Goal: Information Seeking & Learning: Compare options

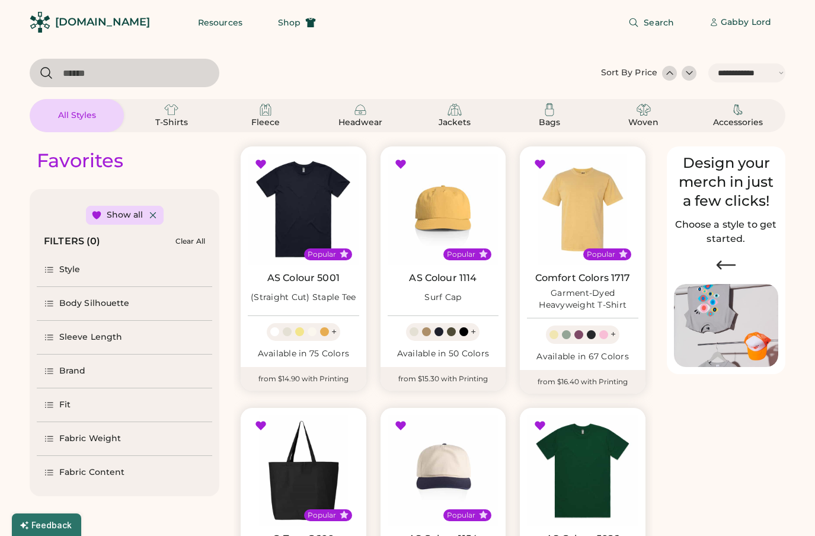
select select "*****"
click at [72, 273] on div "Style" at bounding box center [69, 270] width 21 height 12
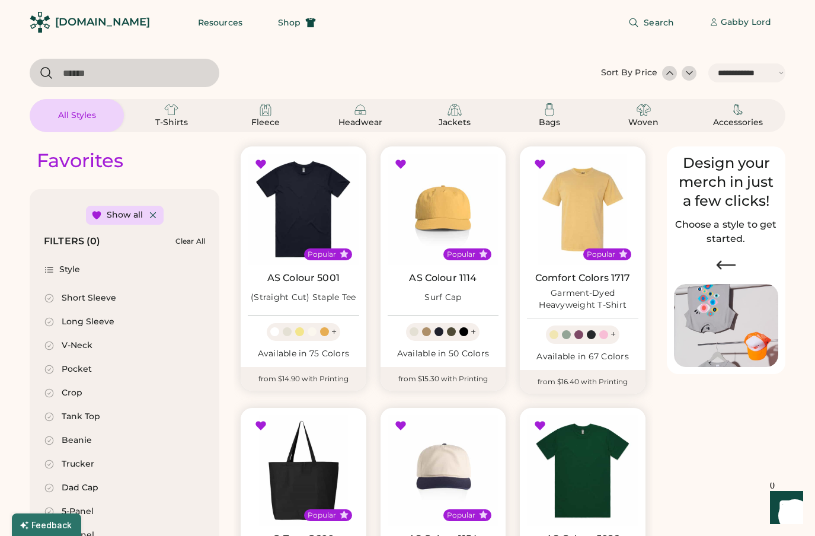
click at [72, 273] on div "Style" at bounding box center [69, 270] width 21 height 12
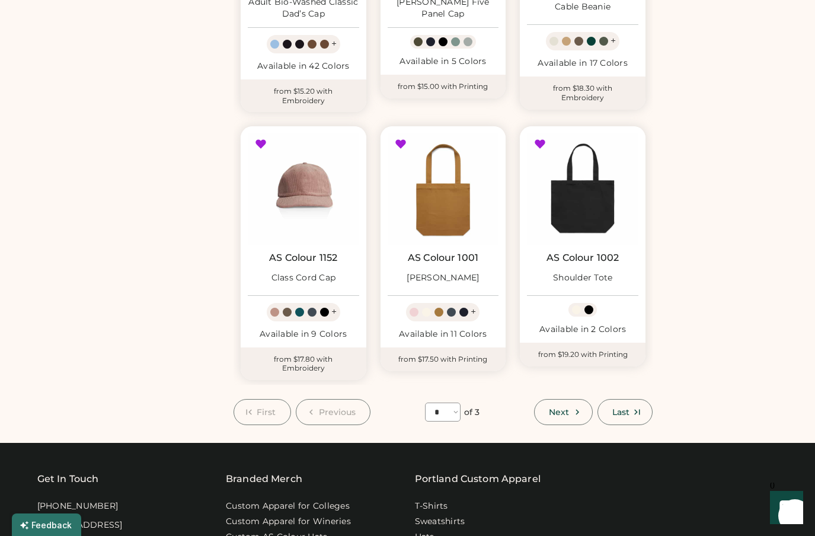
scroll to position [813, 0]
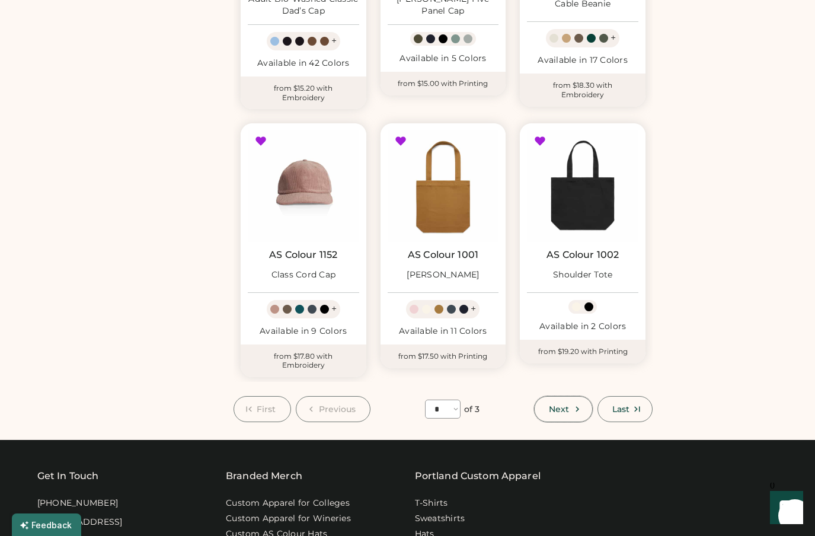
click at [558, 408] on span "Next" at bounding box center [559, 409] width 20 height 8
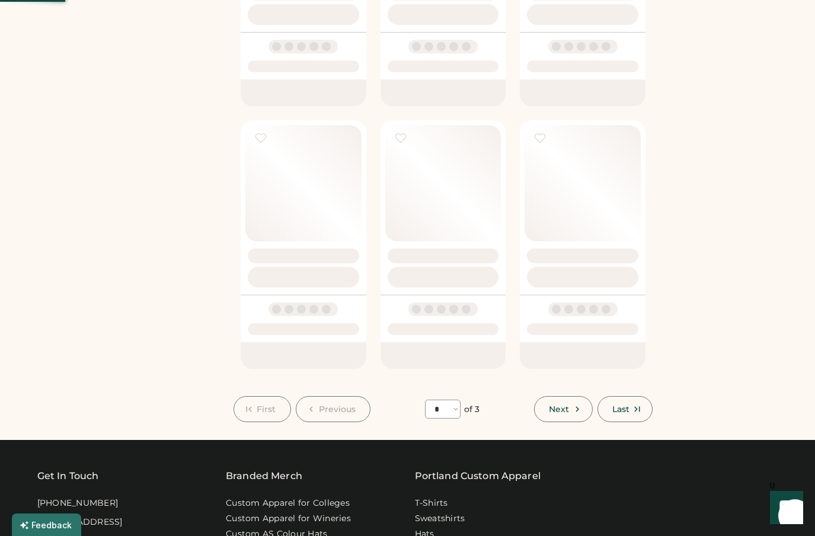
select select "*"
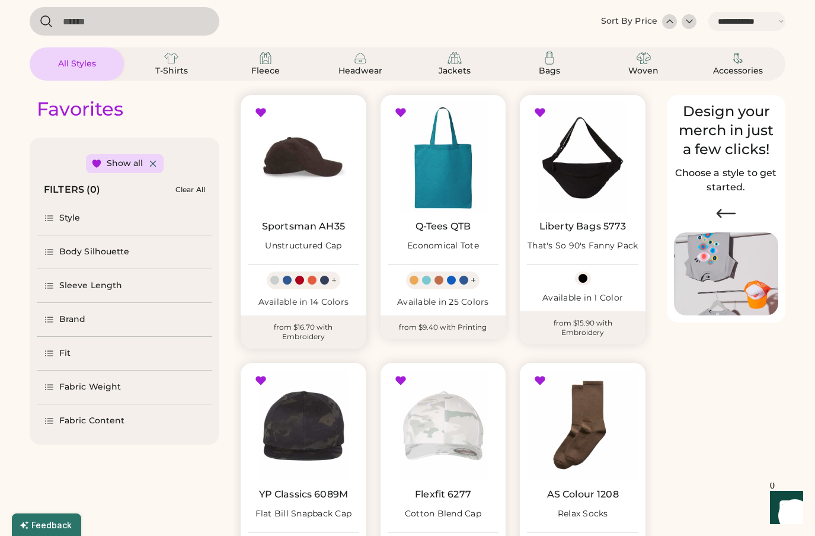
click at [313, 148] on img at bounding box center [303, 157] width 111 height 111
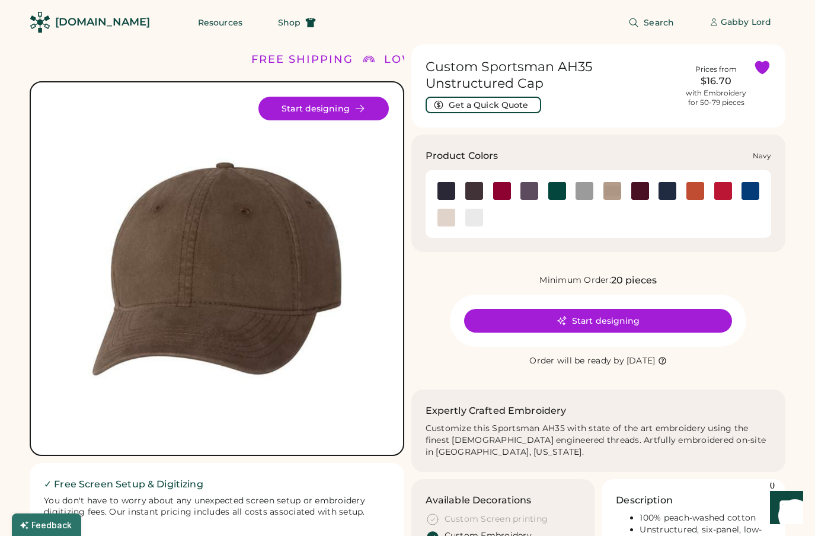
click at [668, 193] on img at bounding box center [667, 191] width 18 height 18
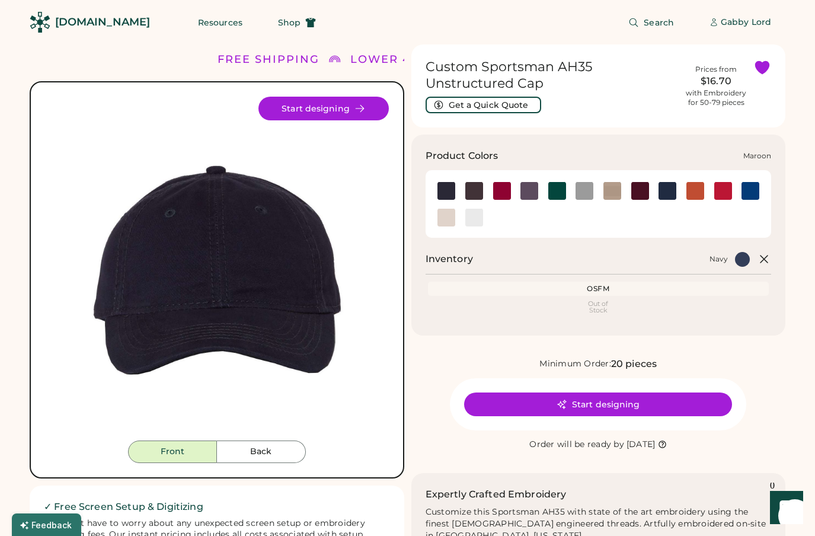
click at [631, 191] on img at bounding box center [640, 191] width 18 height 18
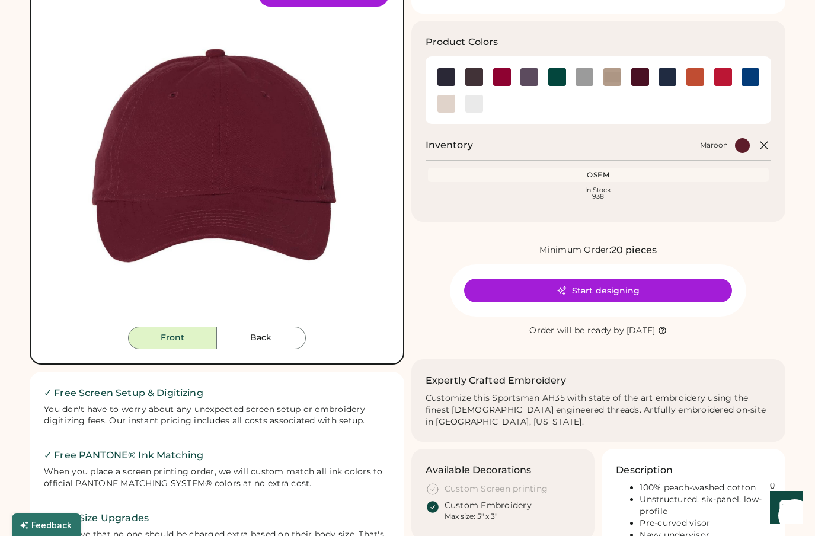
scroll to position [98, 0]
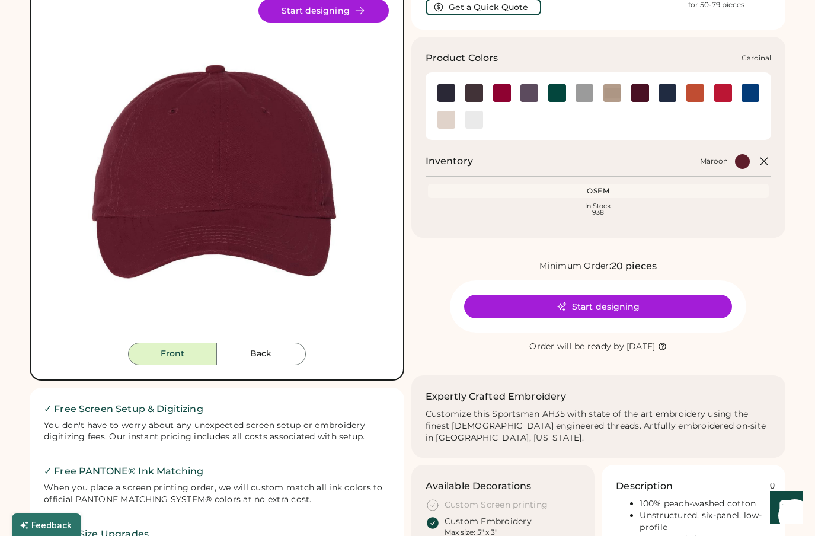
click at [503, 94] on img at bounding box center [502, 93] width 18 height 18
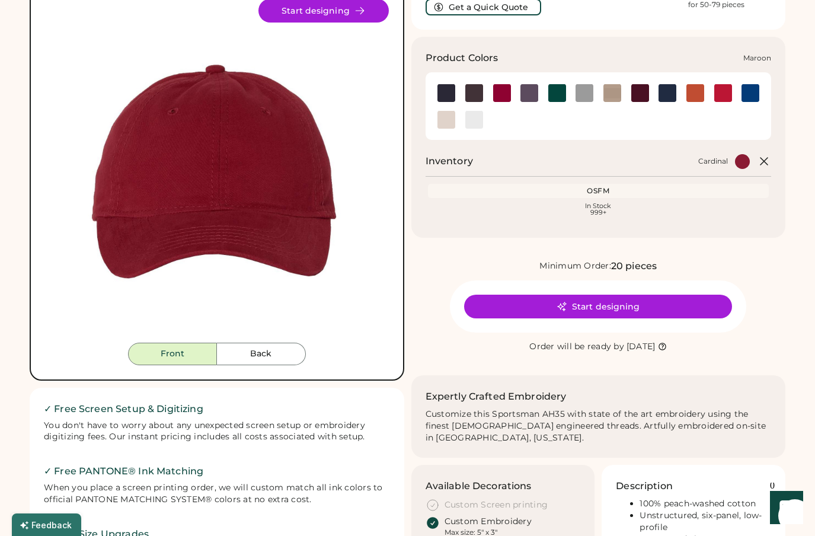
click at [637, 92] on img at bounding box center [640, 93] width 18 height 18
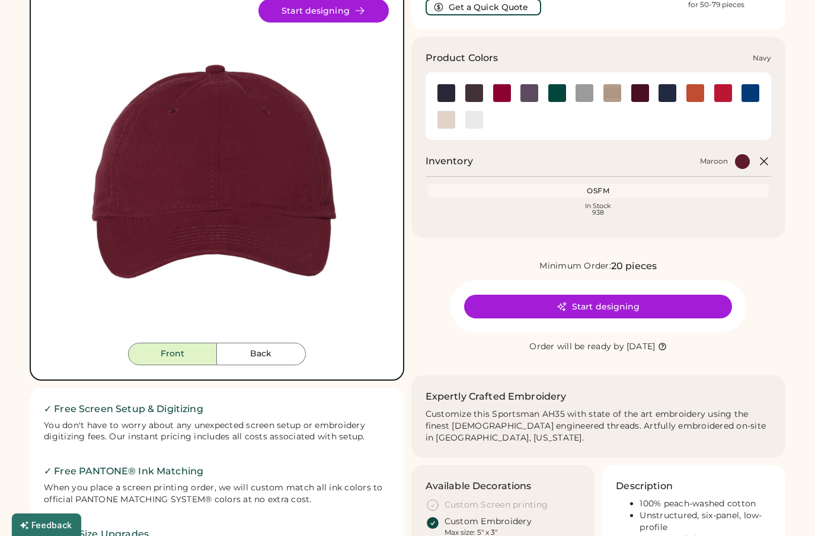
click at [663, 94] on img at bounding box center [667, 93] width 18 height 18
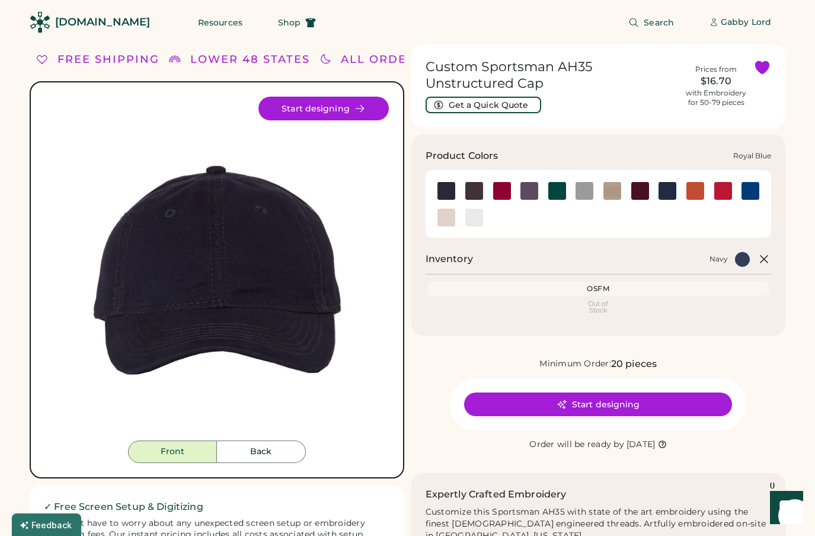
click at [749, 191] on img at bounding box center [750, 191] width 18 height 18
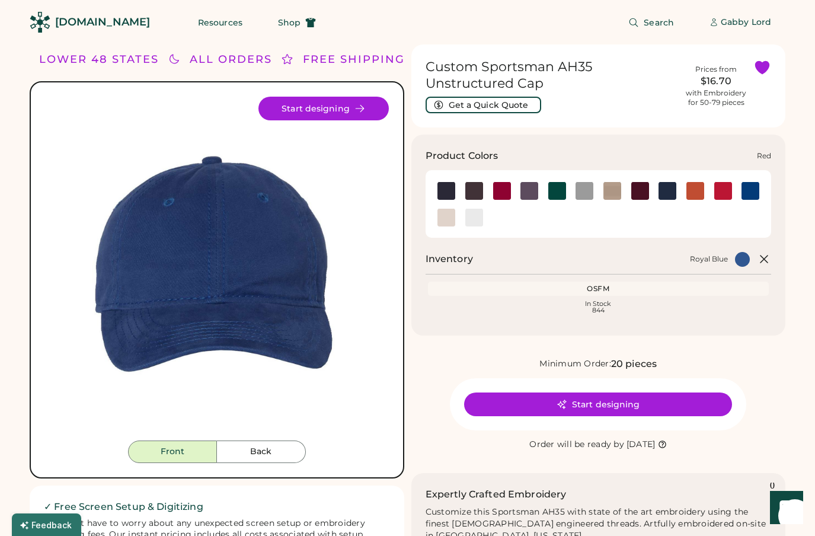
click at [723, 187] on img at bounding box center [723, 191] width 18 height 18
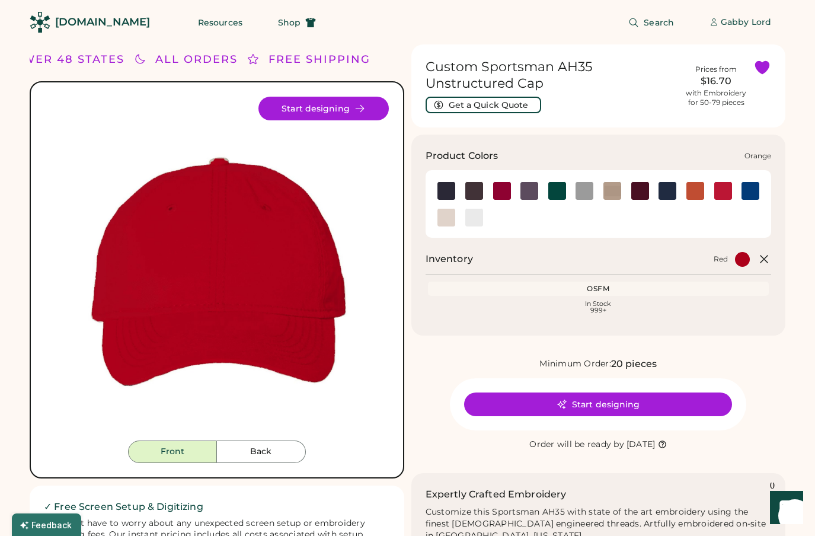
click at [705, 185] on div at bounding box center [695, 190] width 28 height 18
click at [694, 195] on img at bounding box center [695, 191] width 18 height 18
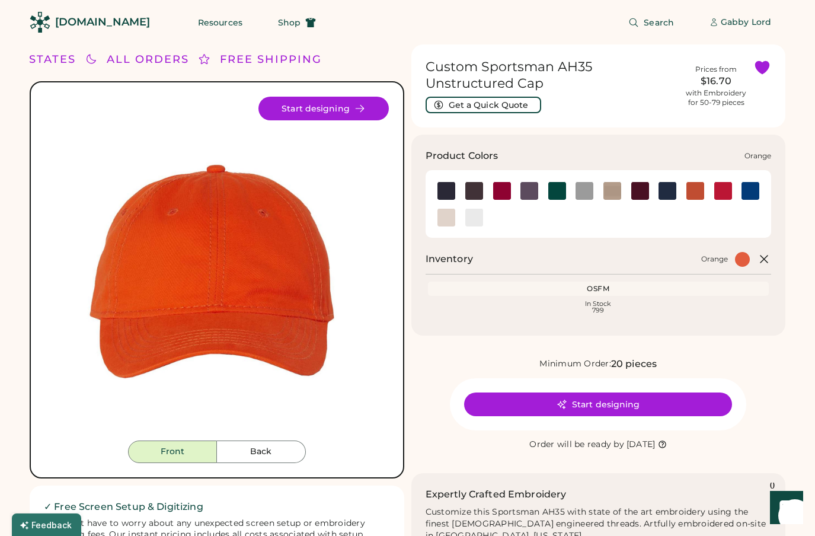
click at [694, 187] on img at bounding box center [695, 191] width 18 height 18
click at [660, 188] on img at bounding box center [667, 191] width 18 height 18
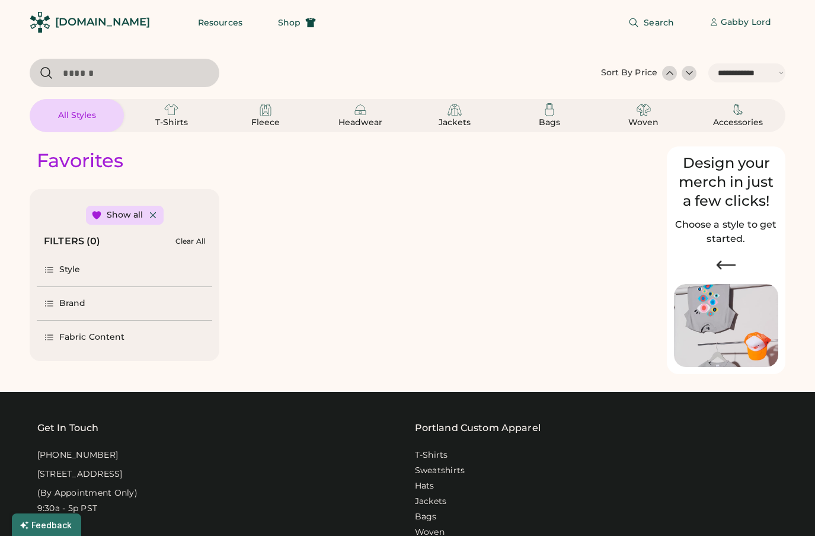
select select "*****"
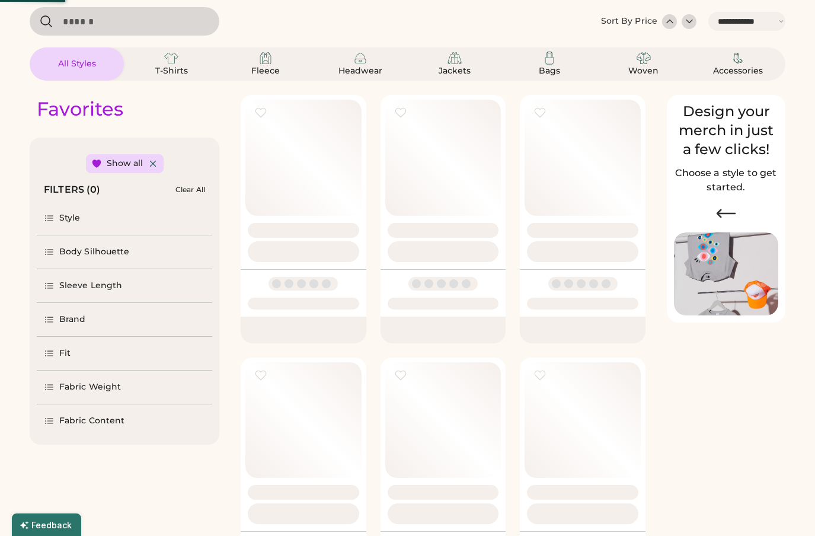
select select "*"
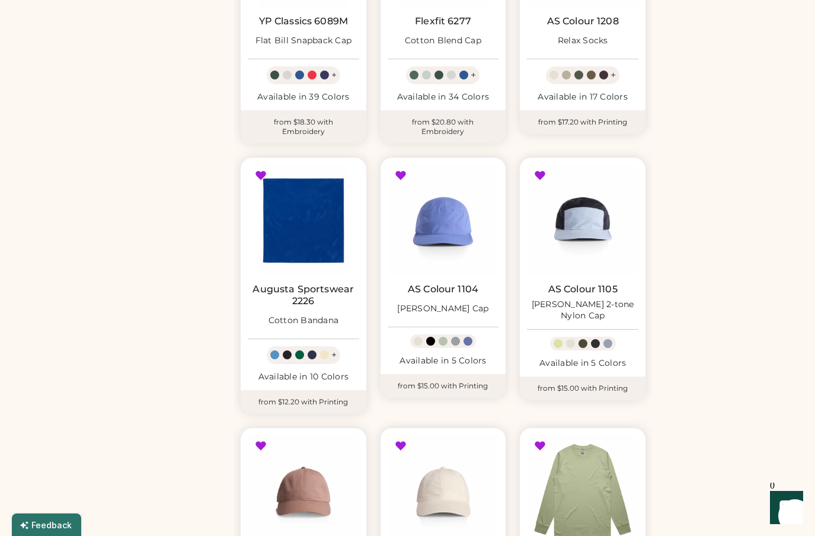
scroll to position [530, 0]
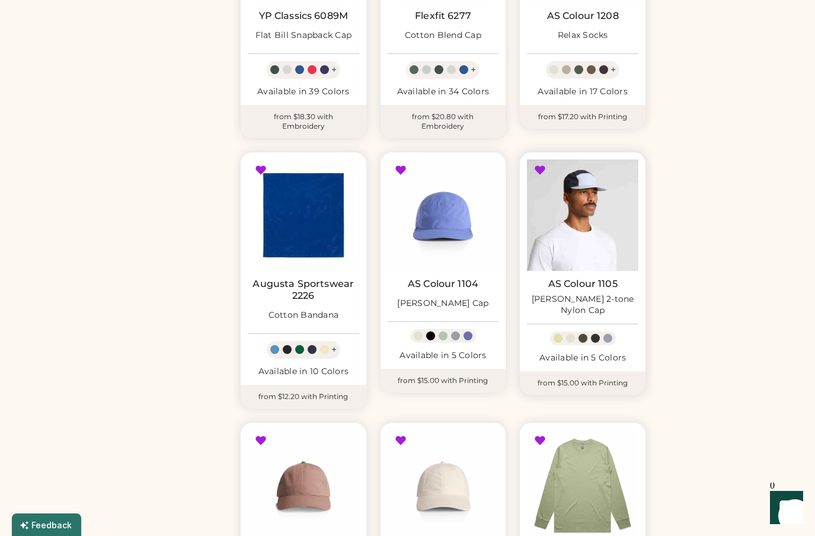
click at [587, 225] on img at bounding box center [582, 214] width 111 height 111
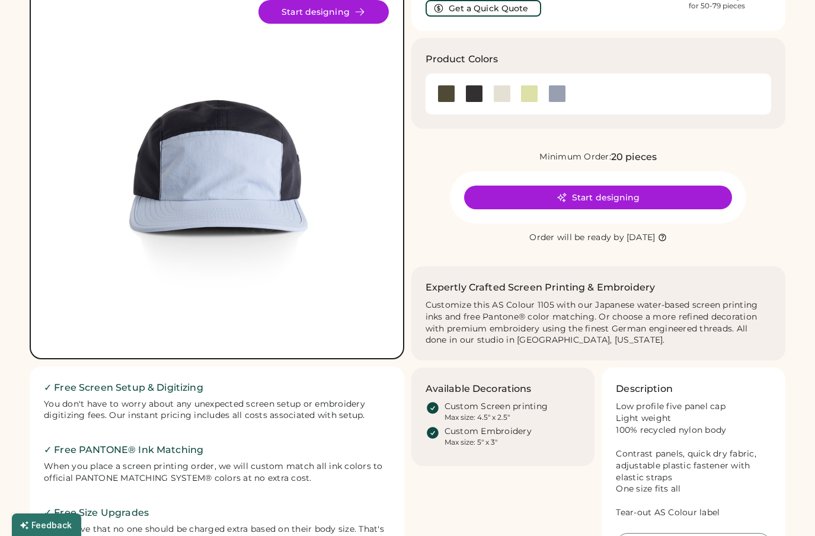
scroll to position [2, 0]
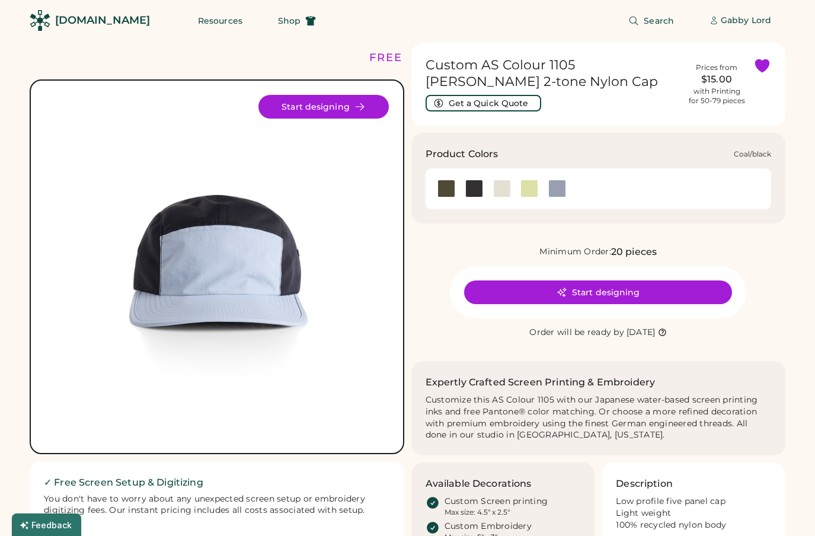
click at [471, 186] on div at bounding box center [474, 189] width 18 height 18
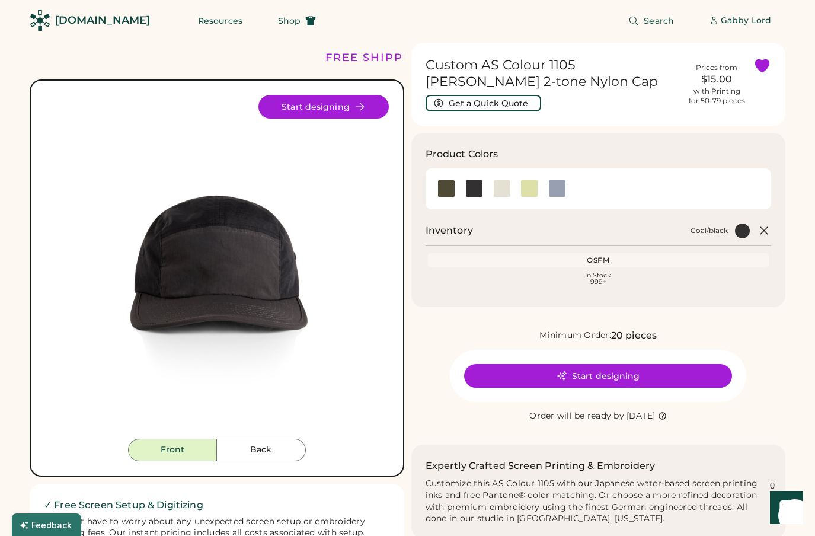
click at [231, 295] on img at bounding box center [217, 267] width 344 height 344
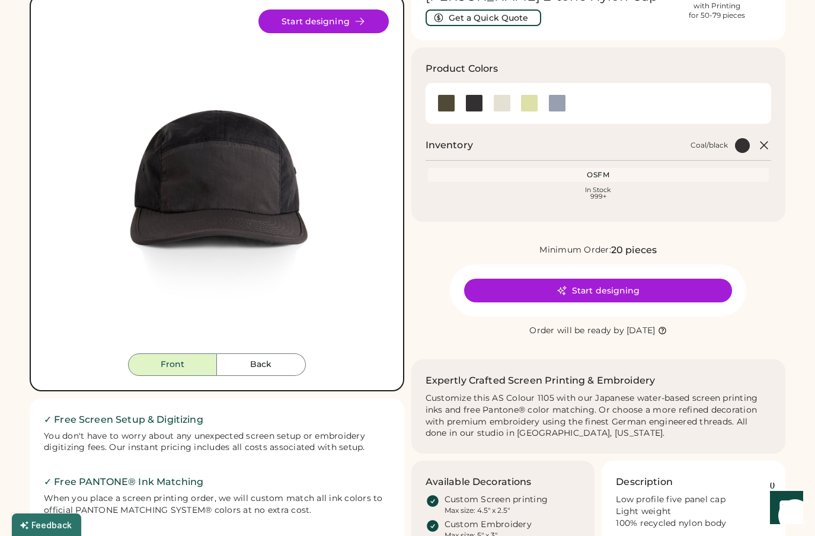
scroll to position [195, 0]
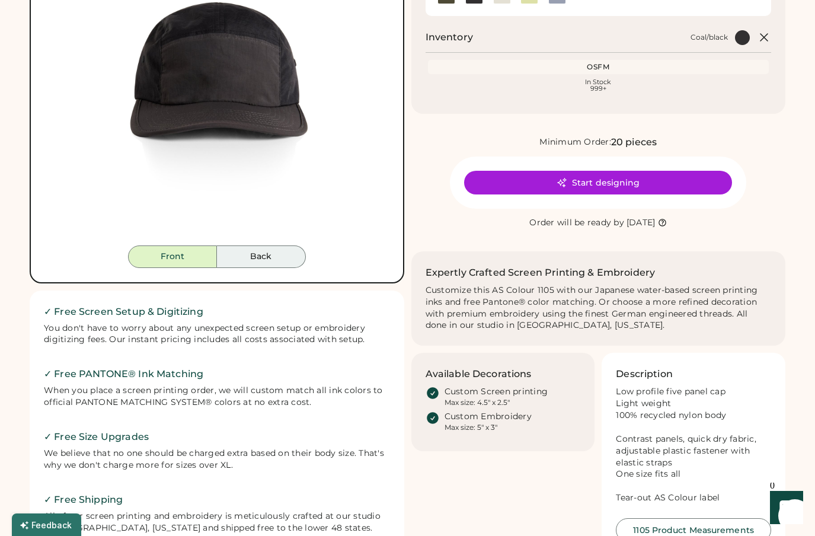
click at [282, 254] on button "Back" at bounding box center [261, 256] width 89 height 23
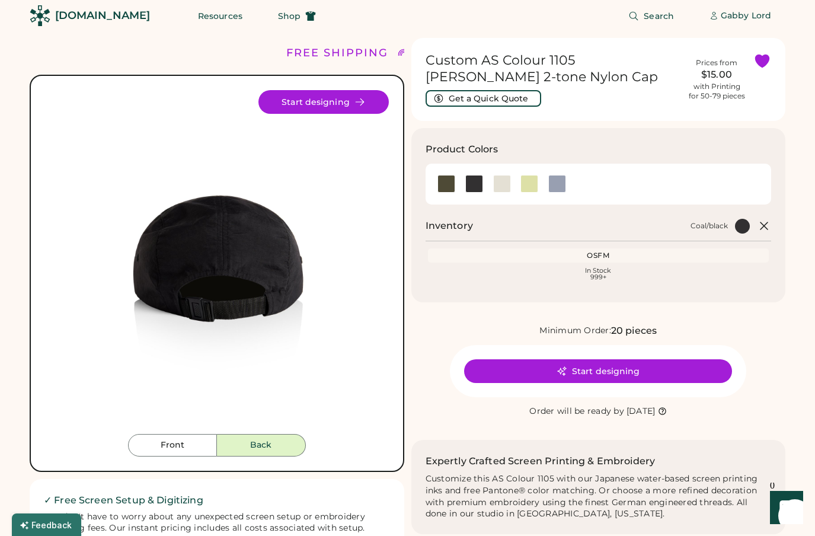
scroll to position [0, 0]
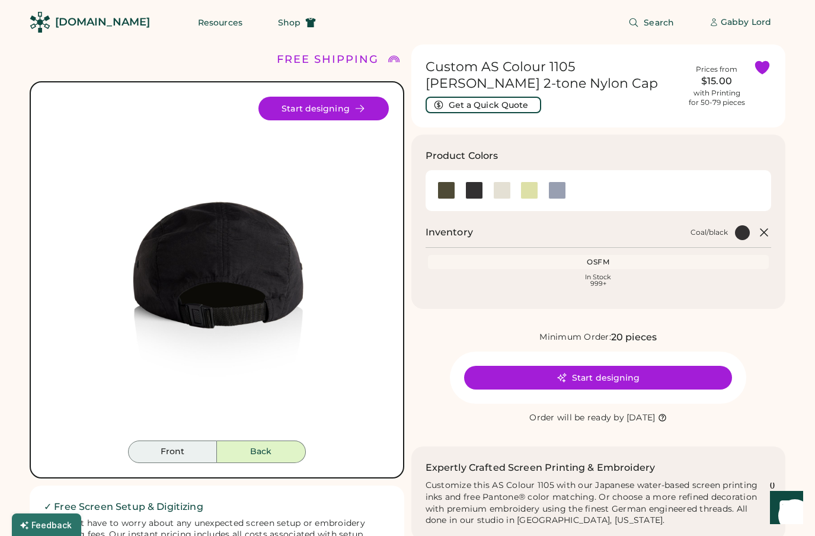
click at [167, 463] on div "Front Back Start designing" at bounding box center [217, 279] width 375 height 397
click at [454, 185] on div at bounding box center [446, 190] width 18 height 18
click at [448, 189] on div at bounding box center [446, 190] width 18 height 18
click at [500, 192] on div at bounding box center [502, 190] width 18 height 18
click at [169, 460] on button "Front" at bounding box center [172, 451] width 89 height 23
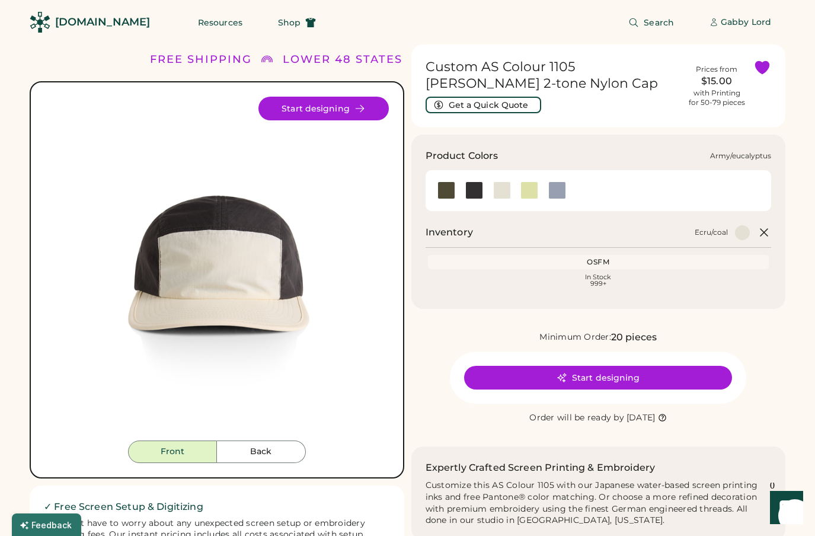
click at [452, 191] on div at bounding box center [446, 190] width 18 height 18
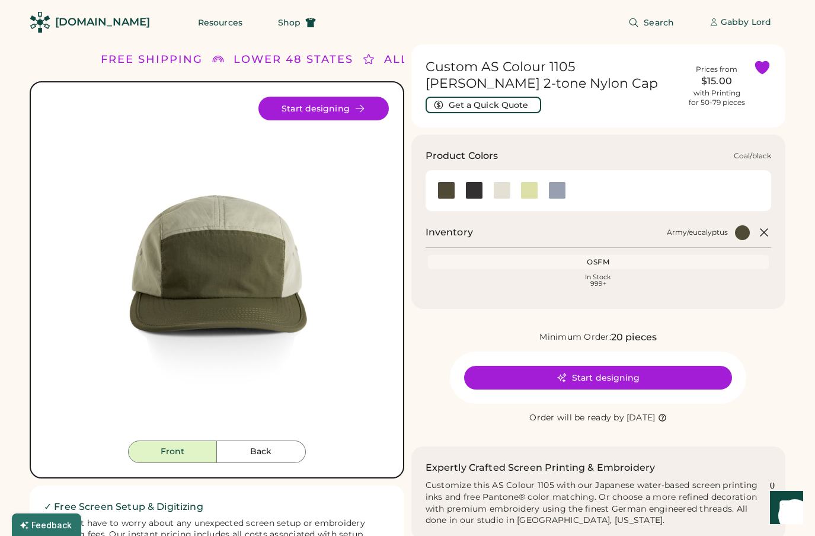
click at [475, 193] on div at bounding box center [474, 190] width 18 height 18
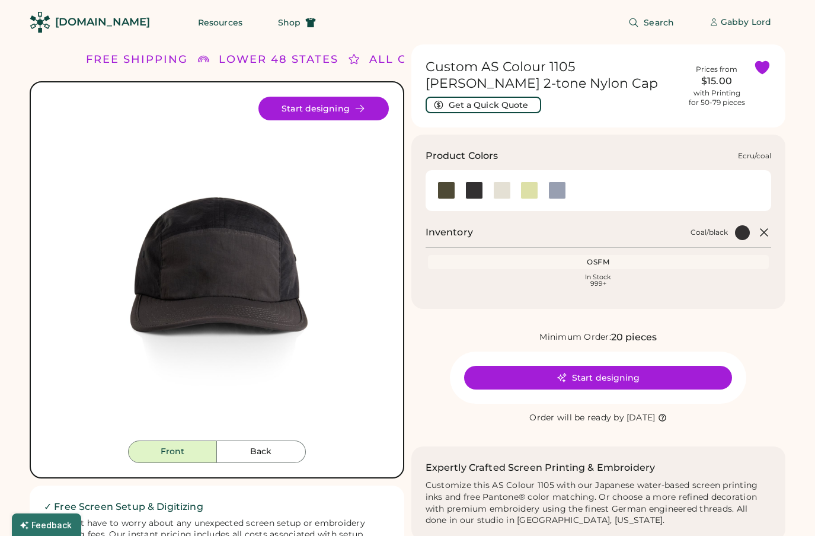
click at [501, 191] on div at bounding box center [502, 190] width 18 height 18
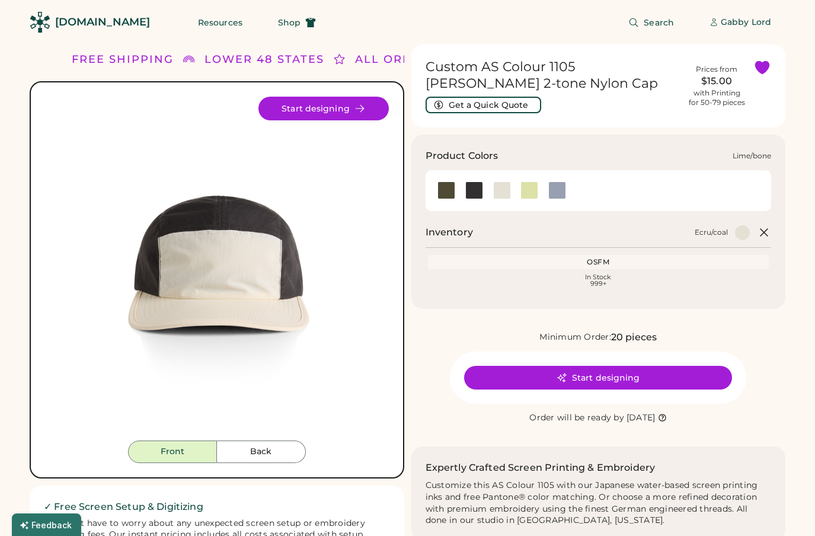
click at [523, 193] on div at bounding box center [529, 190] width 18 height 18
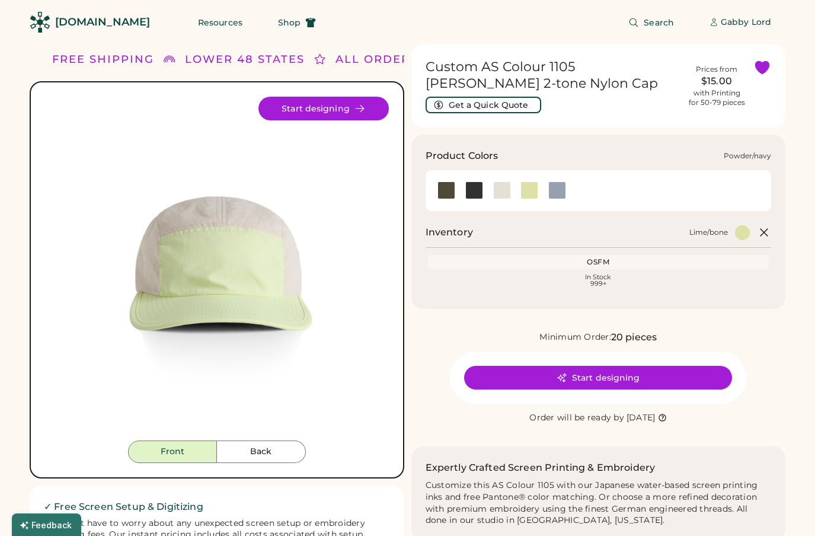
click at [558, 190] on div at bounding box center [557, 190] width 18 height 18
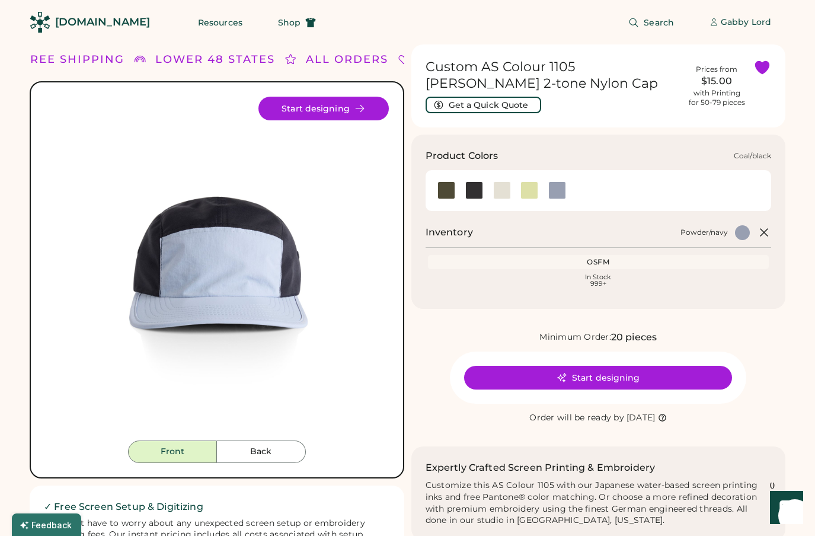
click at [470, 188] on div at bounding box center [474, 190] width 18 height 18
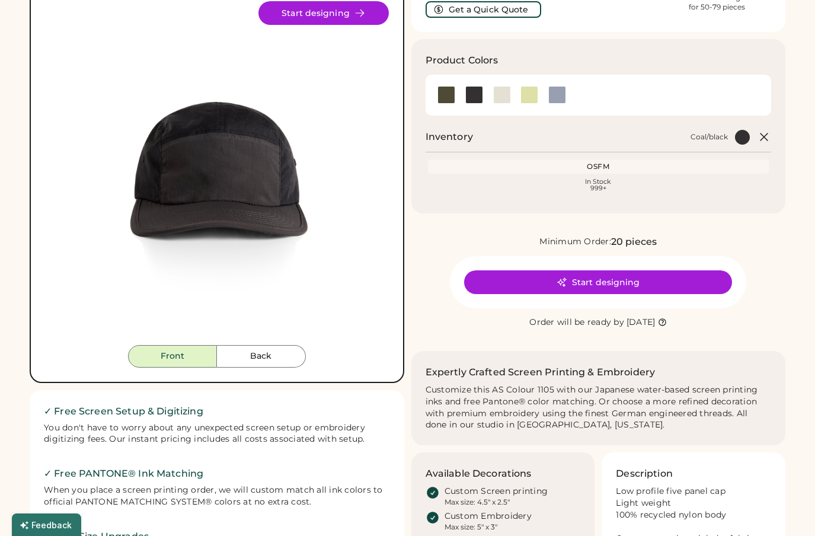
scroll to position [100, 0]
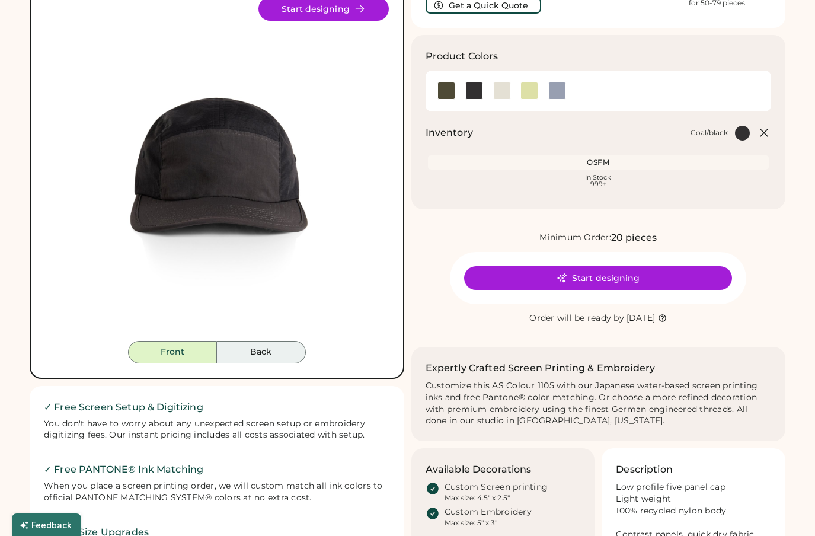
click at [263, 354] on button "Back" at bounding box center [261, 352] width 89 height 23
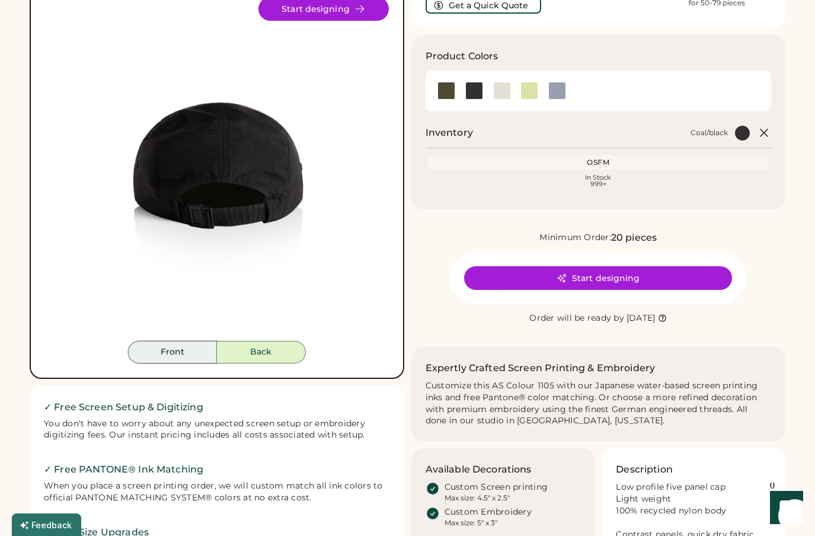
click at [186, 343] on button "Front" at bounding box center [172, 352] width 89 height 23
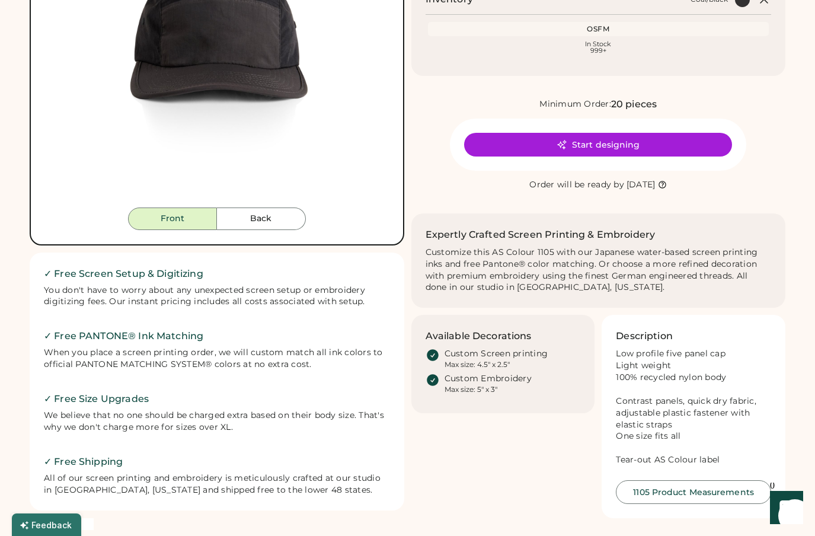
scroll to position [275, 0]
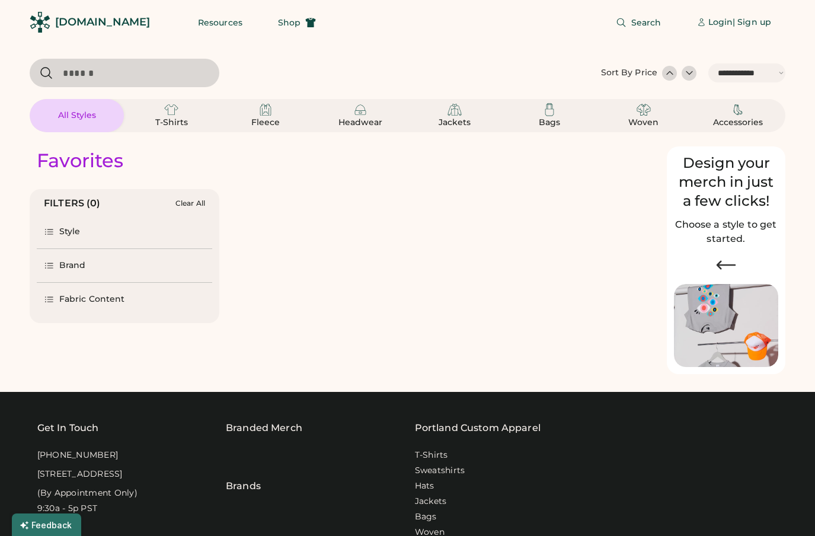
select select "*****"
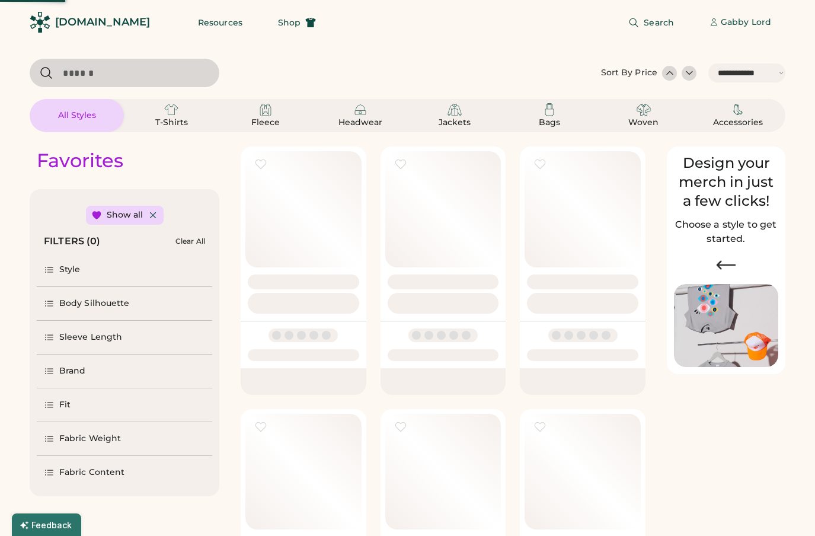
select select "*"
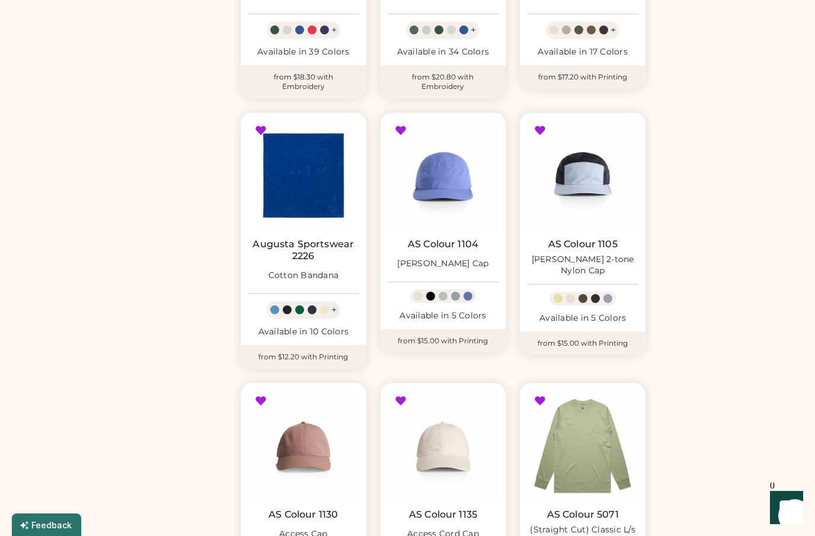
scroll to position [591, 0]
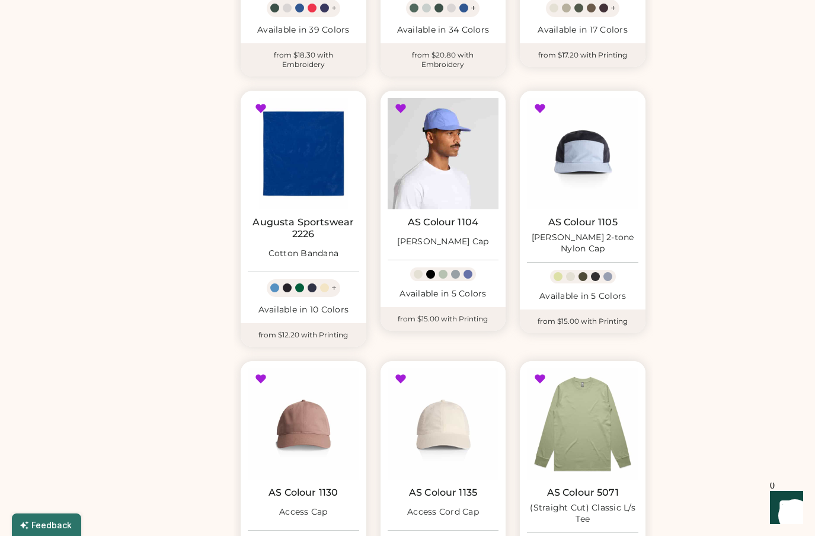
click at [447, 152] on img at bounding box center [443, 153] width 111 height 111
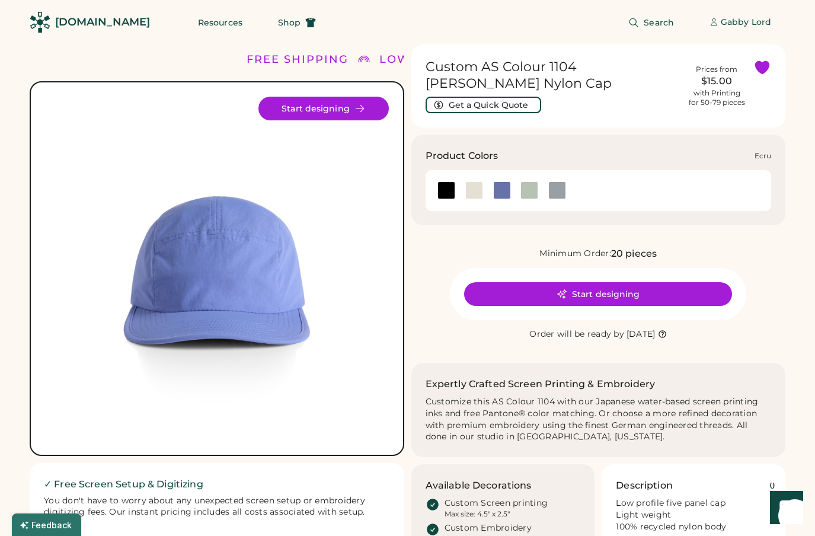
click at [471, 181] on div at bounding box center [474, 190] width 18 height 18
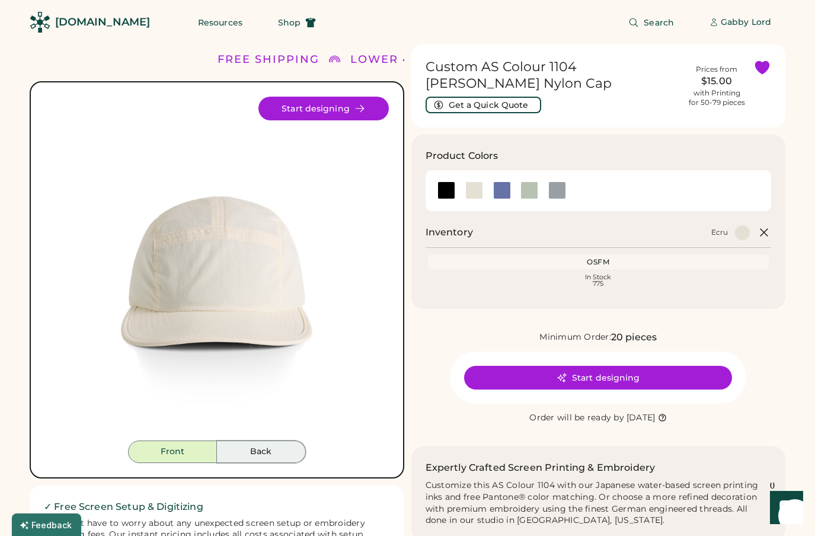
click at [244, 444] on button "Back" at bounding box center [261, 451] width 89 height 23
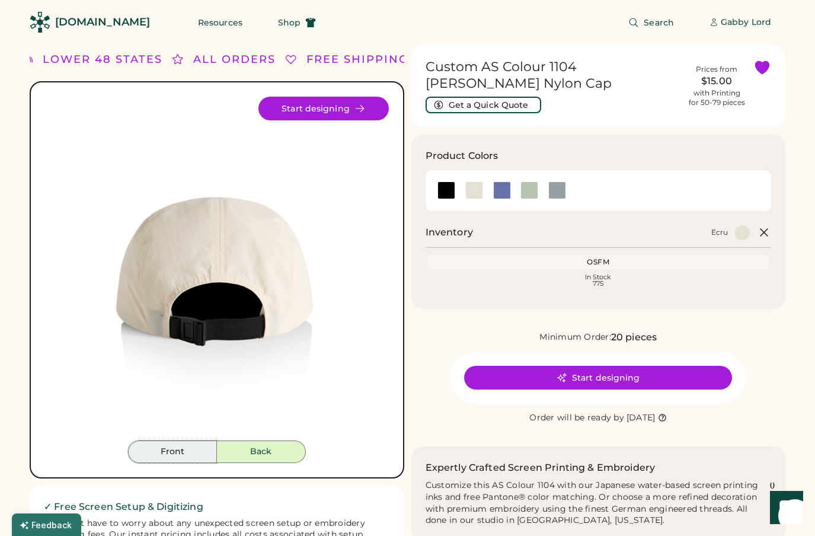
click at [196, 447] on button "Front" at bounding box center [172, 451] width 89 height 23
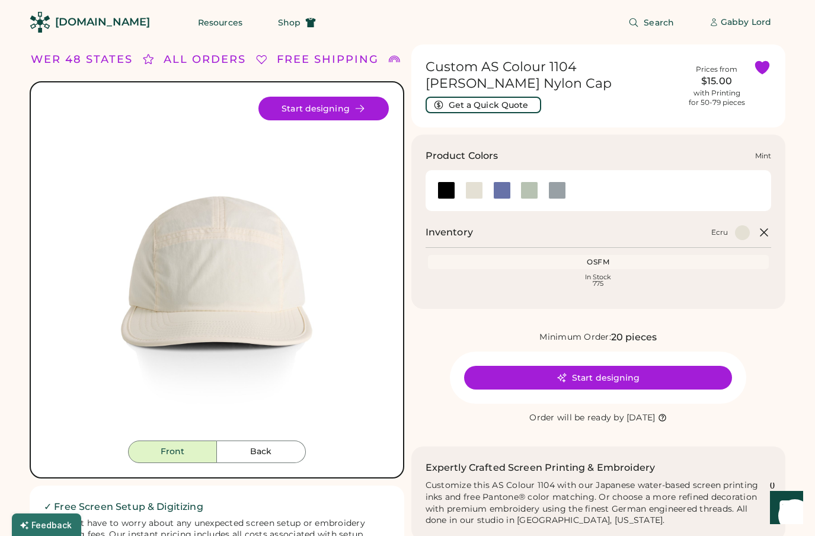
click at [525, 181] on div at bounding box center [529, 190] width 18 height 18
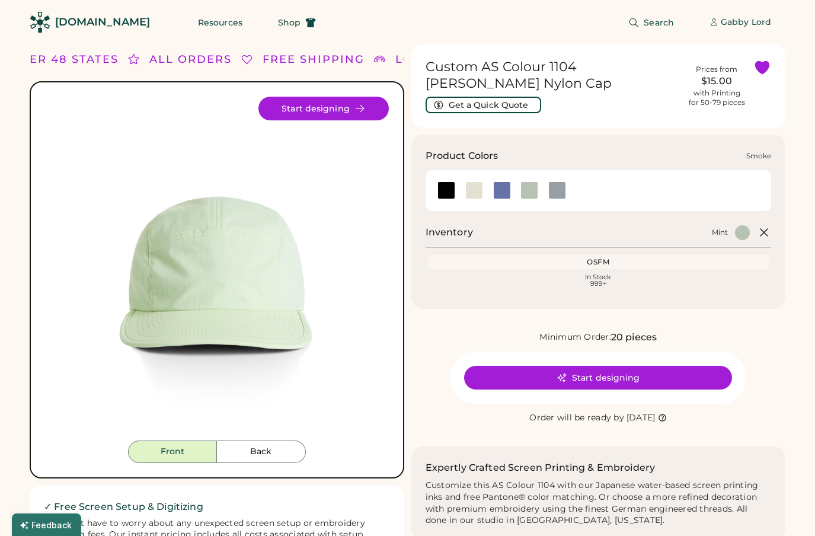
click at [559, 181] on div at bounding box center [557, 190] width 18 height 18
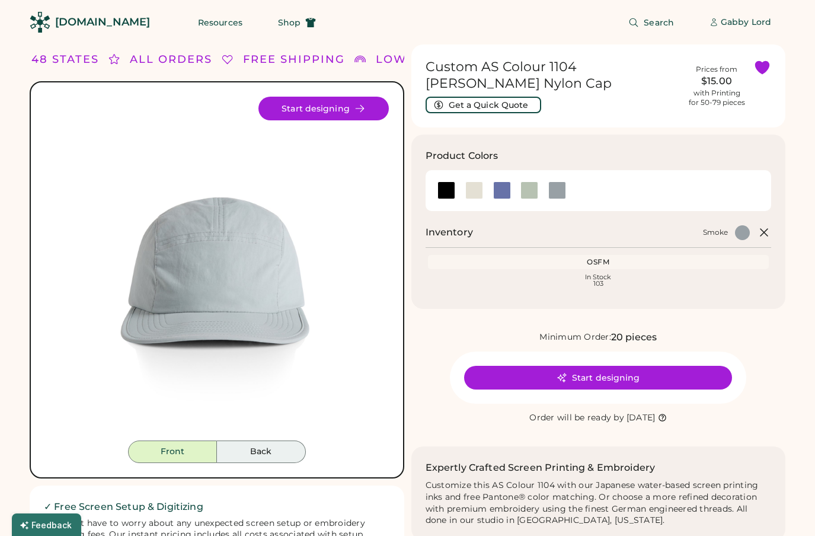
click at [243, 454] on button "Back" at bounding box center [261, 451] width 89 height 23
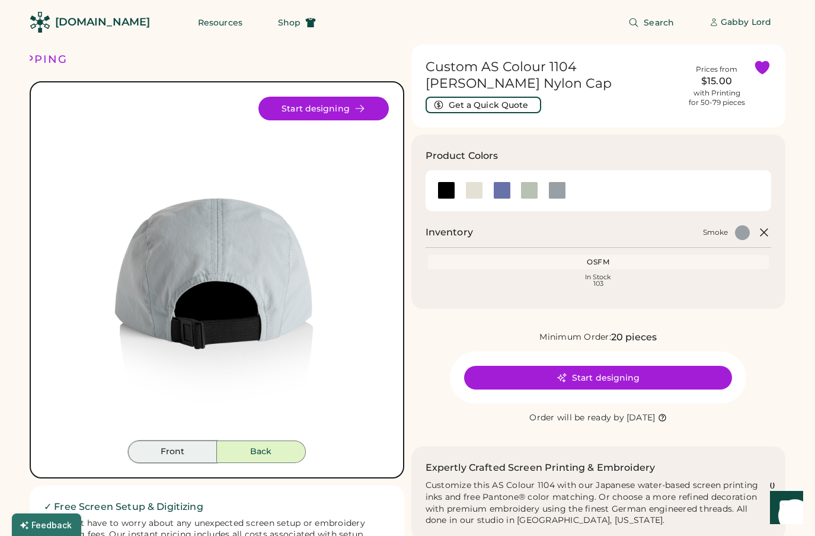
click at [172, 452] on button "Front" at bounding box center [172, 451] width 89 height 23
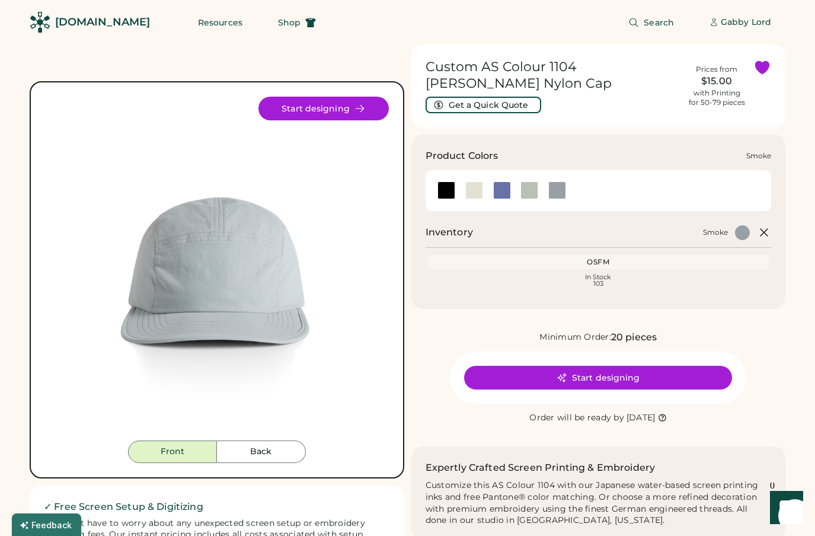
click at [555, 181] on div at bounding box center [557, 190] width 18 height 18
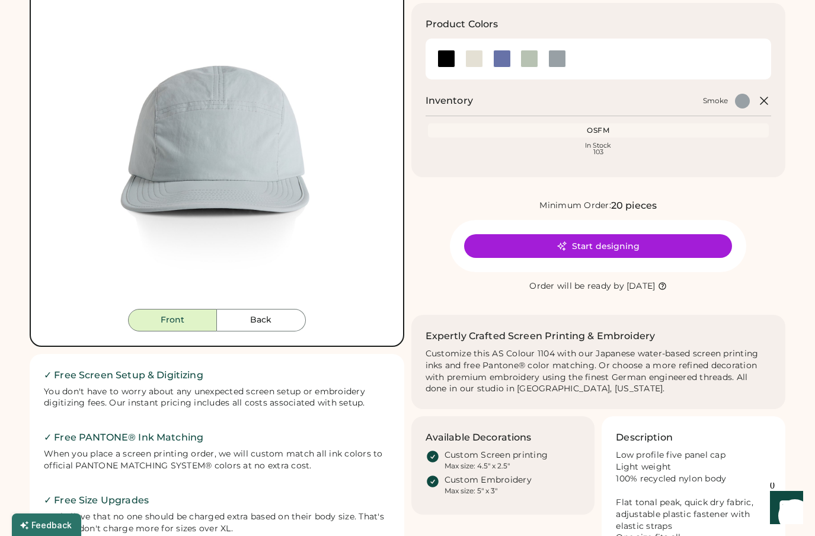
scroll to position [161, 0]
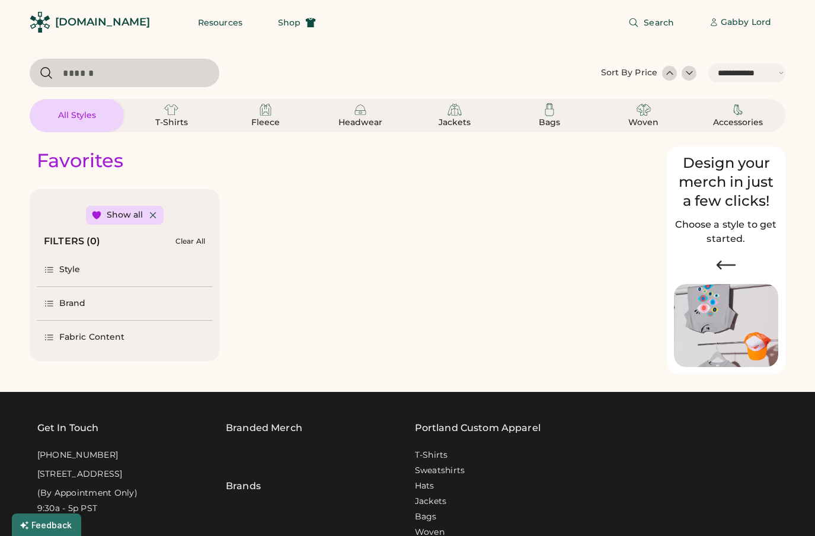
select select "*****"
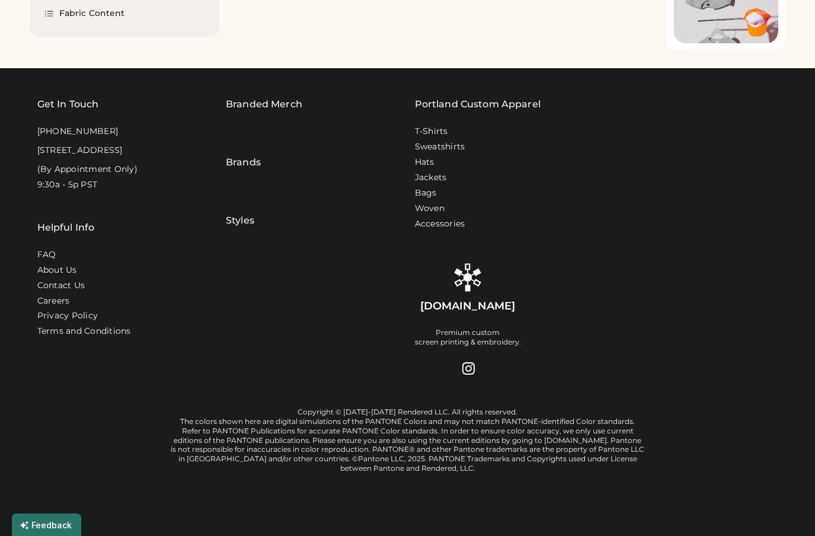
select select "*****"
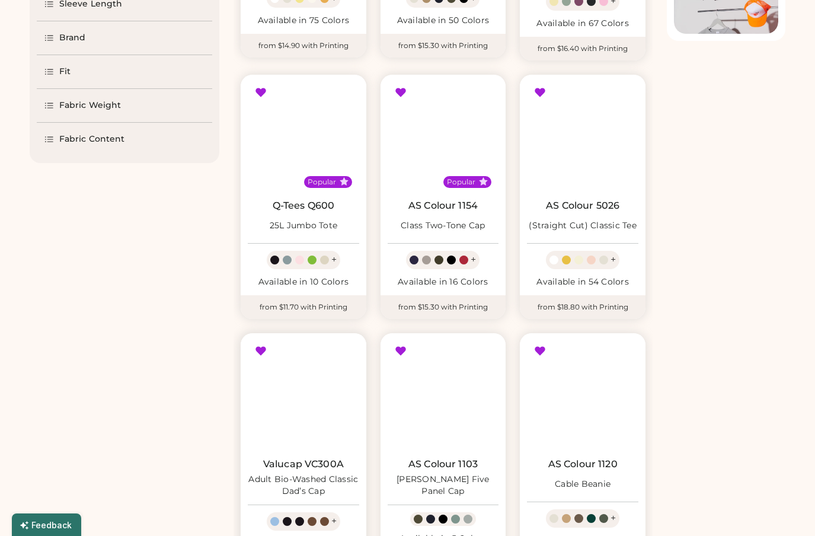
scroll to position [468, 0]
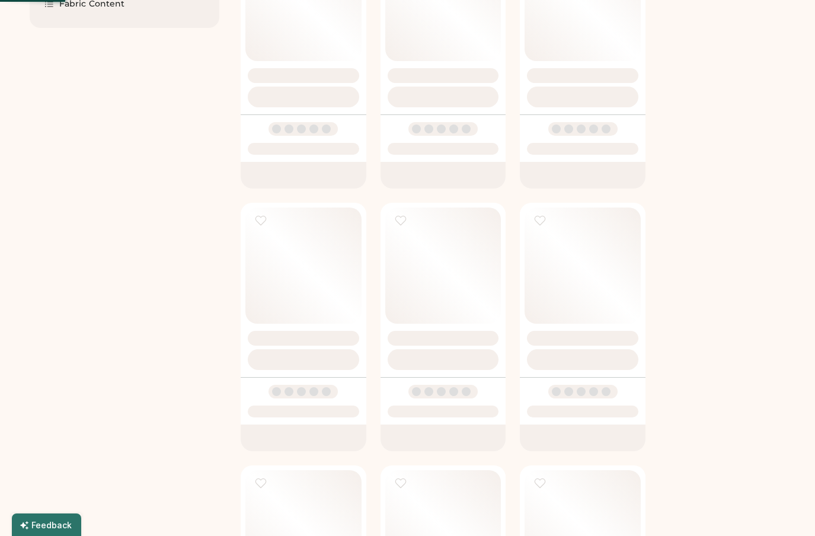
select select "*"
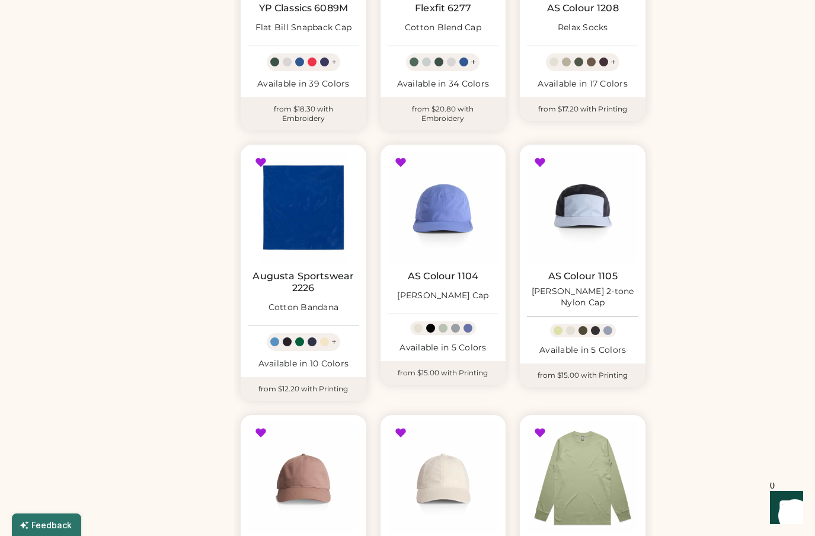
scroll to position [542, 0]
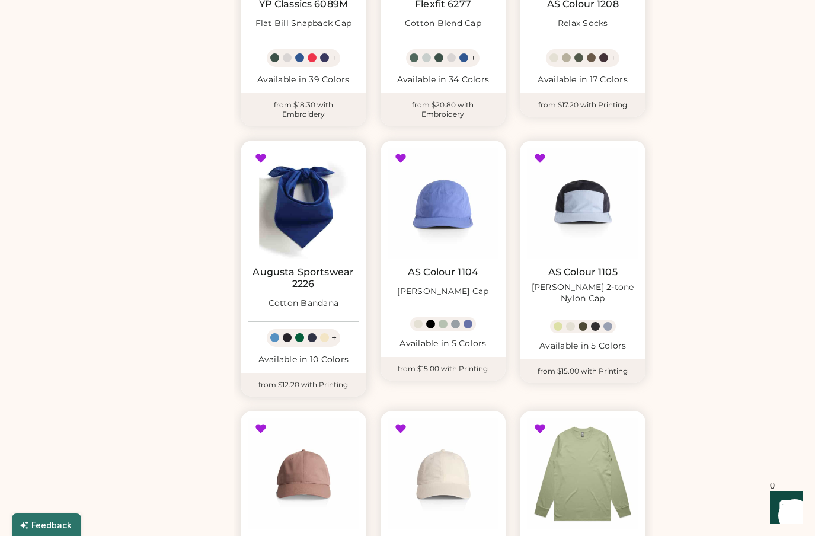
click at [306, 203] on img at bounding box center [303, 203] width 111 height 111
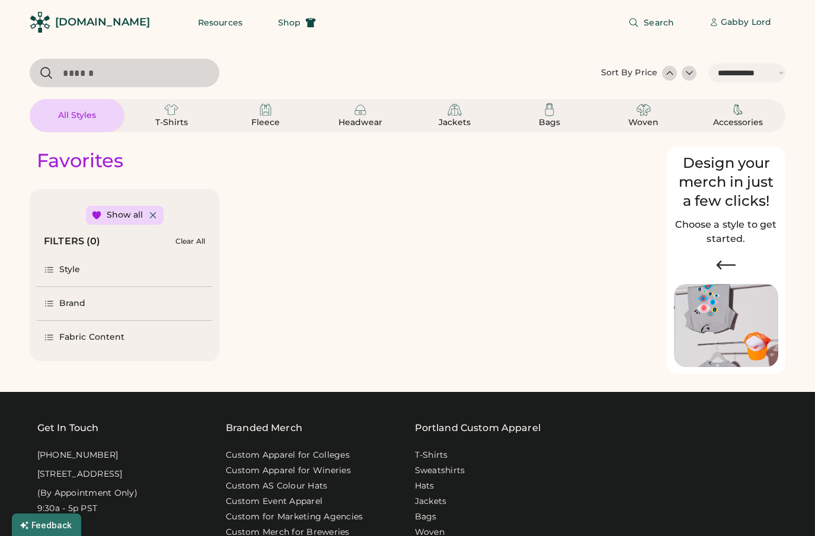
select select "*****"
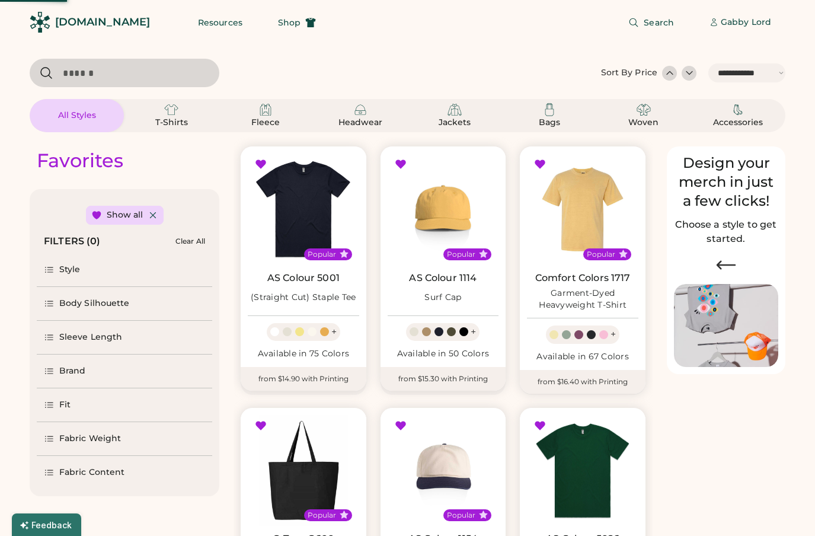
select select "*"
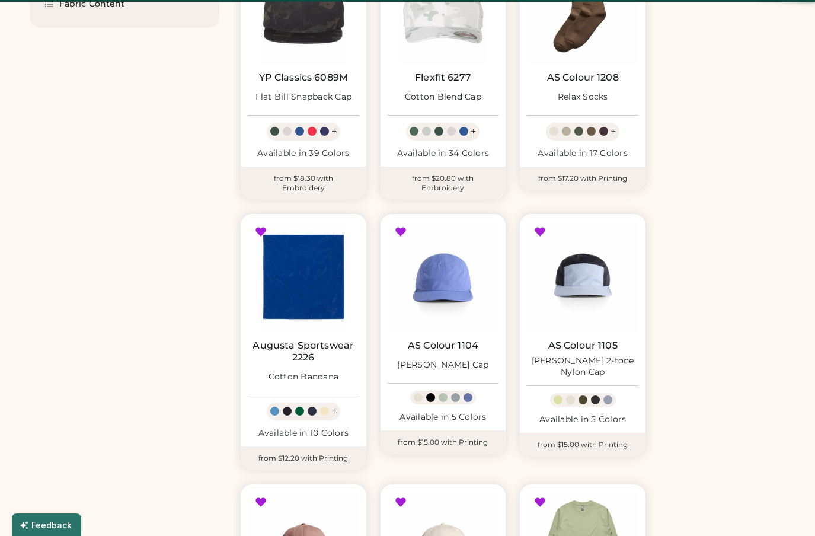
scroll to position [468, 0]
select select "*****"
select select "*"
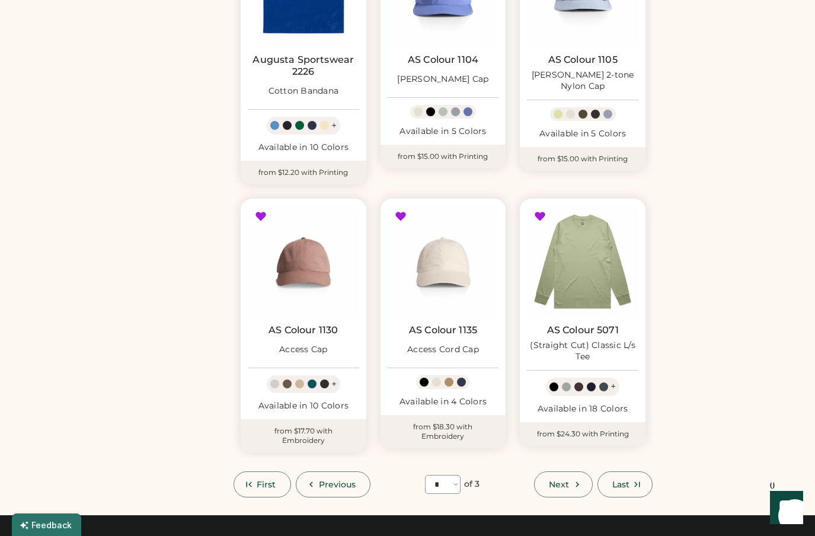
scroll to position [760, 0]
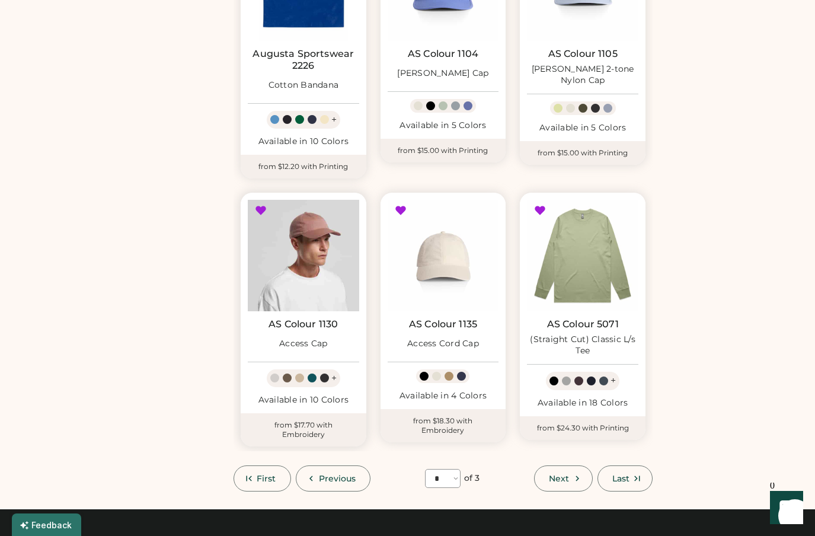
click at [306, 260] on img at bounding box center [303, 255] width 111 height 111
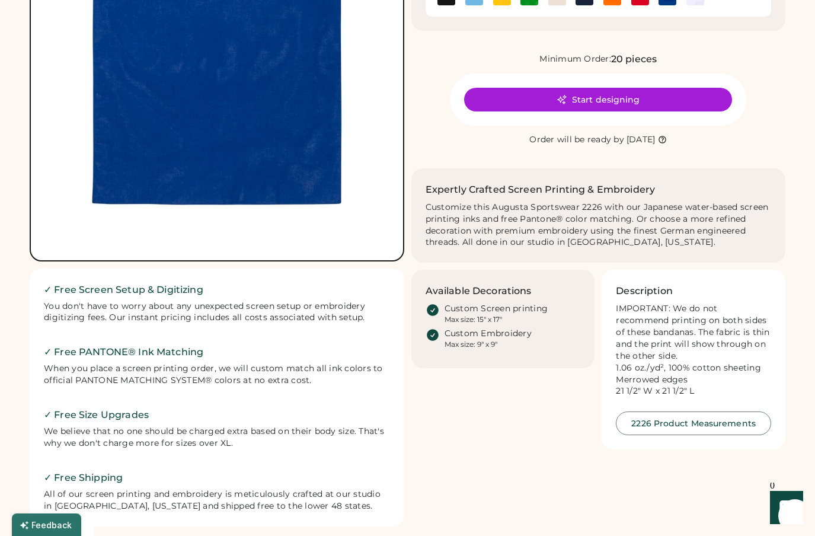
scroll to position [203, 0]
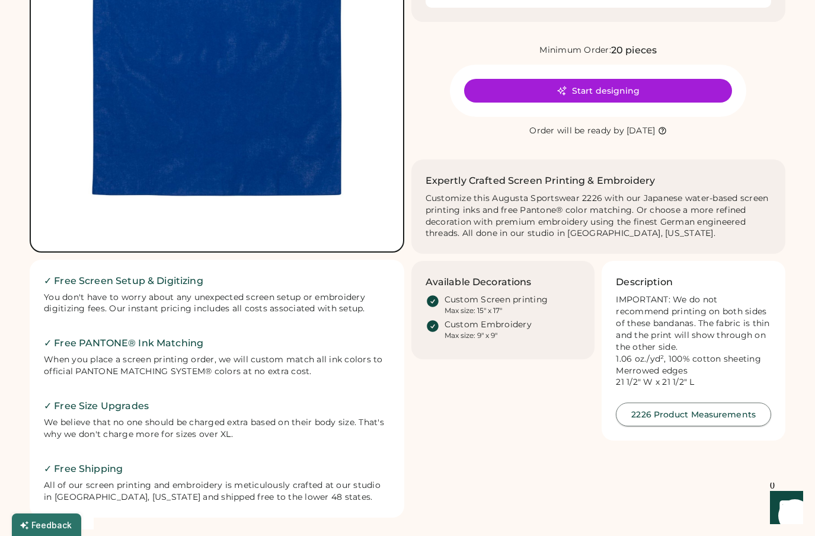
click at [676, 426] on button "2226 Product Measurements" at bounding box center [693, 414] width 155 height 24
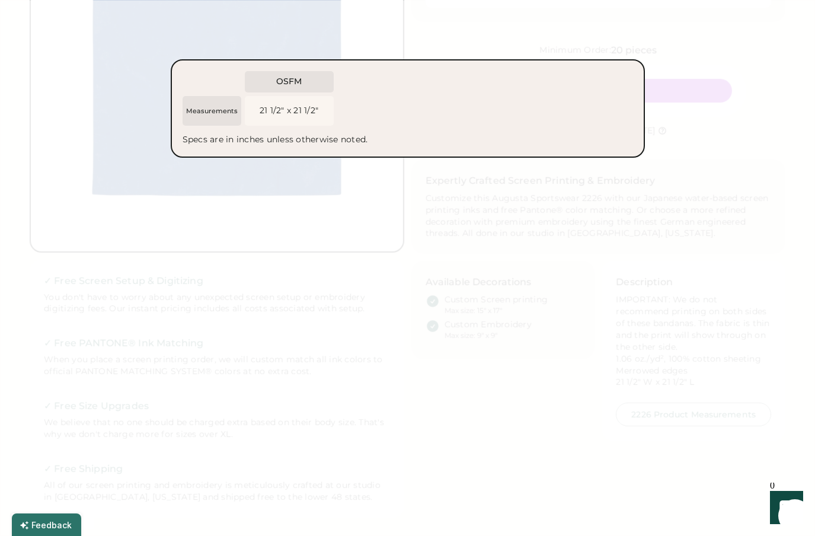
click at [460, 239] on div at bounding box center [407, 268] width 815 height 536
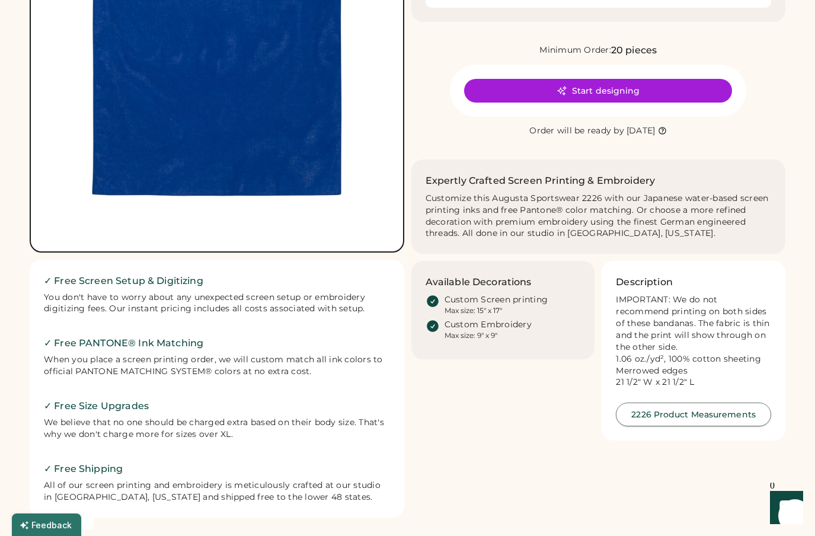
click at [660, 424] on button "2226 Product Measurements" at bounding box center [693, 414] width 155 height 24
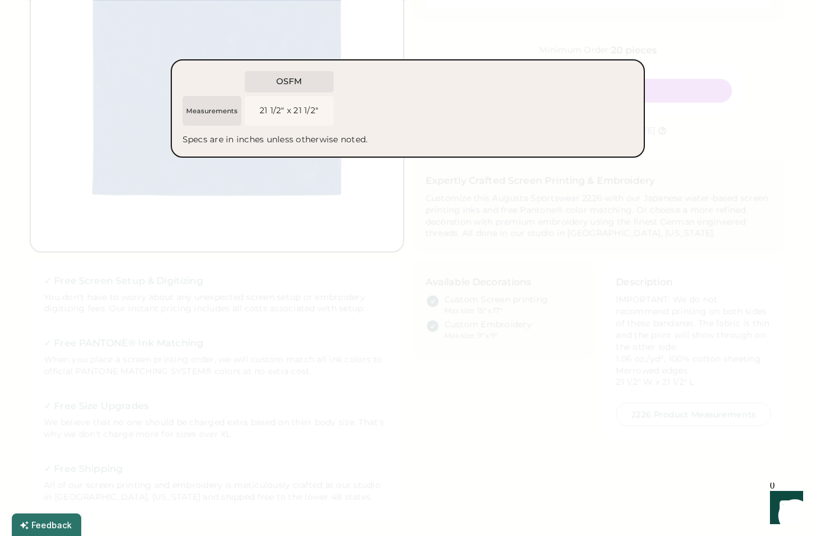
click at [488, 380] on div at bounding box center [407, 268] width 815 height 536
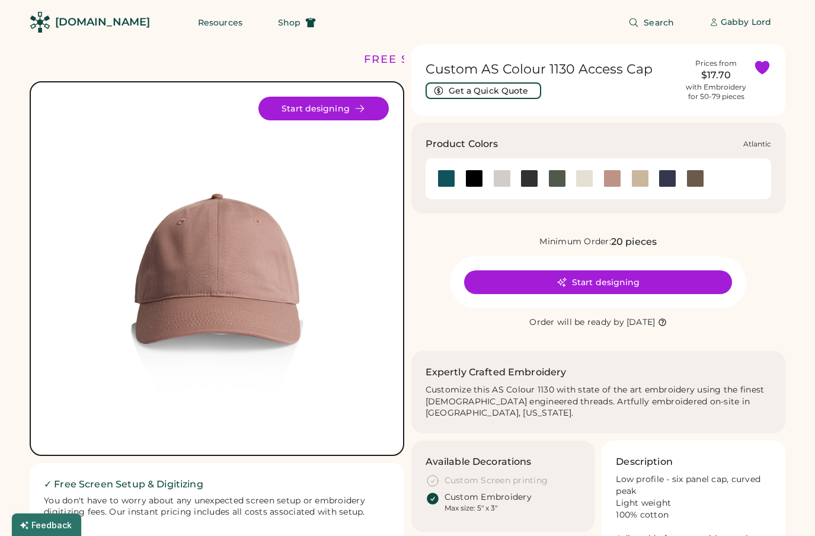
click at [447, 176] on div at bounding box center [446, 178] width 18 height 18
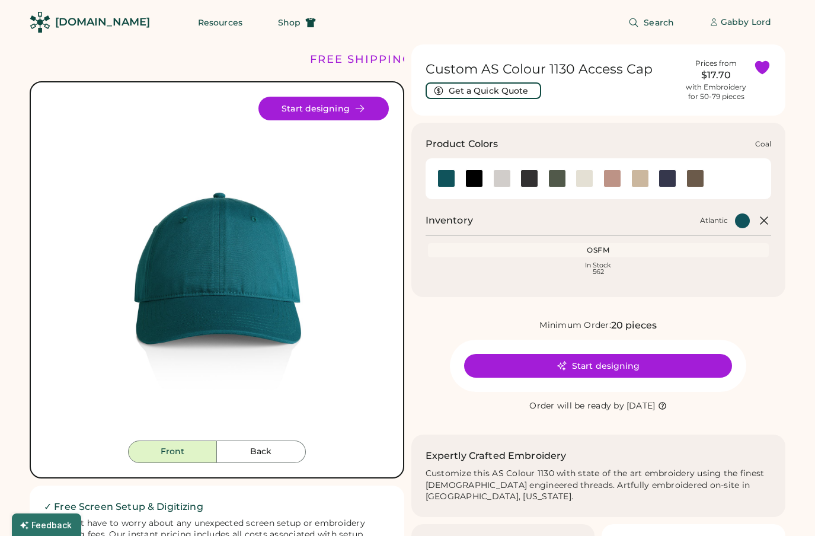
click at [526, 179] on div at bounding box center [529, 178] width 18 height 18
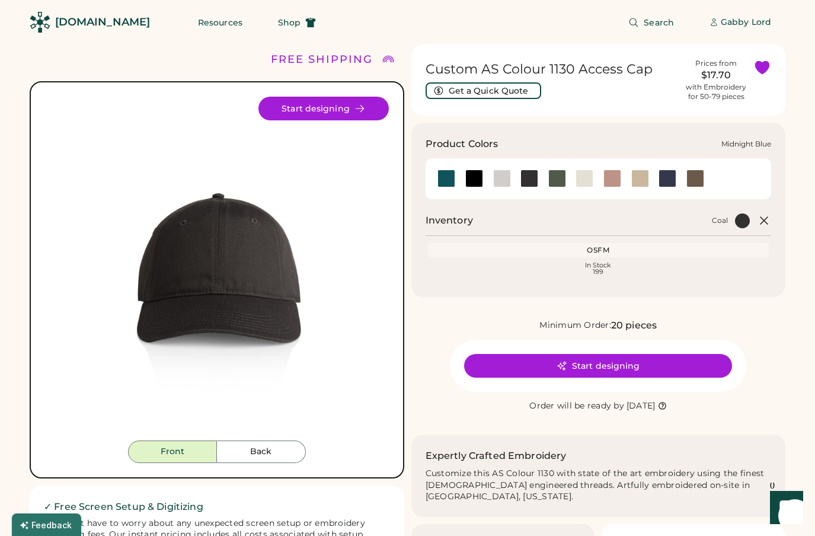
click at [670, 180] on div at bounding box center [667, 178] width 18 height 18
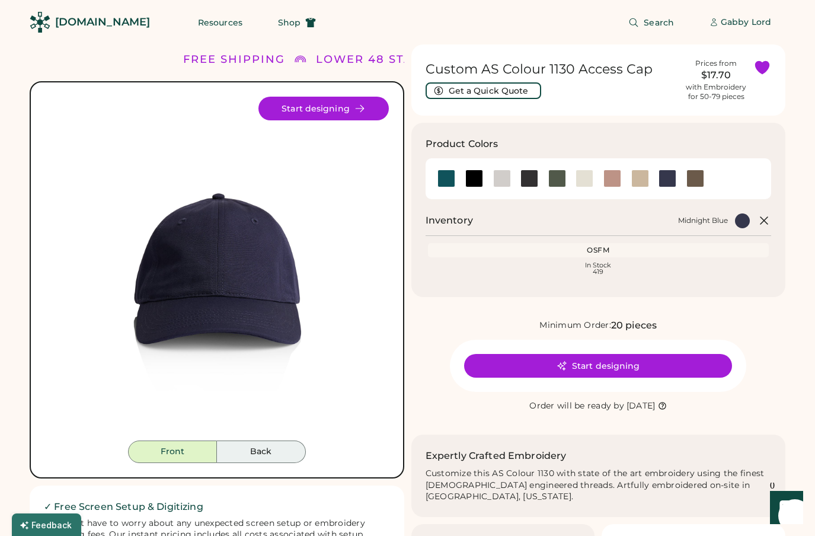
click at [248, 457] on button "Back" at bounding box center [261, 451] width 89 height 23
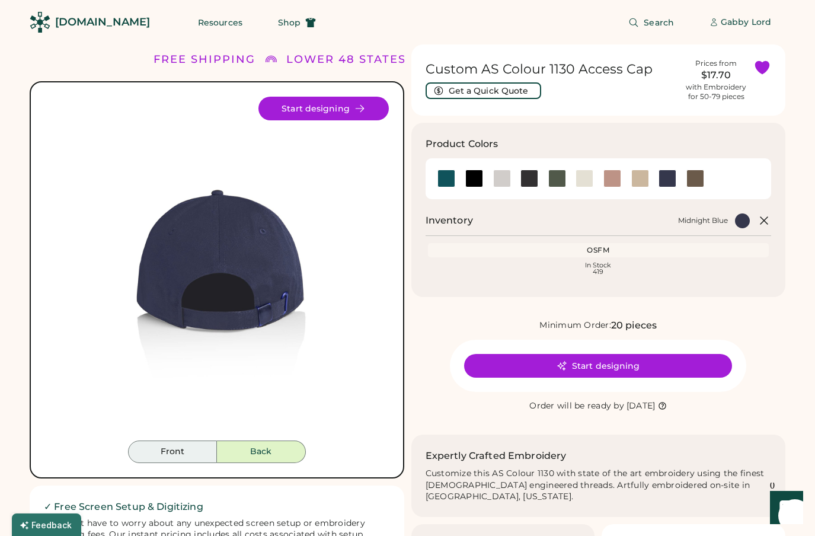
click at [178, 449] on button "Front" at bounding box center [172, 451] width 89 height 23
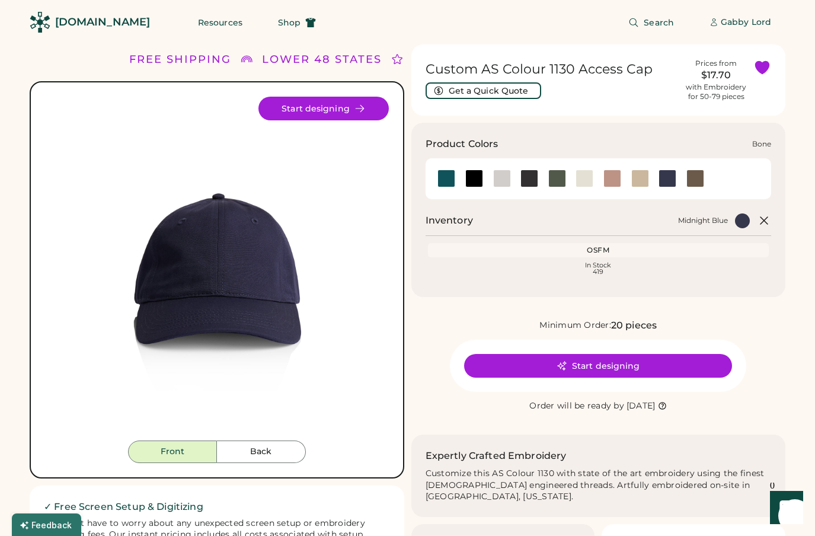
click at [501, 179] on div at bounding box center [502, 178] width 18 height 18
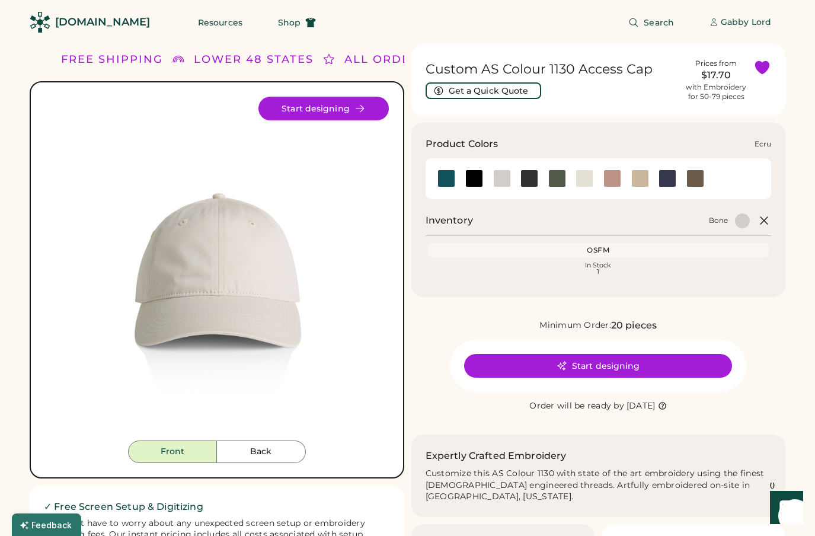
click at [583, 179] on div at bounding box center [584, 178] width 18 height 18
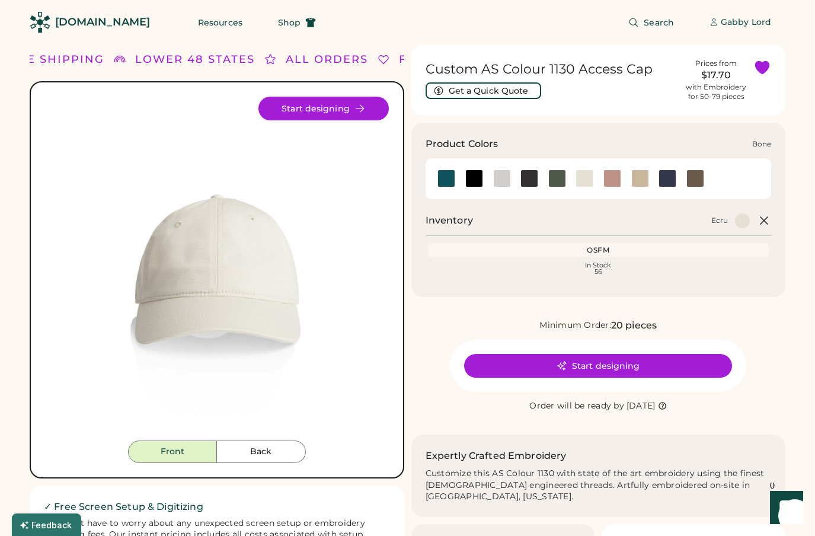
click at [499, 178] on div at bounding box center [502, 178] width 18 height 18
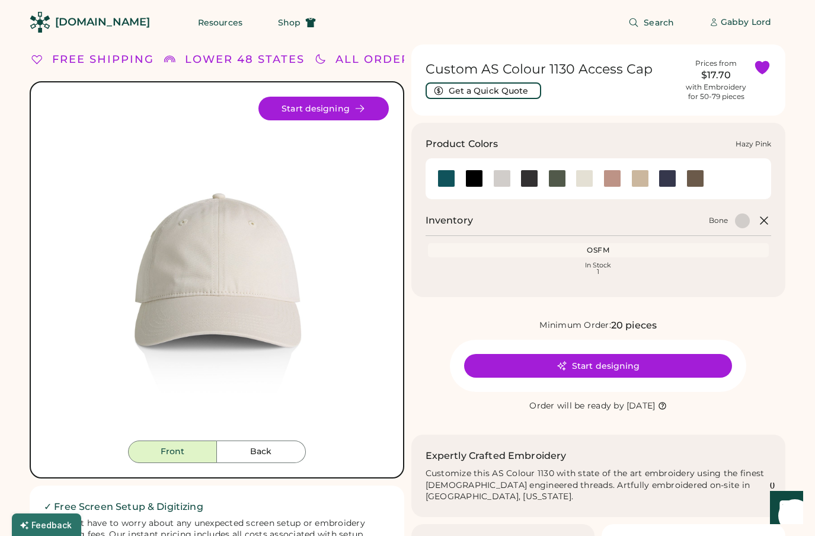
click at [612, 183] on div at bounding box center [612, 178] width 18 height 18
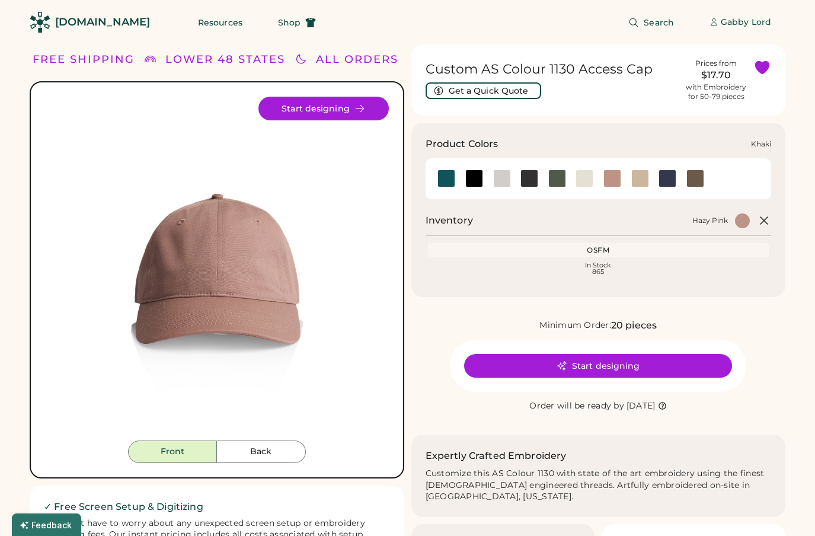
click at [635, 181] on div at bounding box center [640, 178] width 18 height 18
click at [640, 181] on div at bounding box center [640, 178] width 18 height 18
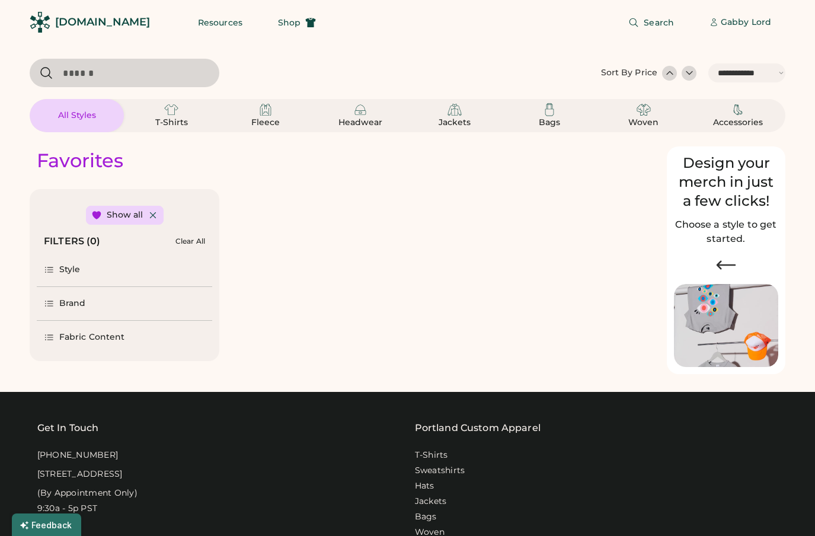
select select "*****"
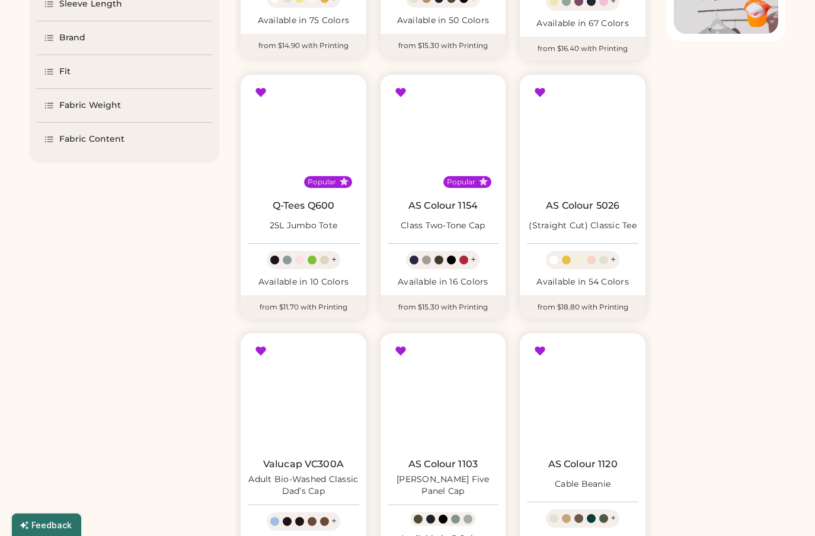
scroll to position [468, 0]
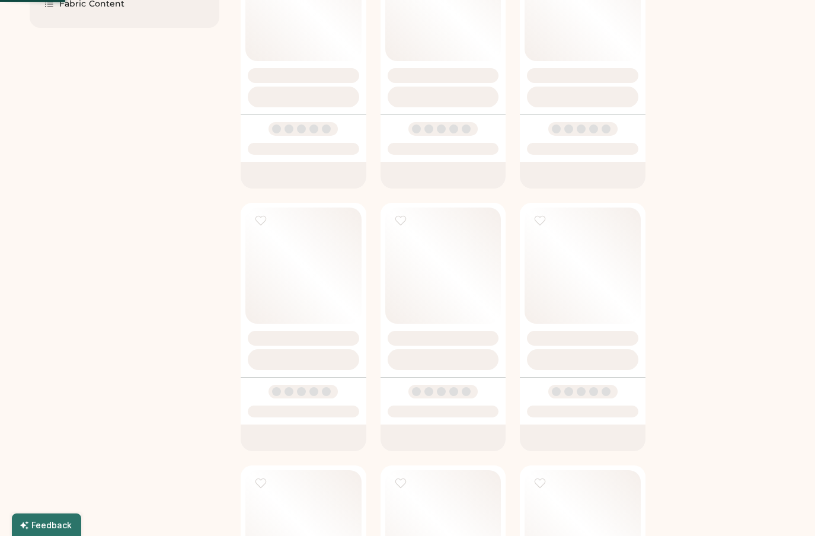
select select "*"
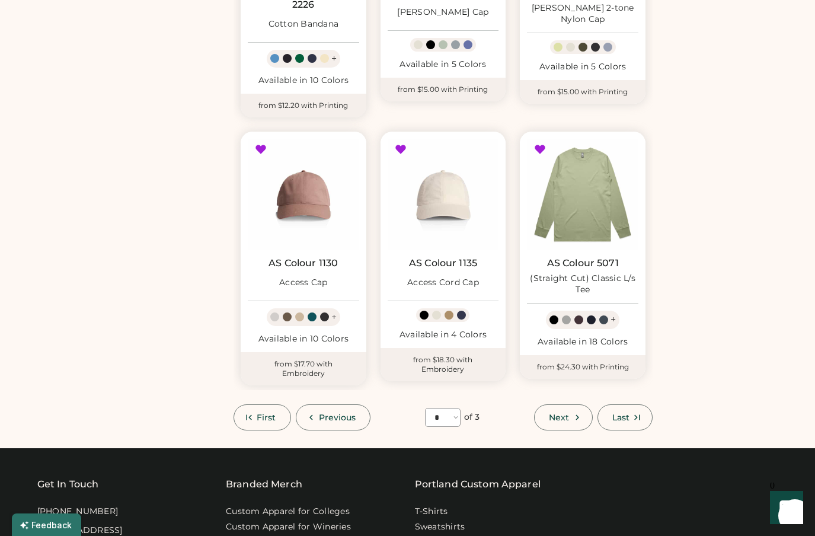
scroll to position [822, 0]
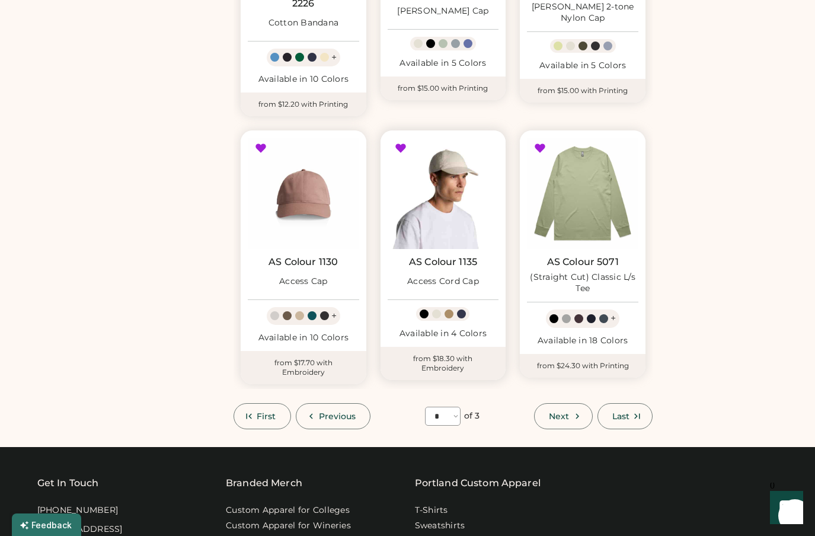
click at [449, 204] on img at bounding box center [443, 192] width 111 height 111
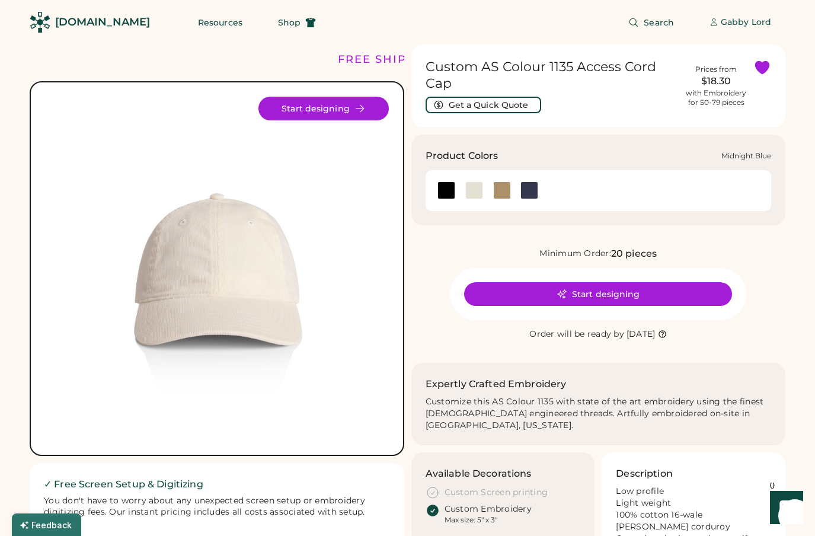
click at [527, 191] on div at bounding box center [529, 190] width 18 height 18
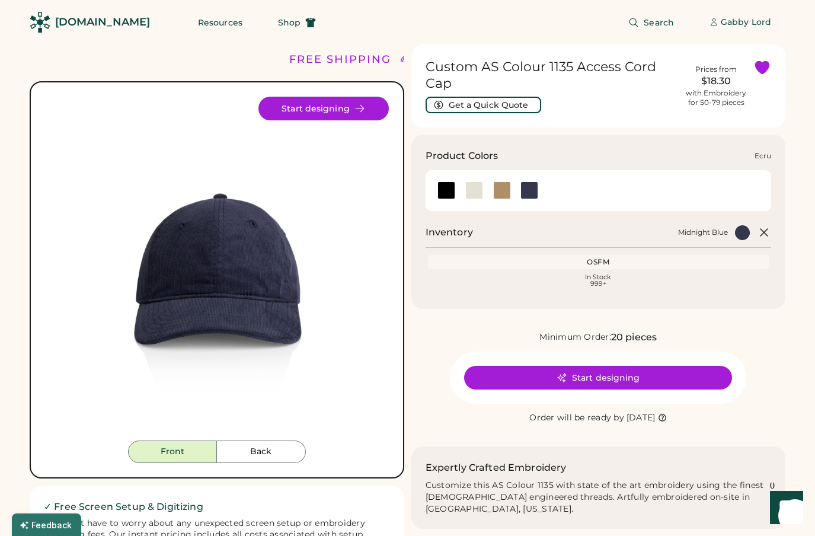
click at [460, 184] on div at bounding box center [474, 190] width 28 height 18
click at [471, 194] on div at bounding box center [474, 190] width 18 height 18
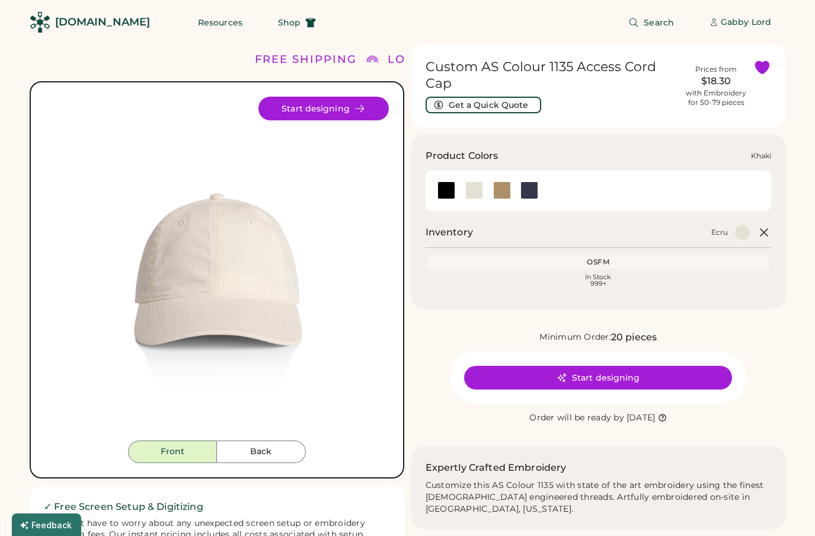
click at [495, 194] on div at bounding box center [502, 190] width 18 height 18
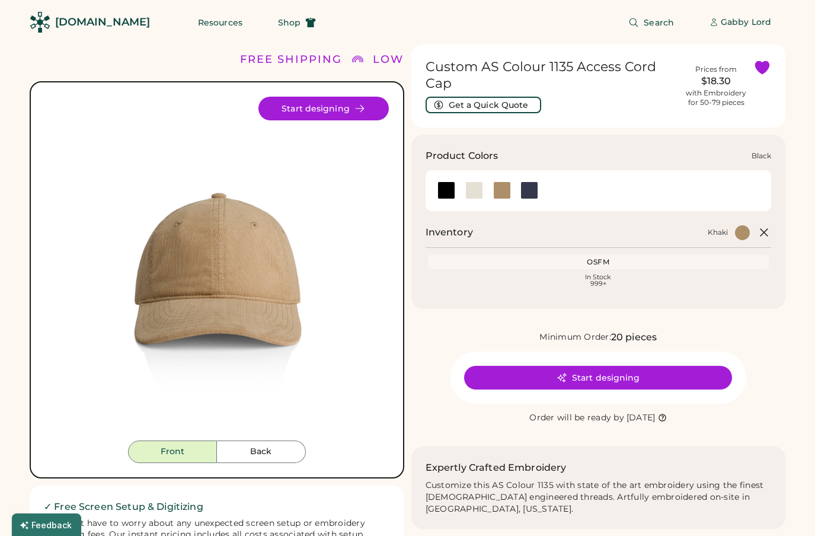
click at [449, 192] on div at bounding box center [446, 190] width 18 height 18
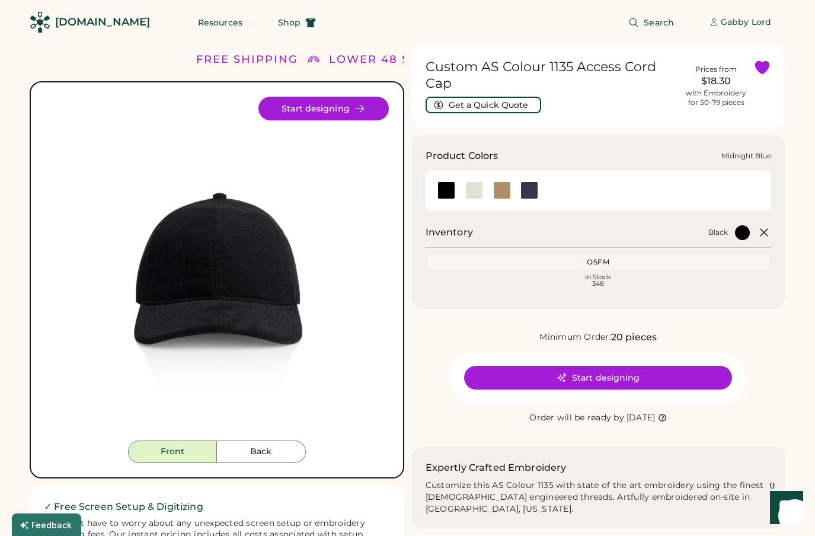
click at [523, 190] on div at bounding box center [529, 190] width 18 height 18
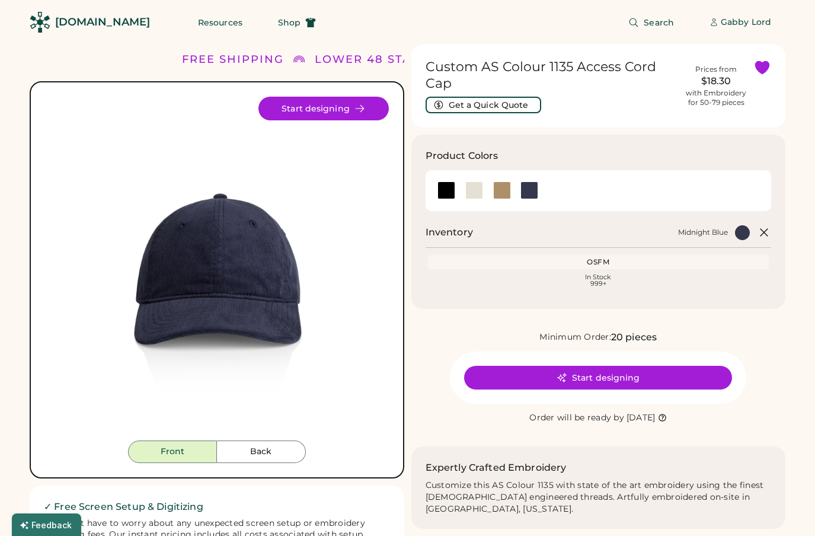
click at [255, 453] on button "Back" at bounding box center [261, 451] width 89 height 23
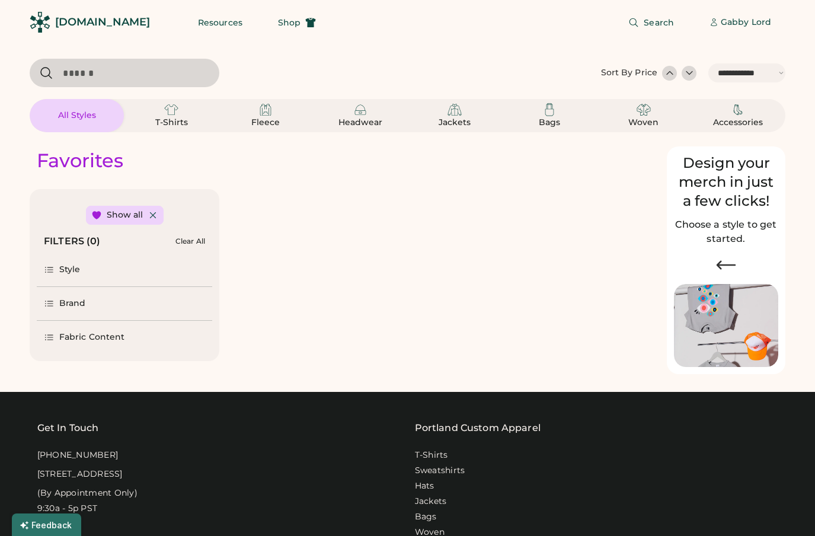
select select "*****"
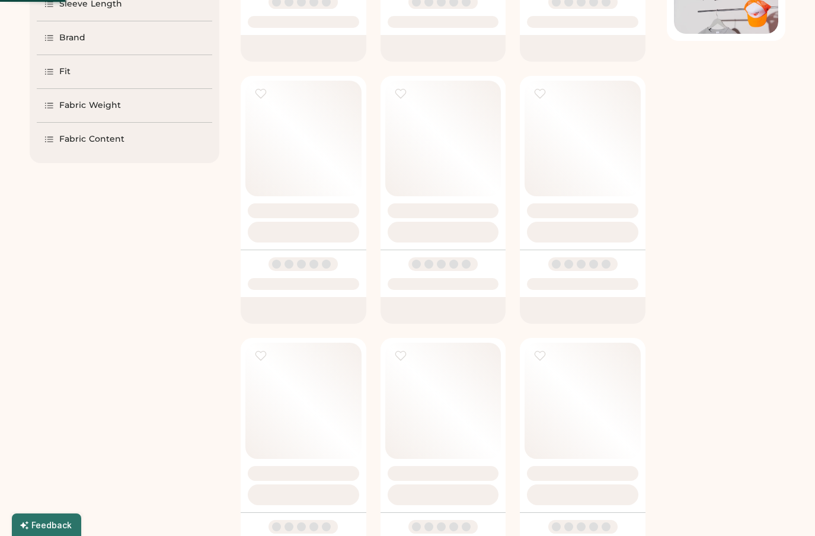
scroll to position [468, 0]
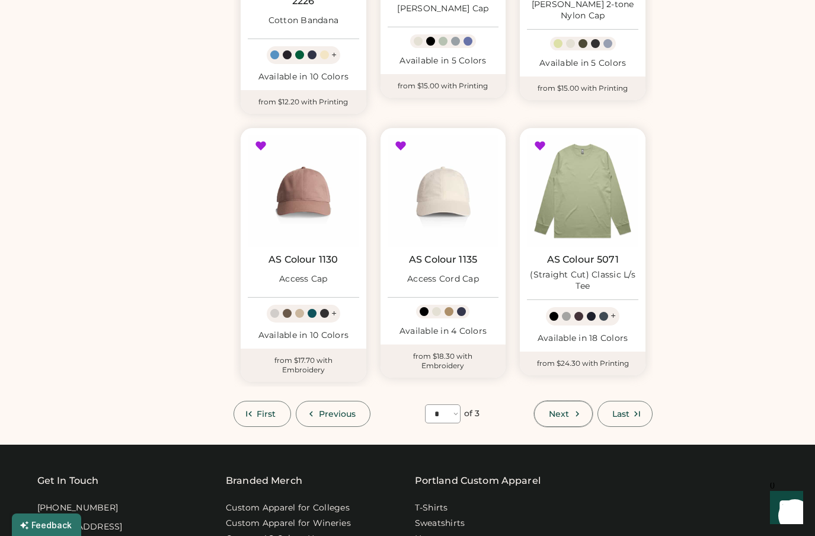
click at [562, 410] on span "Next" at bounding box center [559, 414] width 20 height 8
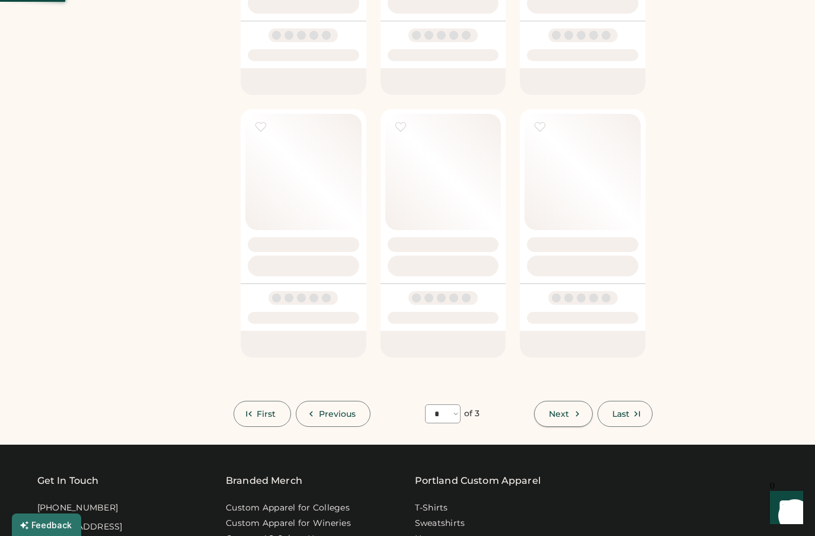
select select "*"
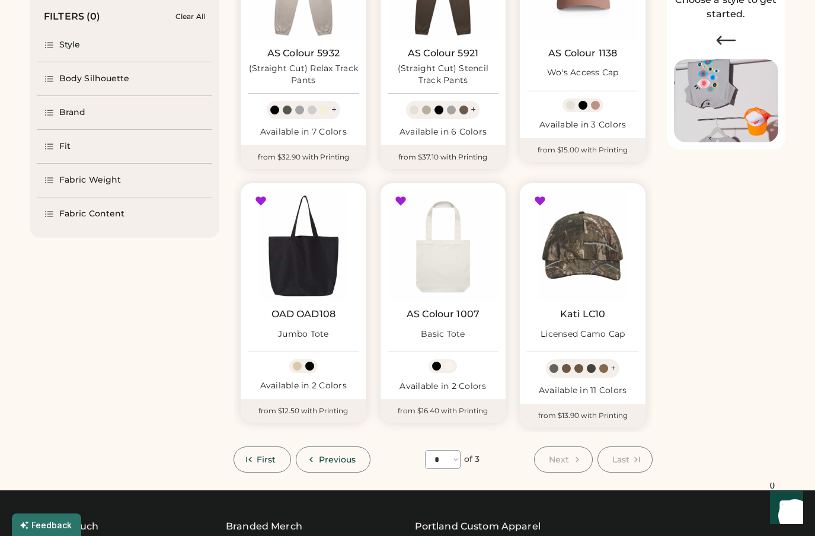
scroll to position [183, 0]
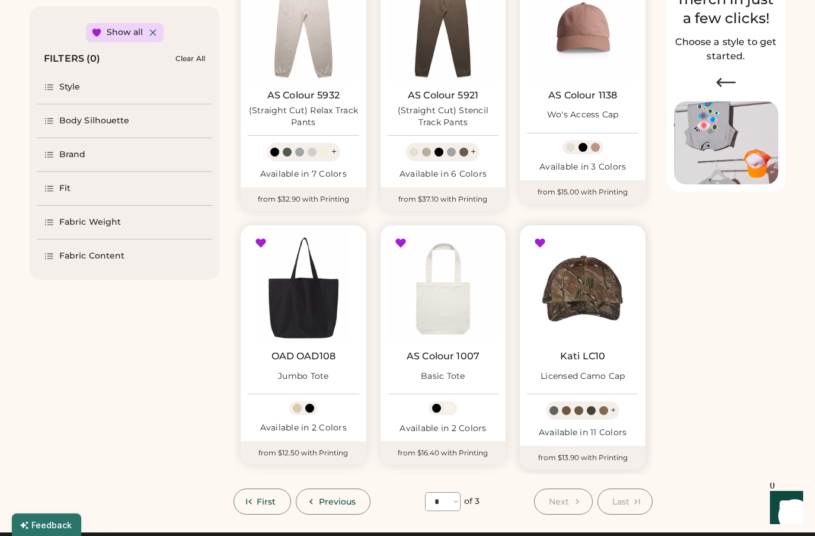
click at [585, 277] on img at bounding box center [582, 287] width 111 height 111
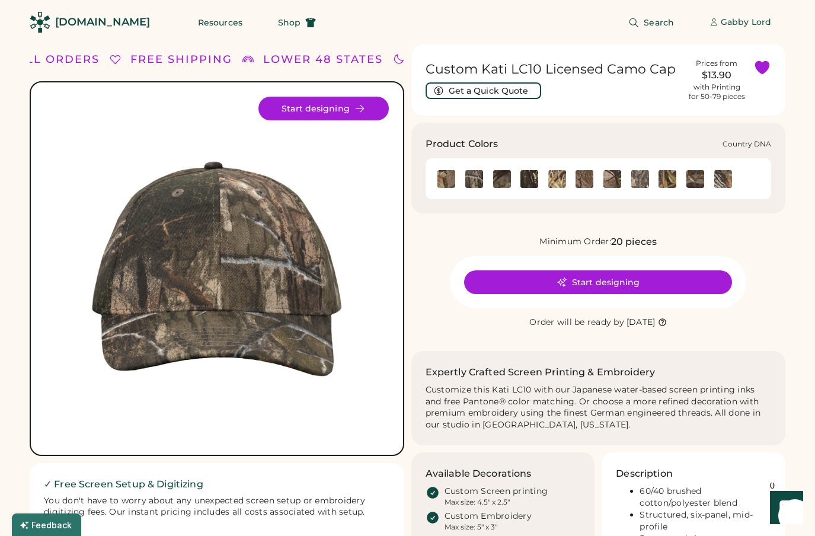
click at [471, 179] on img at bounding box center [474, 179] width 18 height 18
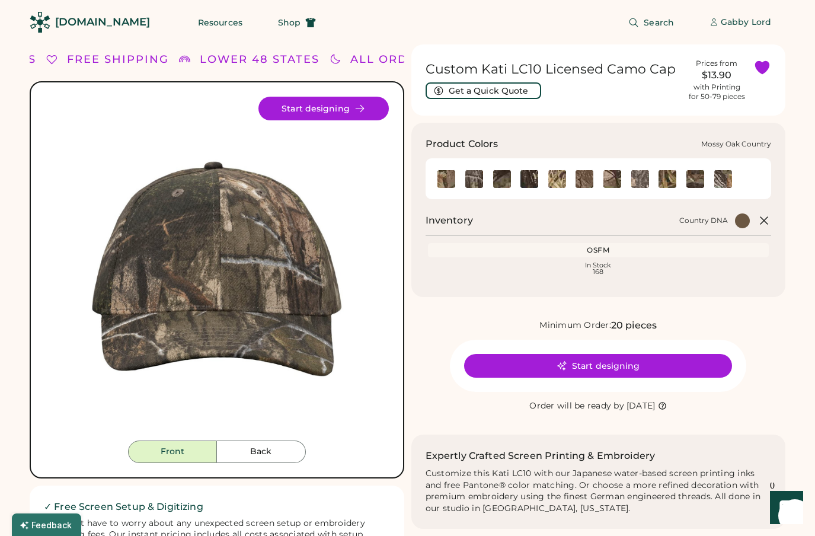
click at [499, 176] on img at bounding box center [502, 179] width 18 height 18
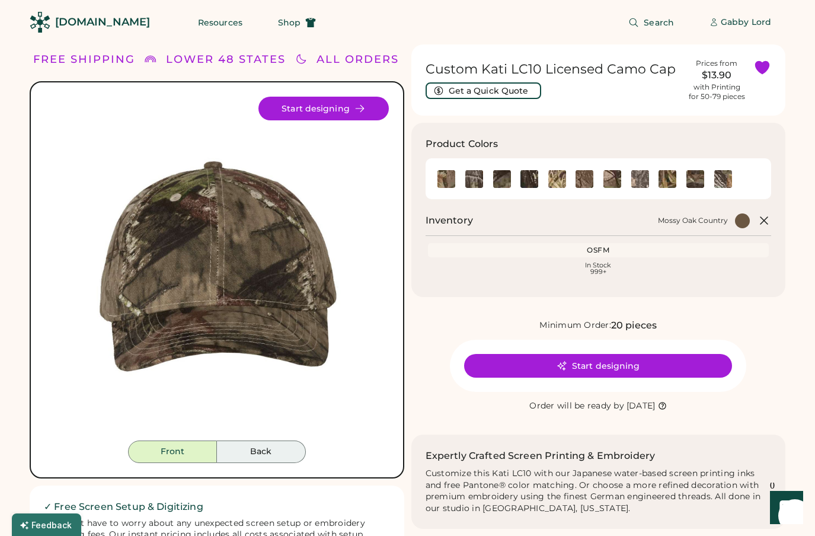
click at [258, 452] on button "Back" at bounding box center [261, 451] width 89 height 23
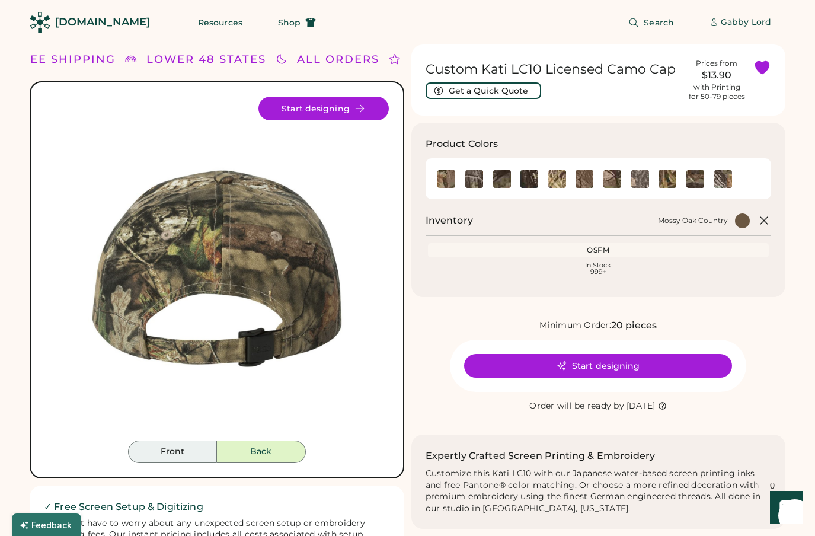
click at [191, 455] on button "Front" at bounding box center [172, 451] width 89 height 23
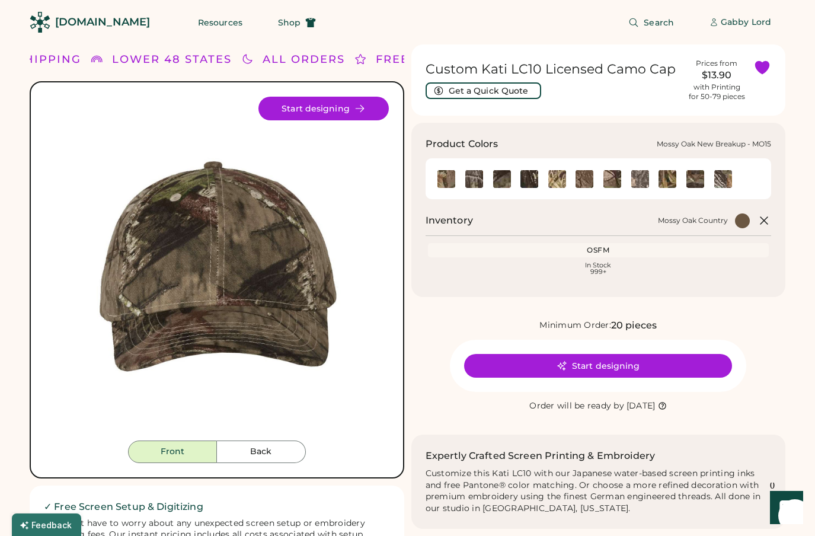
click at [530, 182] on img at bounding box center [529, 179] width 18 height 18
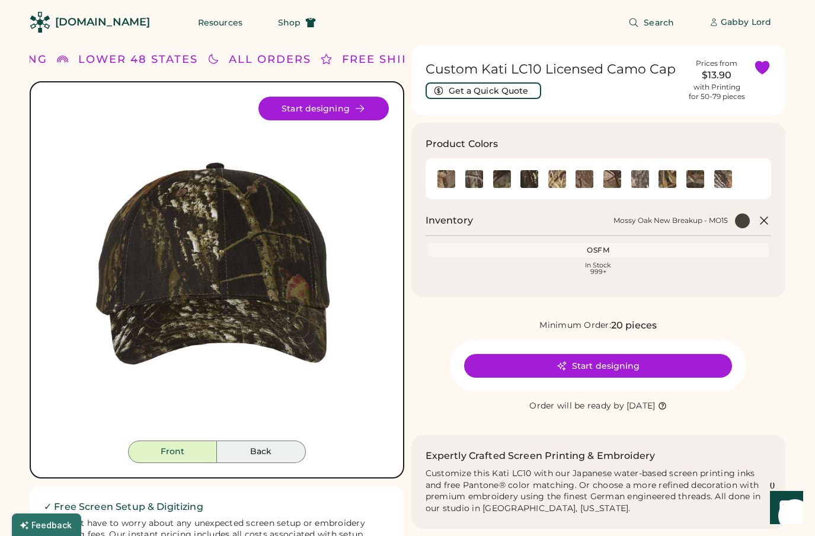
click at [244, 450] on button "Back" at bounding box center [261, 451] width 89 height 23
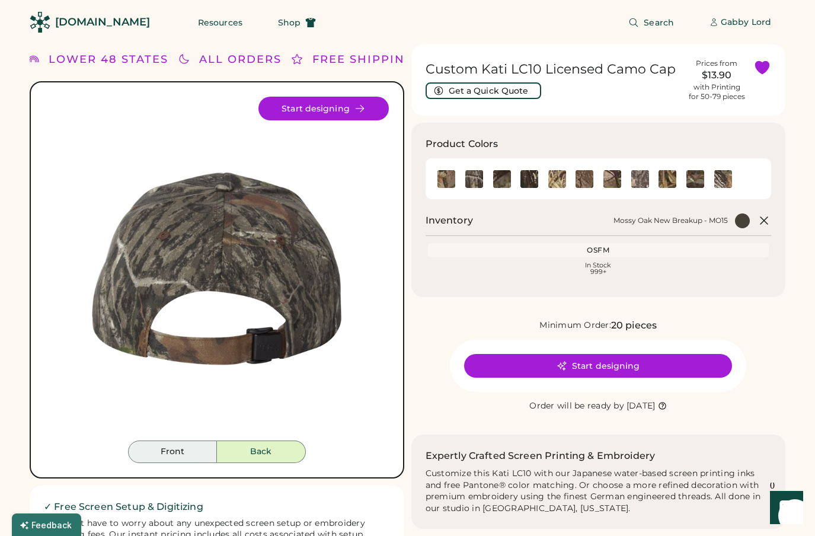
click at [187, 450] on button "Front" at bounding box center [172, 451] width 89 height 23
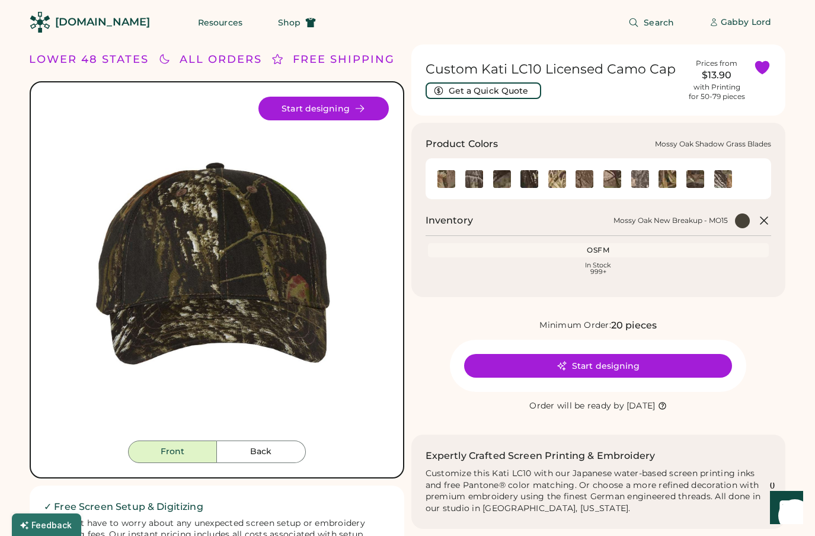
click at [551, 181] on img at bounding box center [557, 179] width 18 height 18
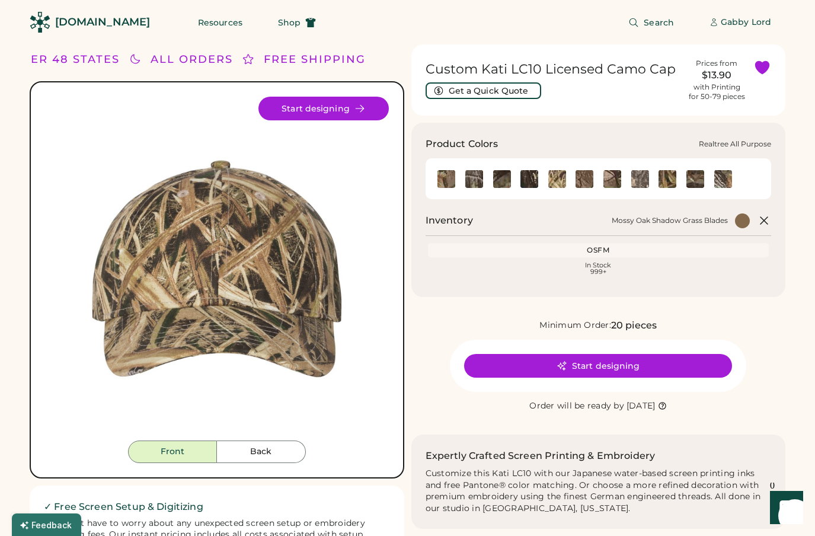
click at [588, 178] on img at bounding box center [584, 179] width 18 height 18
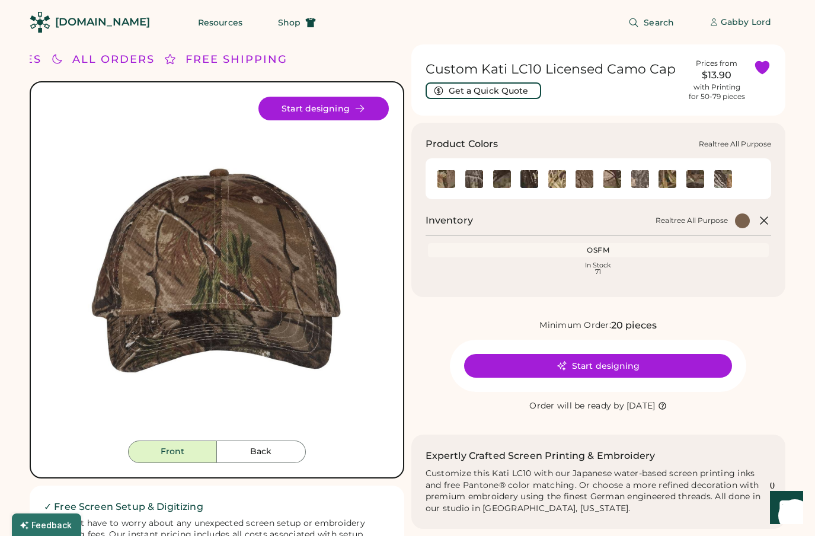
click at [582, 180] on img at bounding box center [584, 179] width 18 height 18
click at [616, 185] on img at bounding box center [612, 179] width 18 height 18
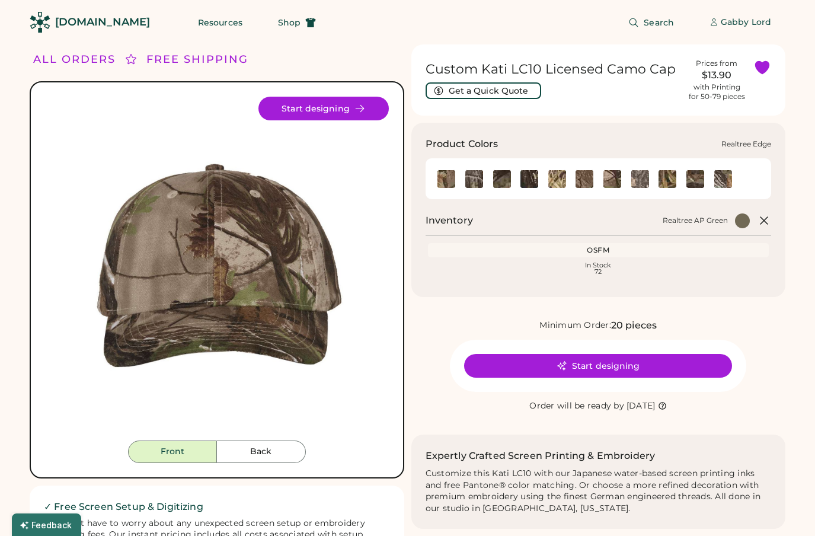
click at [639, 182] on img at bounding box center [640, 179] width 18 height 18
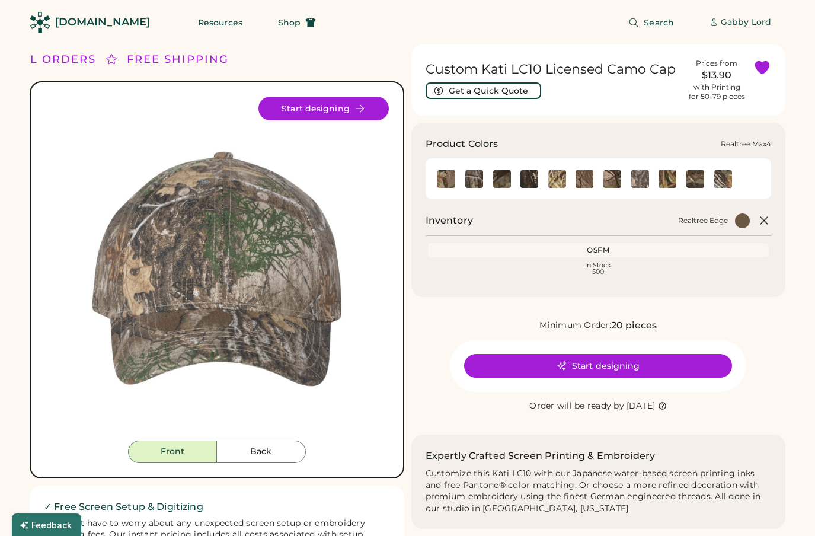
click at [667, 172] on img at bounding box center [667, 179] width 18 height 18
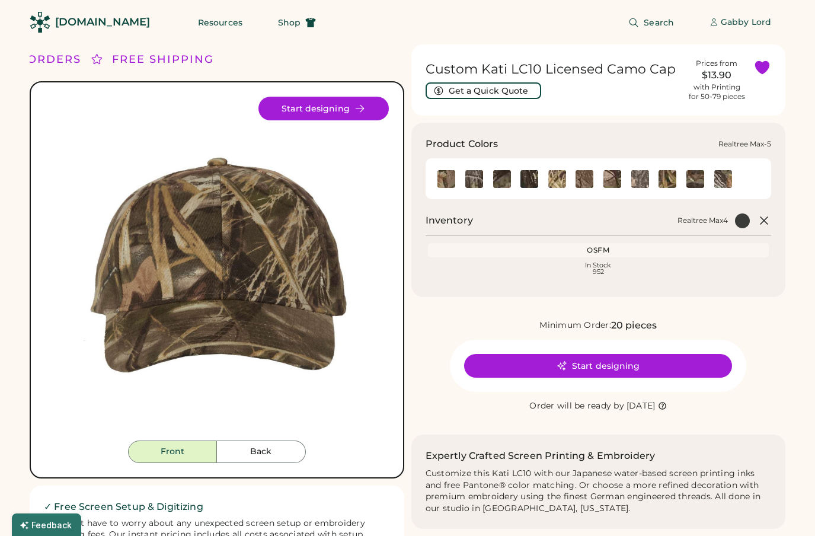
click at [701, 182] on img at bounding box center [695, 179] width 18 height 18
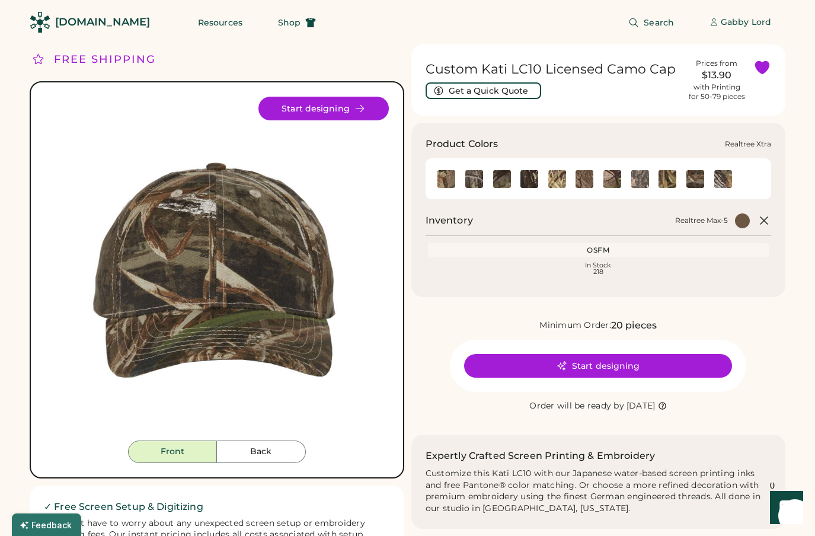
click at [727, 182] on img at bounding box center [723, 179] width 18 height 18
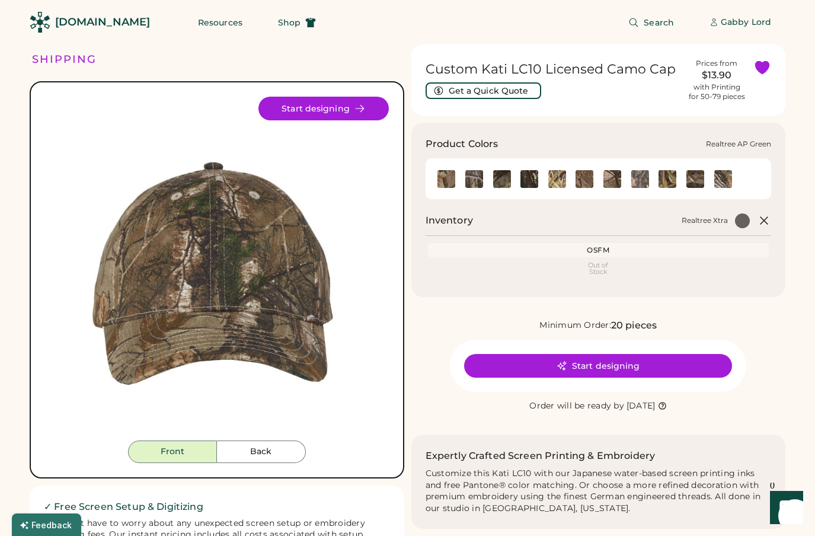
click at [610, 177] on img at bounding box center [612, 179] width 18 height 18
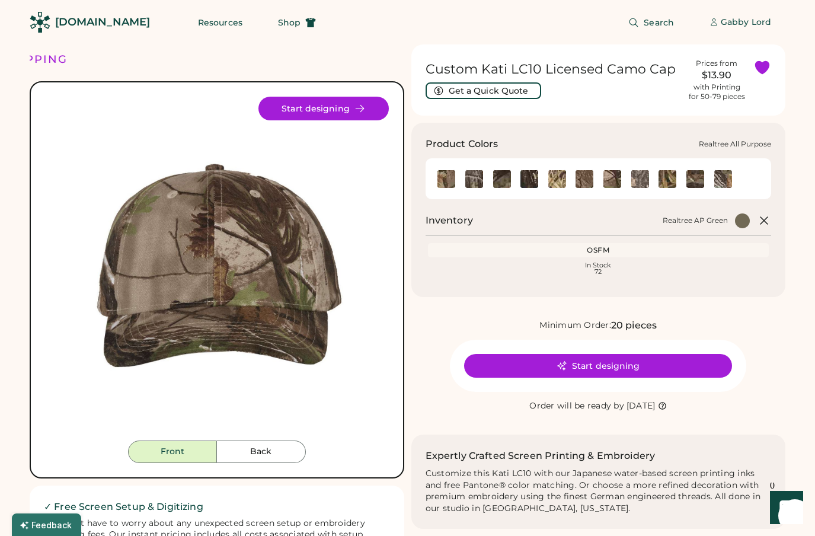
click at [580, 179] on img at bounding box center [584, 179] width 18 height 18
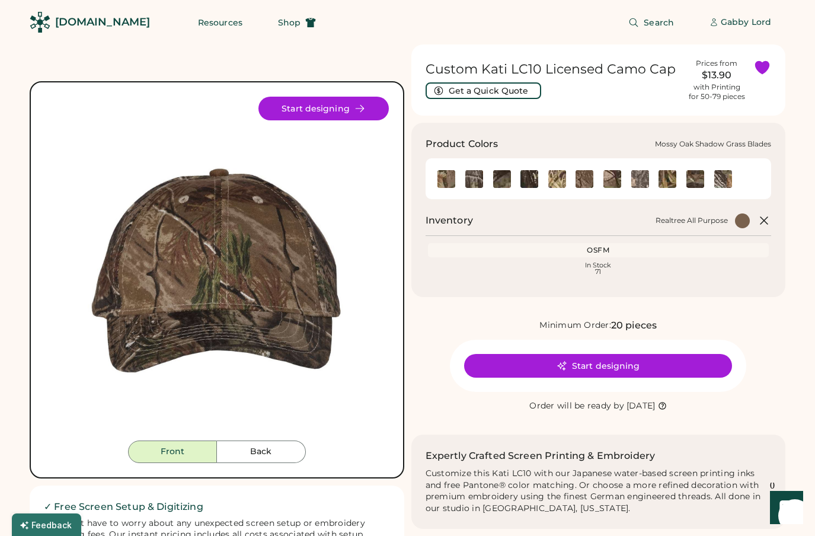
click at [555, 178] on img at bounding box center [557, 179] width 18 height 18
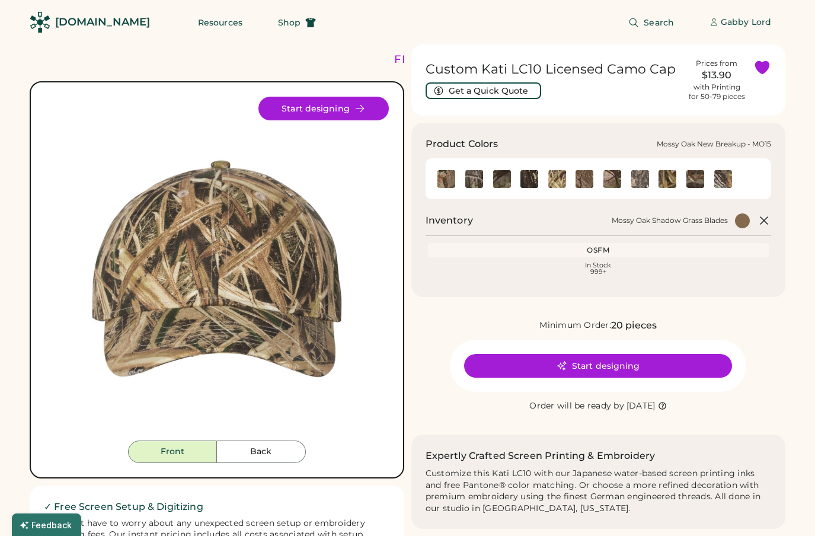
click at [530, 182] on img at bounding box center [529, 179] width 18 height 18
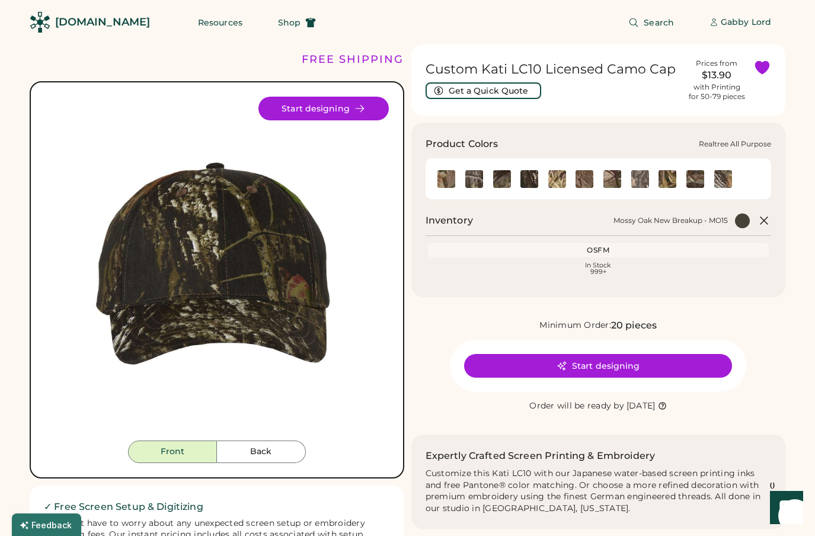
click at [580, 181] on img at bounding box center [584, 179] width 18 height 18
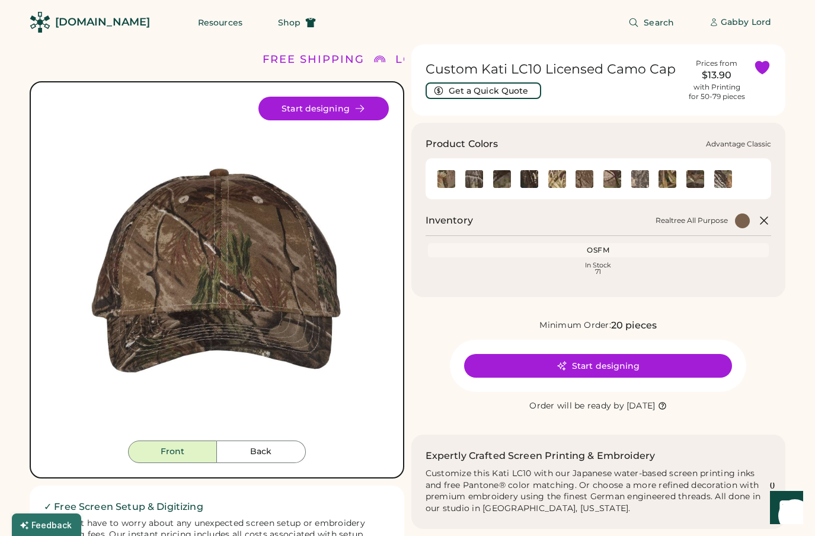
click at [444, 178] on img at bounding box center [446, 179] width 18 height 18
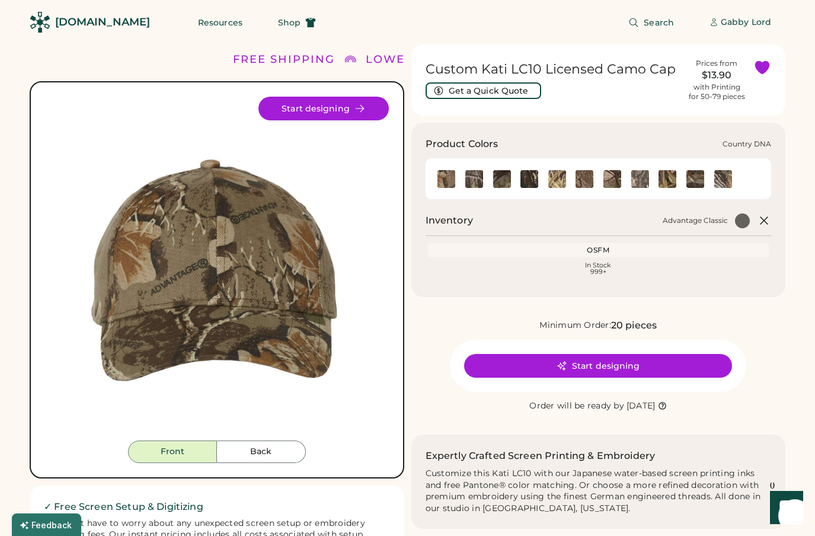
click at [471, 178] on img at bounding box center [474, 179] width 18 height 18
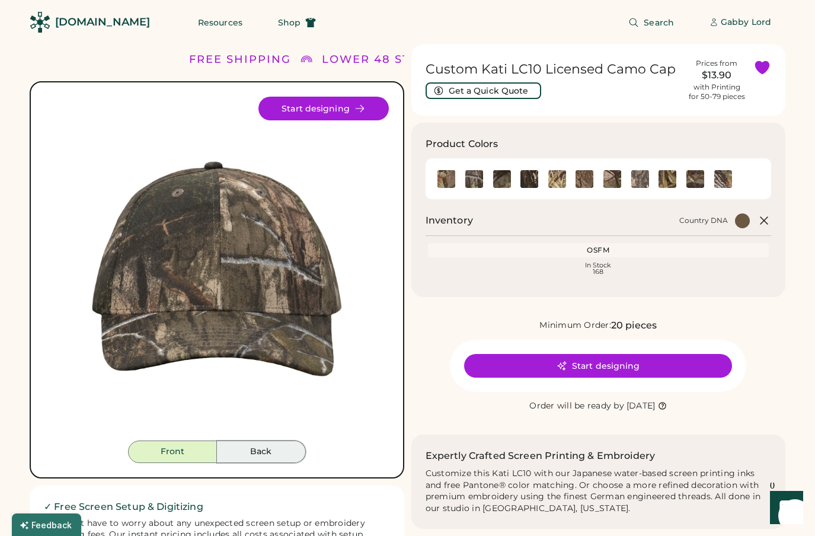
click at [252, 447] on button "Back" at bounding box center [261, 451] width 89 height 23
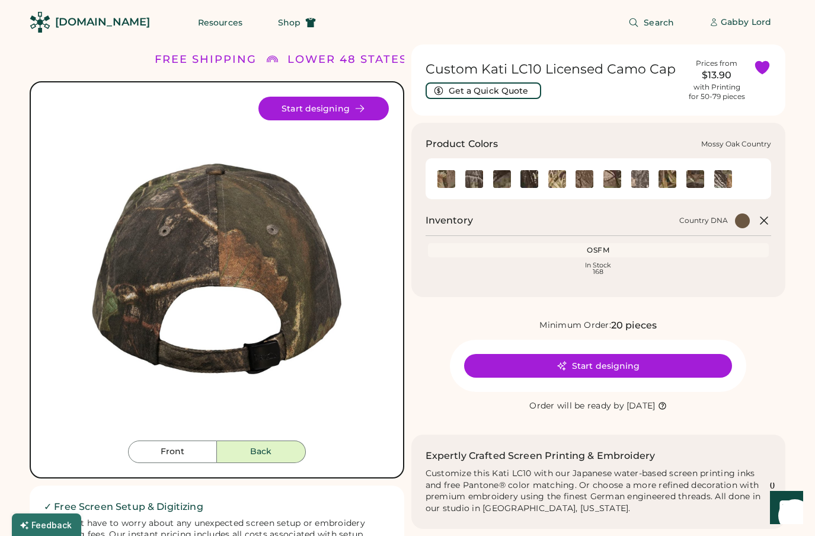
click at [498, 183] on img at bounding box center [502, 179] width 18 height 18
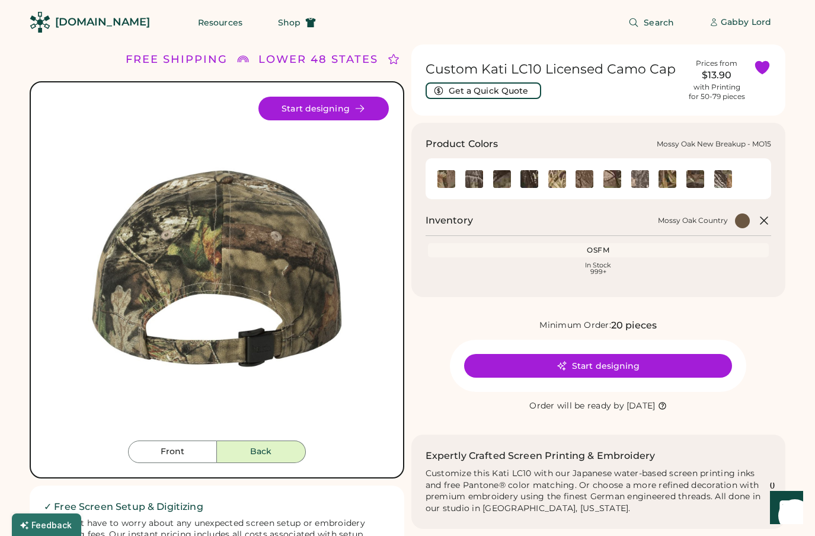
click at [529, 181] on img at bounding box center [529, 179] width 18 height 18
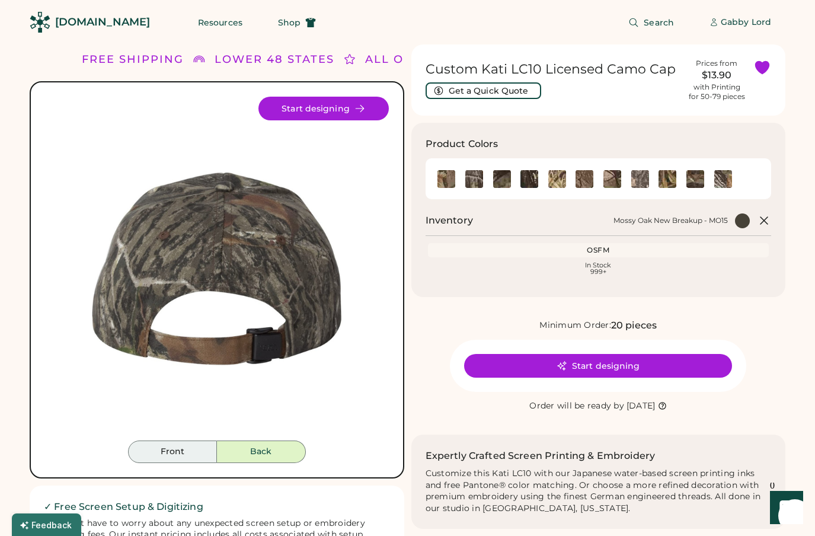
click at [194, 454] on button "Front" at bounding box center [172, 451] width 89 height 23
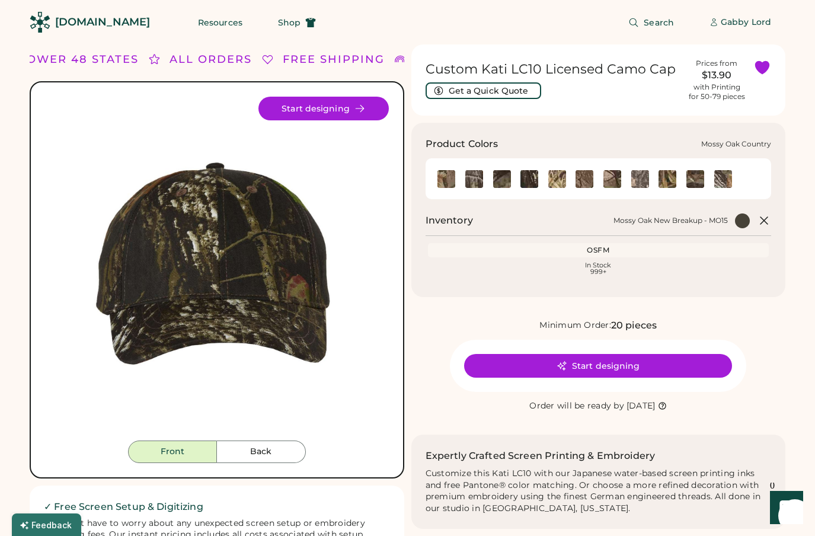
click at [497, 180] on img at bounding box center [502, 179] width 18 height 18
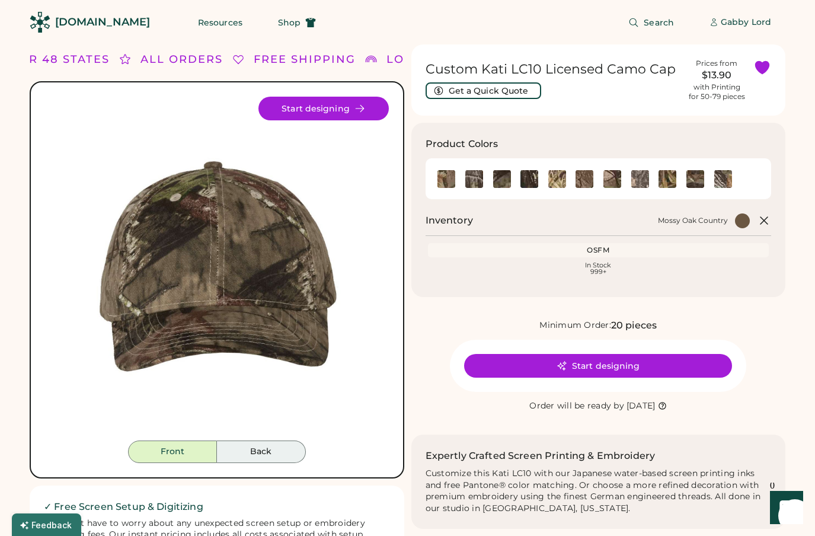
click at [248, 456] on button "Back" at bounding box center [261, 451] width 89 height 23
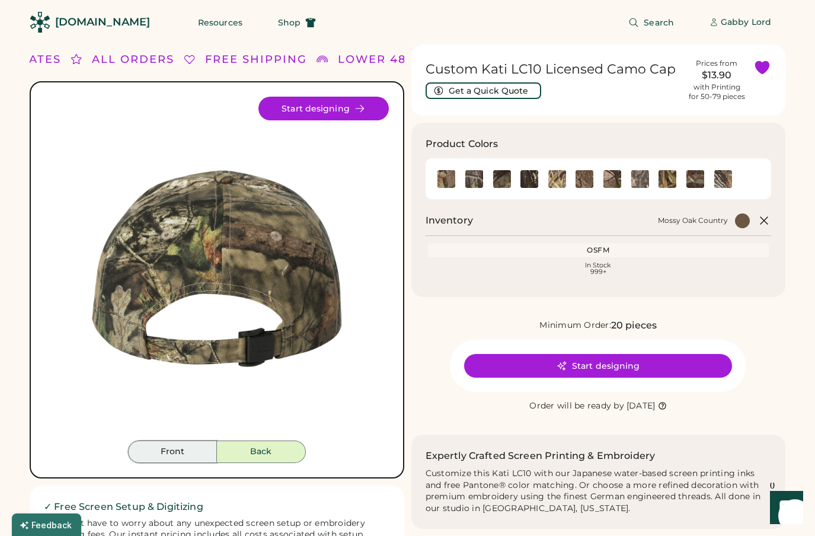
click at [192, 453] on button "Front" at bounding box center [172, 451] width 89 height 23
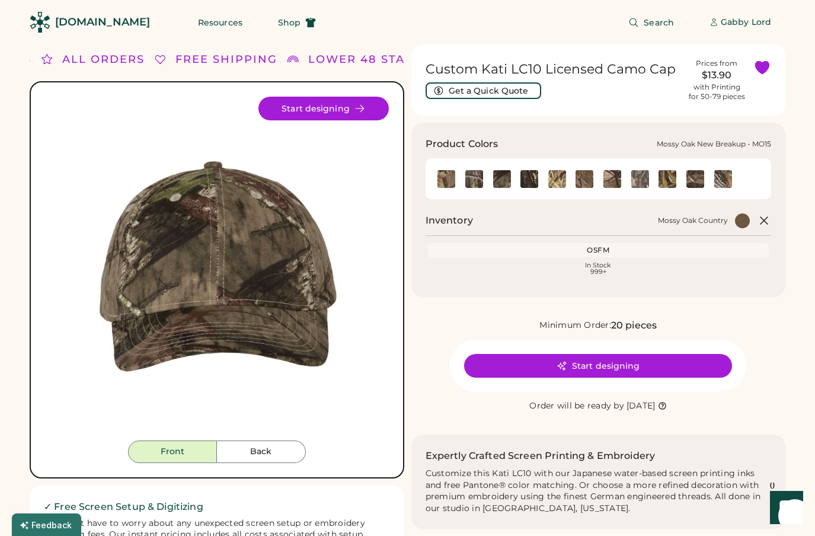
click at [526, 175] on img at bounding box center [529, 179] width 18 height 18
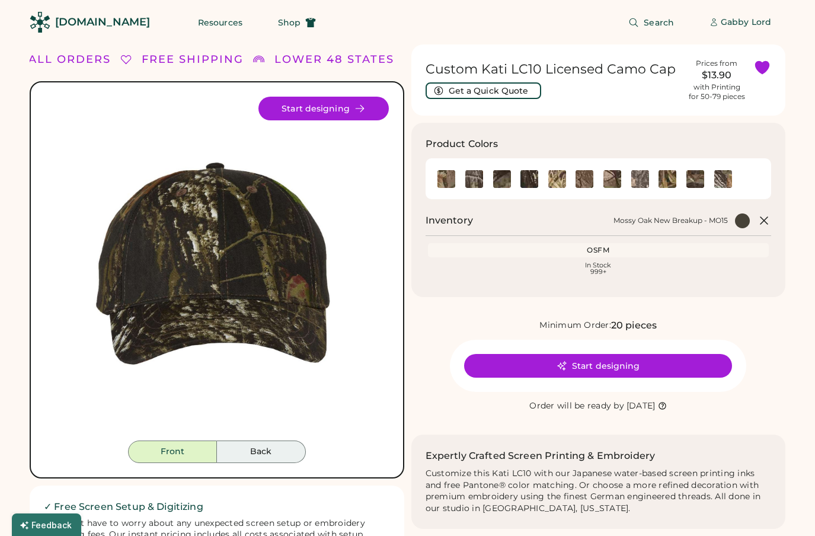
click at [271, 453] on button "Back" at bounding box center [261, 451] width 89 height 23
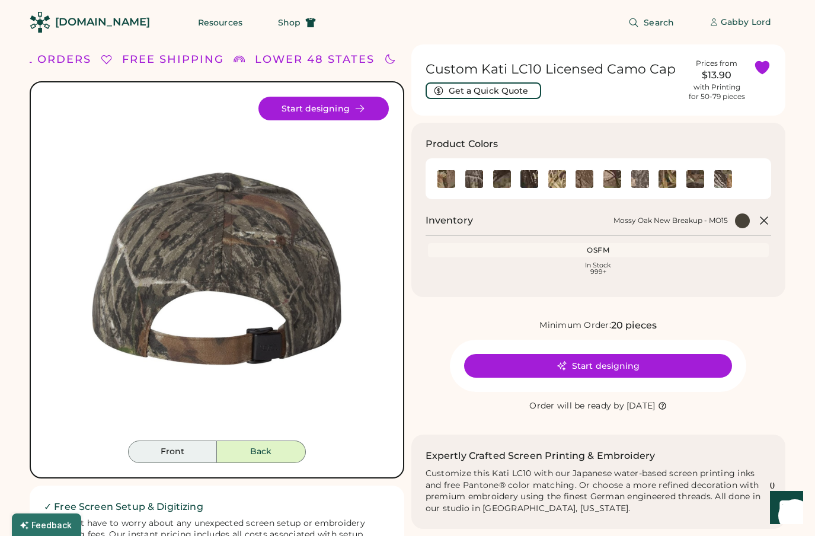
click at [182, 452] on button "Front" at bounding box center [172, 451] width 89 height 23
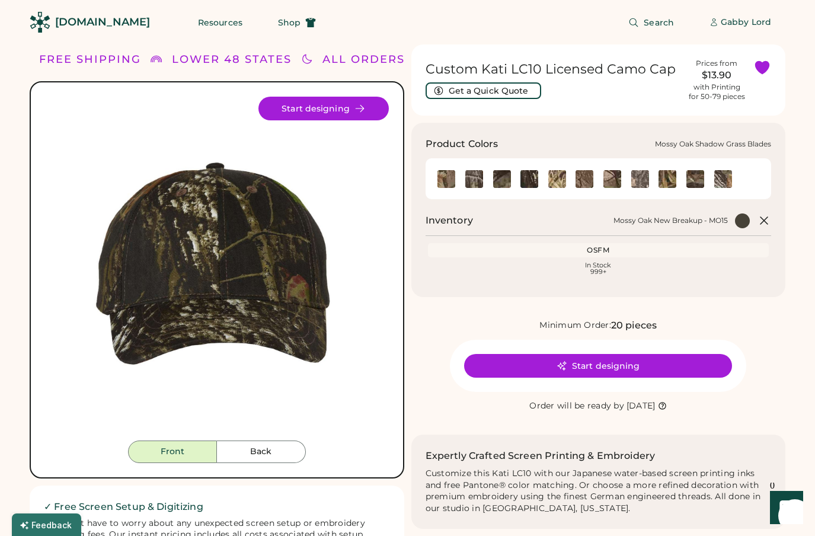
click at [554, 180] on img at bounding box center [557, 179] width 18 height 18
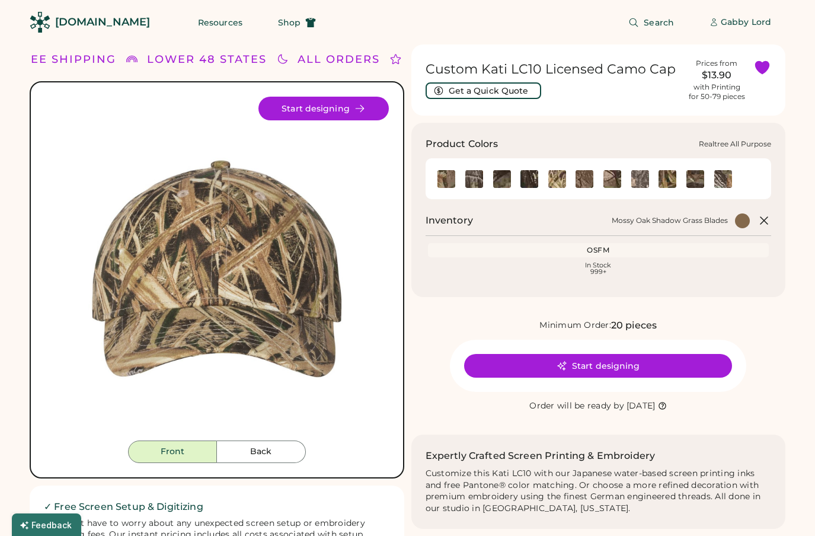
click at [578, 177] on img at bounding box center [584, 179] width 18 height 18
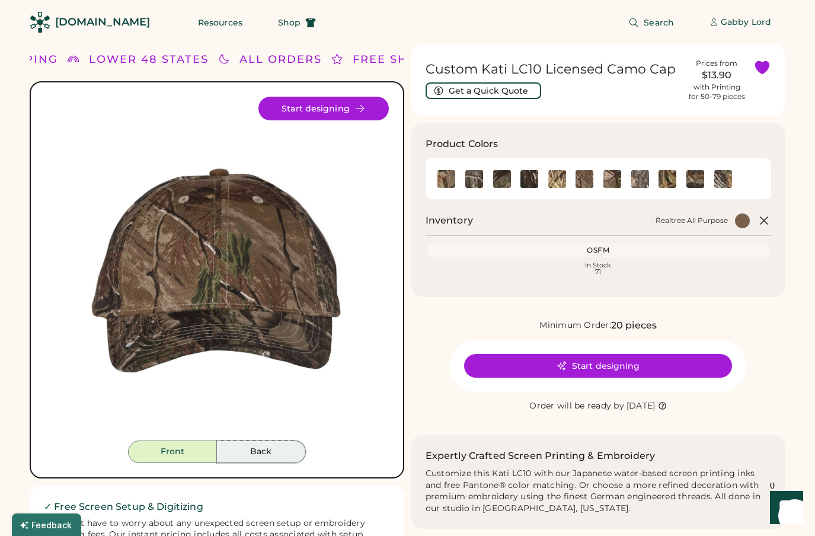
click at [258, 442] on button "Back" at bounding box center [261, 451] width 89 height 23
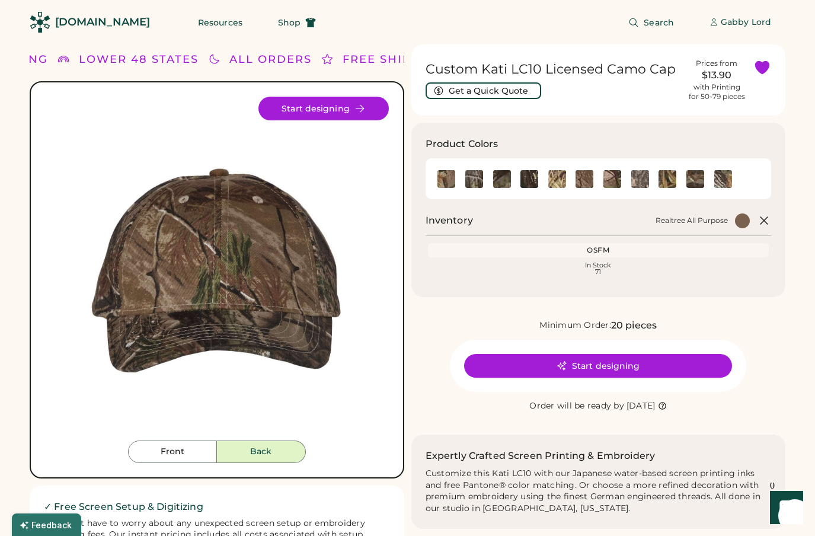
click at [234, 458] on button "Back" at bounding box center [261, 451] width 89 height 23
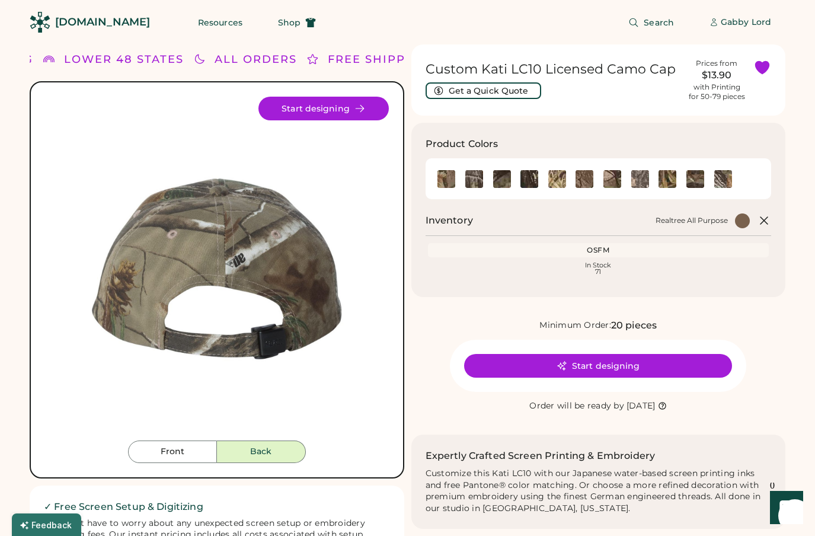
click at [236, 449] on button "Back" at bounding box center [261, 451] width 89 height 23
click at [166, 449] on button "Front" at bounding box center [172, 451] width 89 height 23
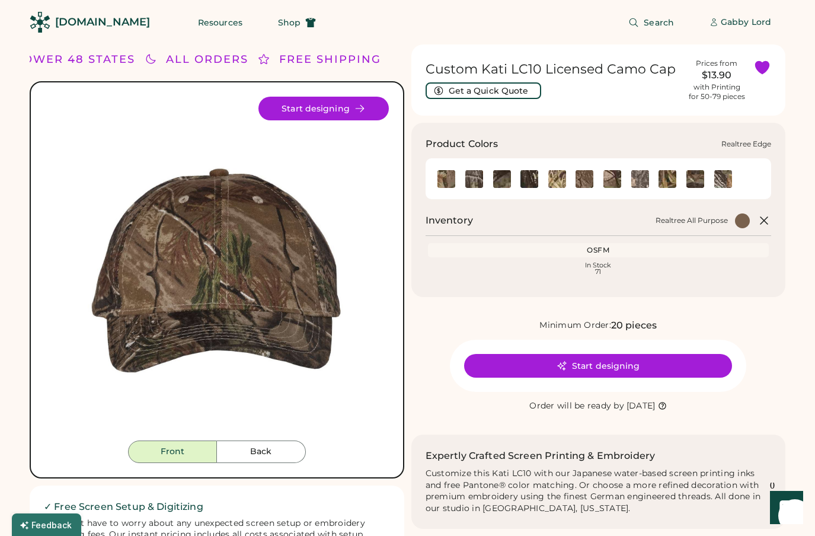
click at [644, 180] on img at bounding box center [640, 179] width 18 height 18
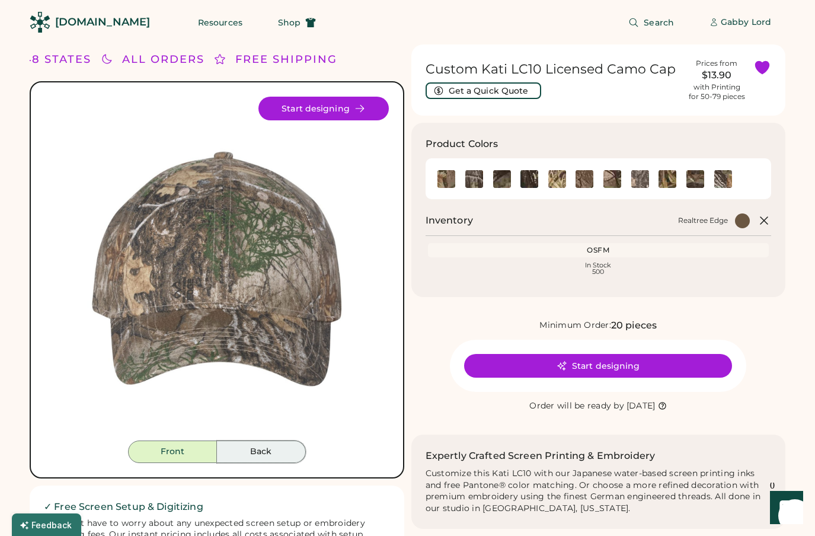
click at [259, 453] on button "Back" at bounding box center [261, 451] width 89 height 23
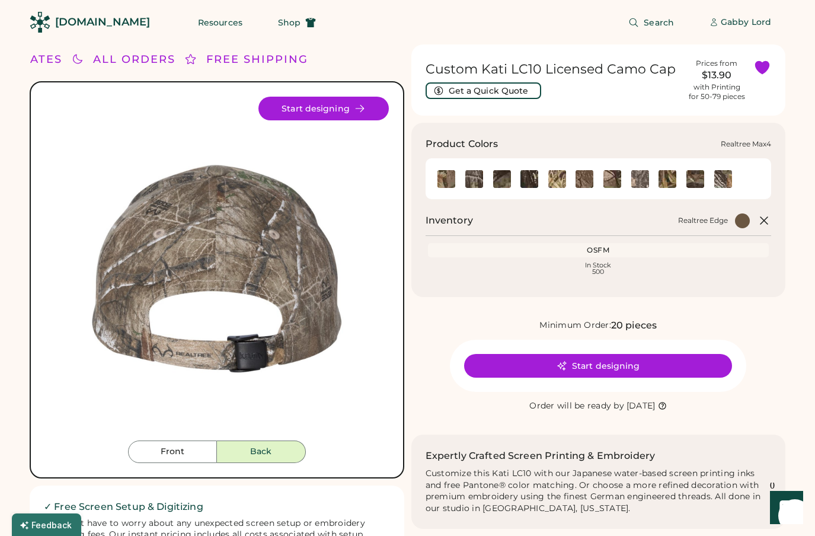
click at [669, 182] on img at bounding box center [667, 179] width 18 height 18
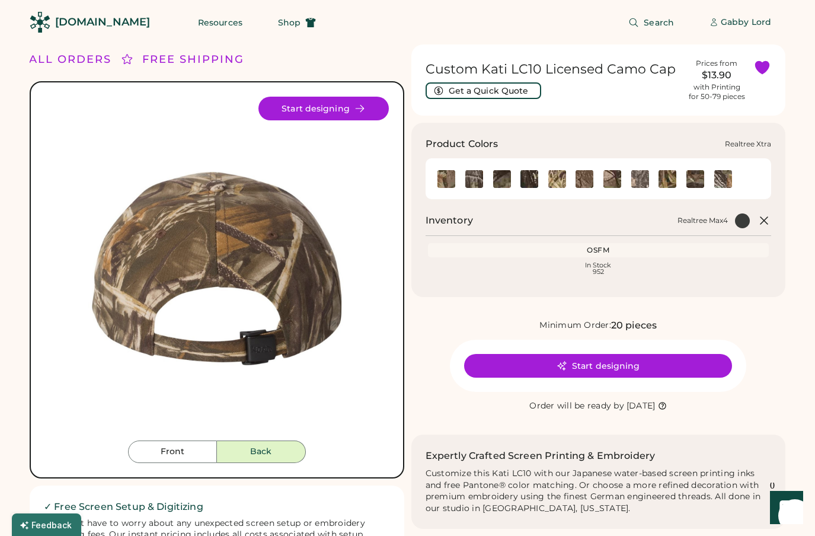
click at [725, 185] on img at bounding box center [723, 179] width 18 height 18
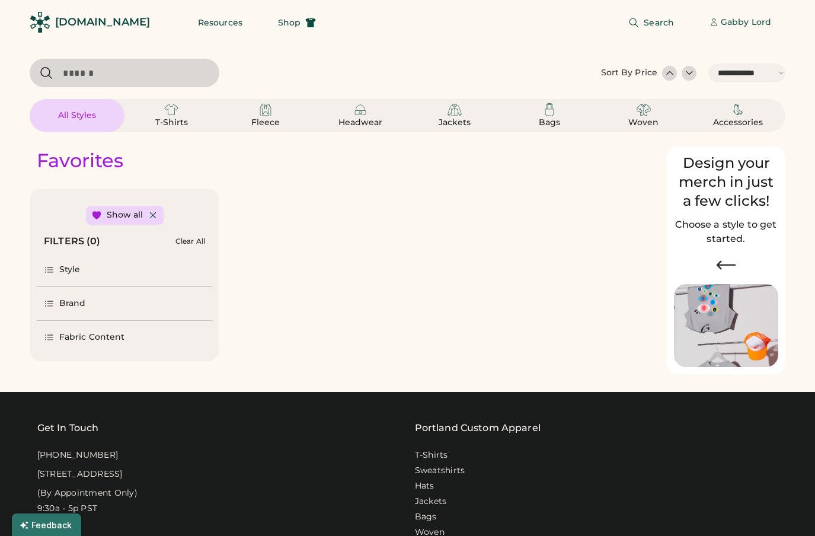
select select "*****"
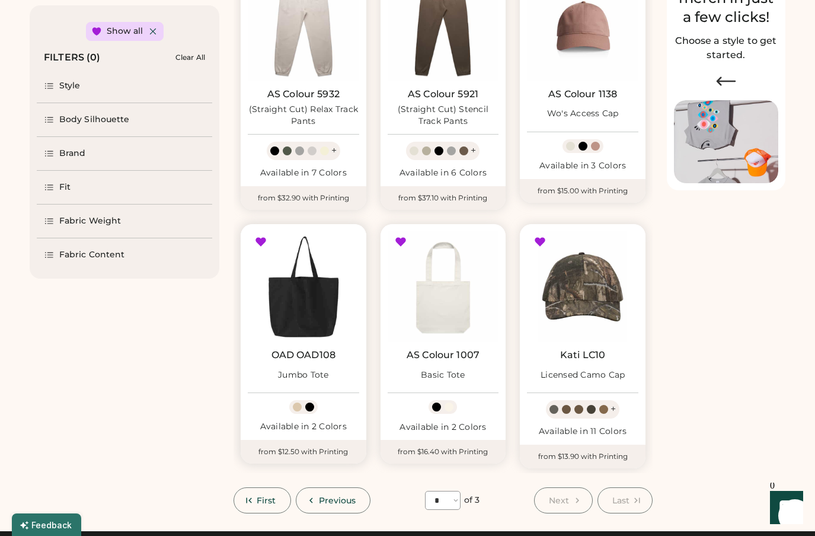
scroll to position [233, 0]
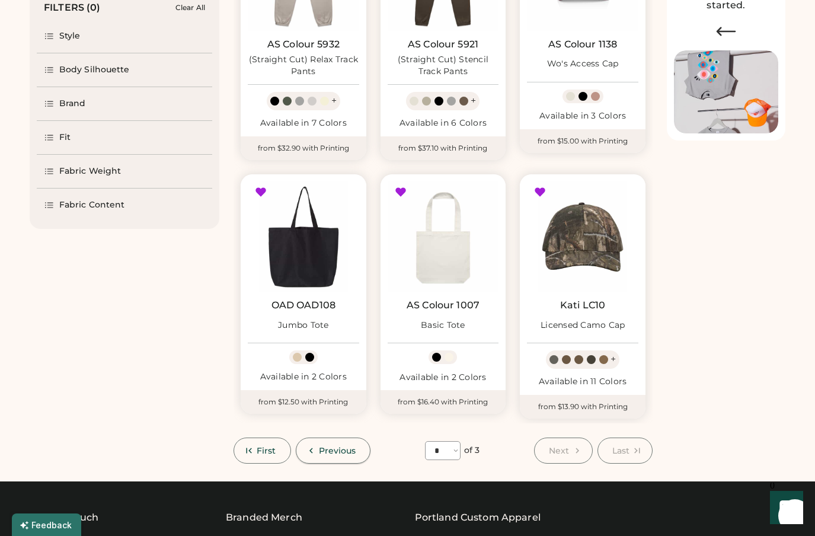
click at [323, 451] on span "Previous" at bounding box center [337, 450] width 37 height 8
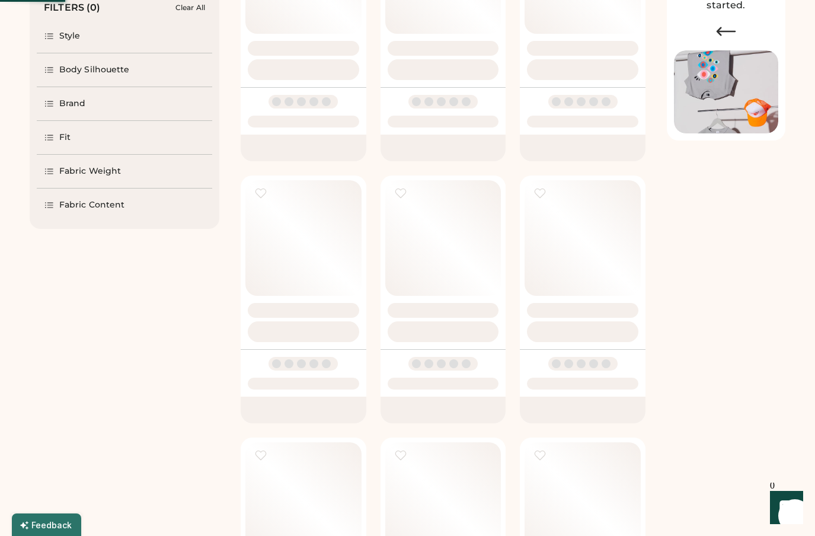
select select "*"
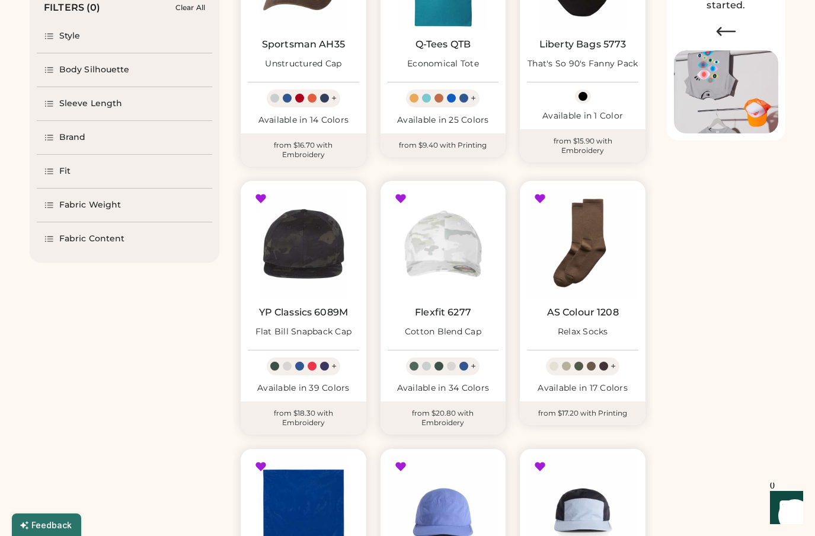
click at [443, 257] on img at bounding box center [443, 243] width 111 height 111
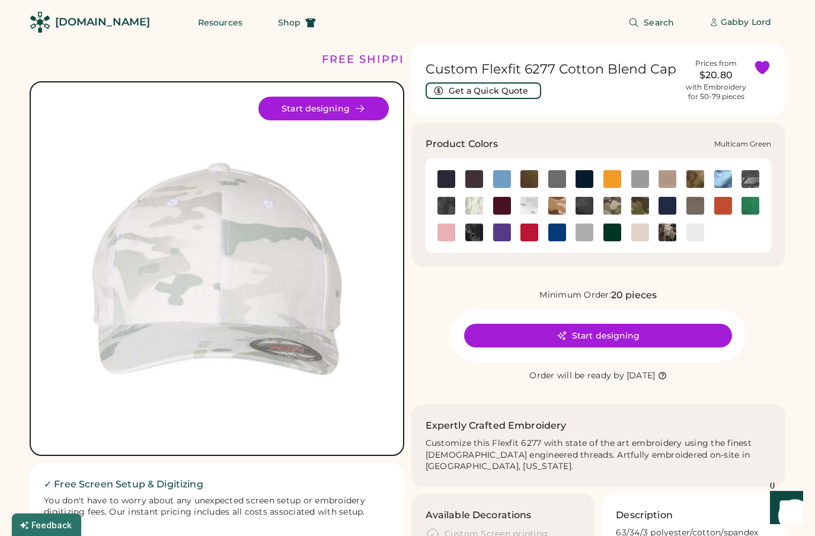
click at [615, 203] on img at bounding box center [612, 206] width 18 height 18
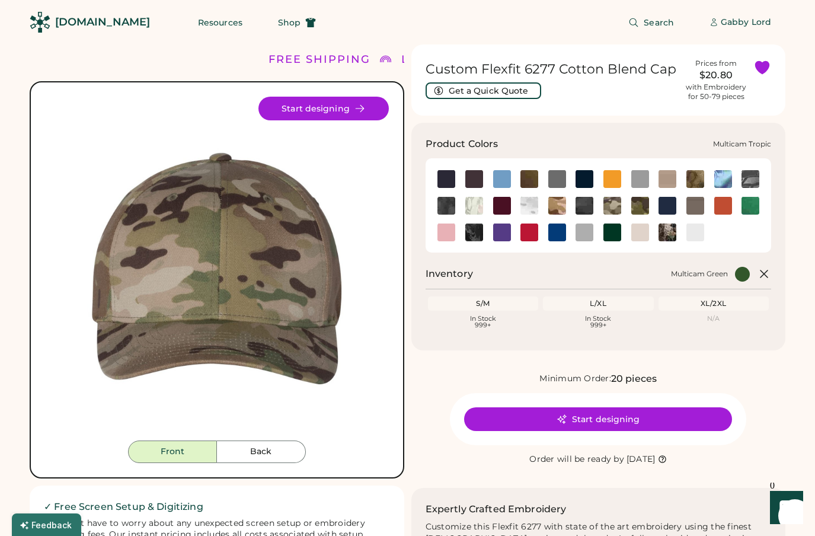
click at [634, 207] on img at bounding box center [640, 206] width 18 height 18
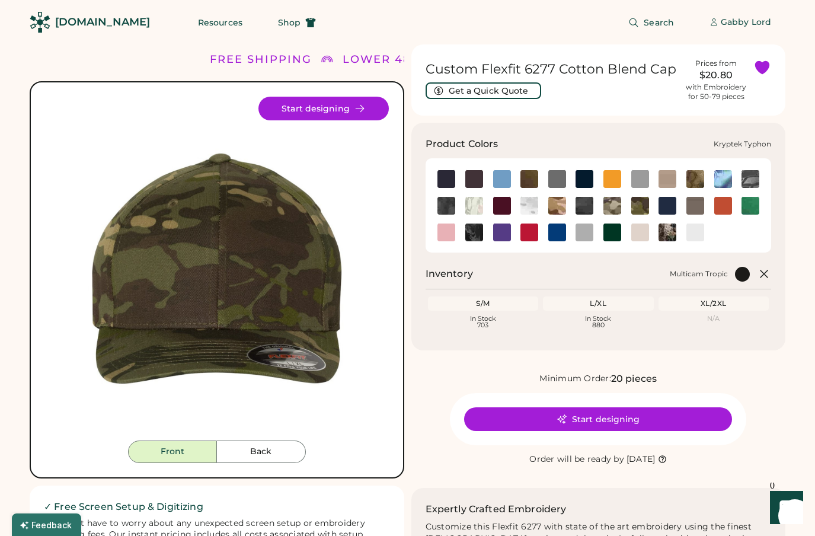
click at [450, 209] on img at bounding box center [446, 206] width 18 height 18
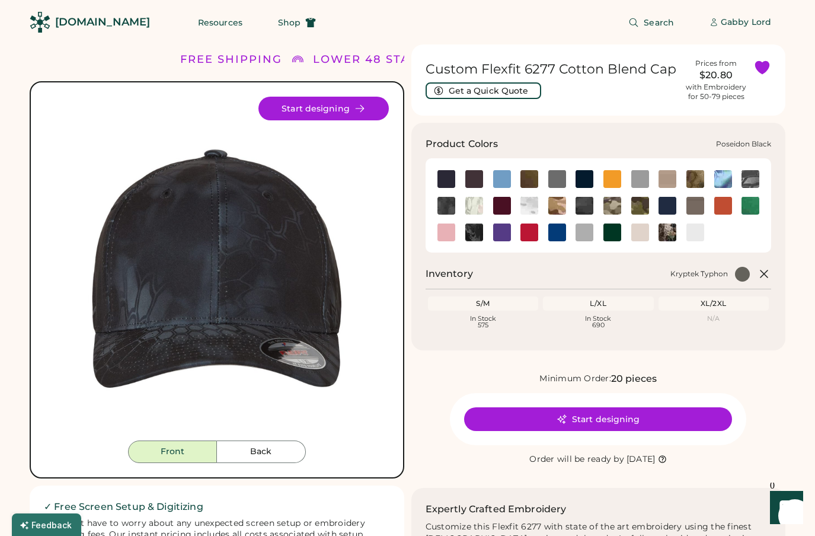
click at [476, 232] on img at bounding box center [474, 232] width 18 height 18
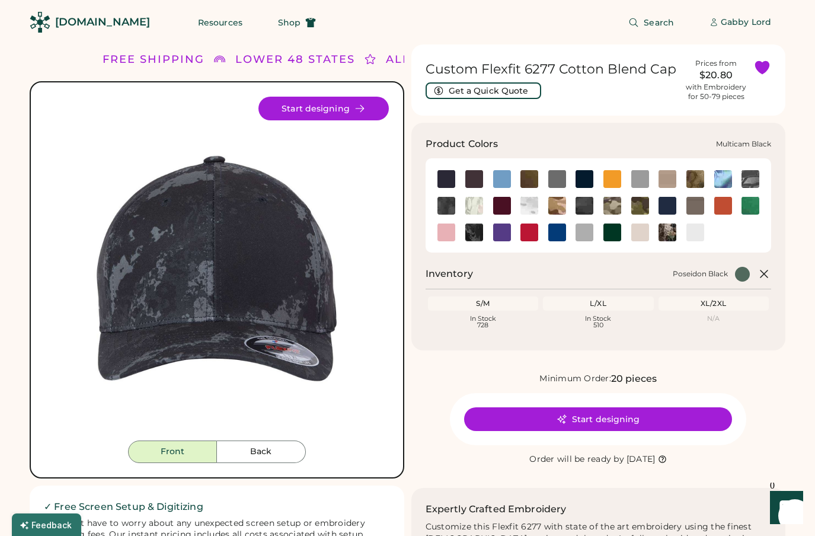
click at [582, 209] on img at bounding box center [584, 206] width 18 height 18
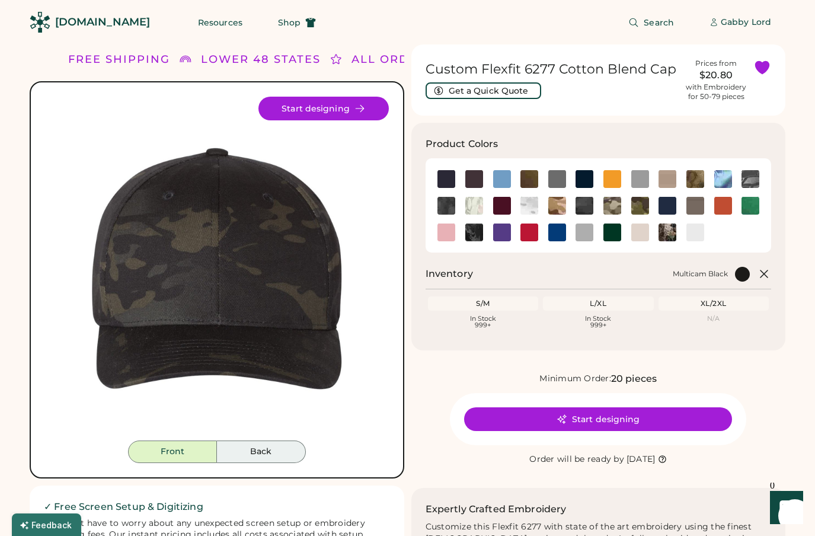
click at [259, 447] on button "Back" at bounding box center [261, 451] width 89 height 23
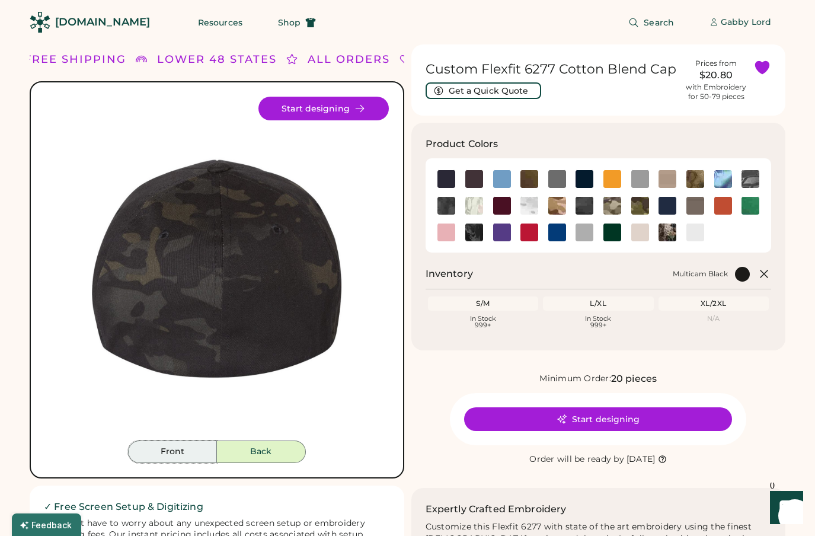
click at [181, 446] on button "Front" at bounding box center [172, 451] width 89 height 23
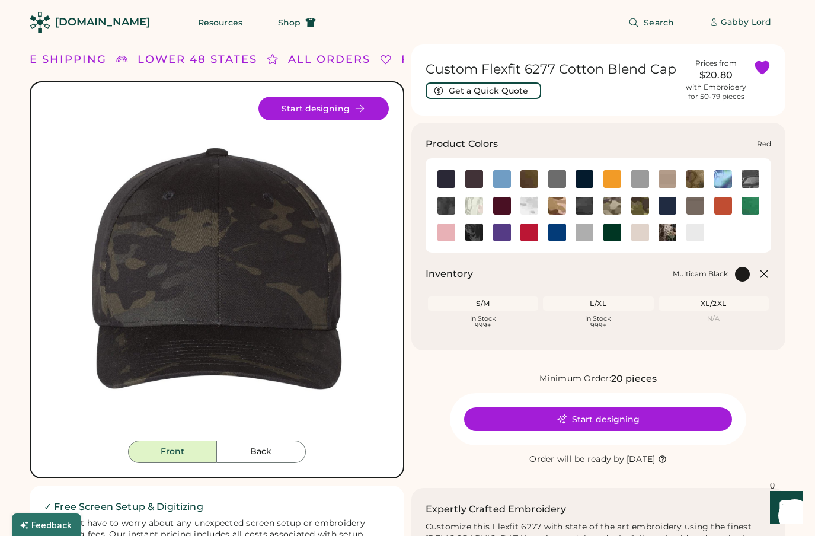
click at [527, 231] on img at bounding box center [529, 232] width 18 height 18
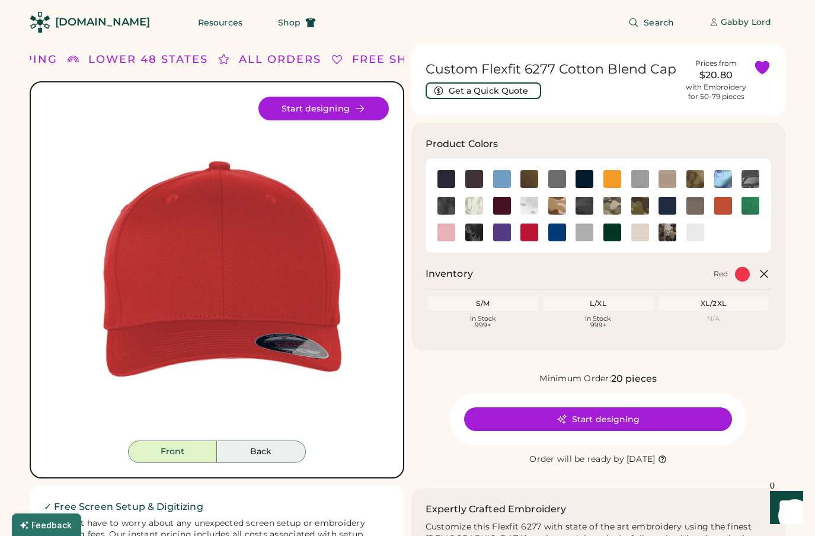
click at [281, 450] on button "Back" at bounding box center [261, 451] width 89 height 23
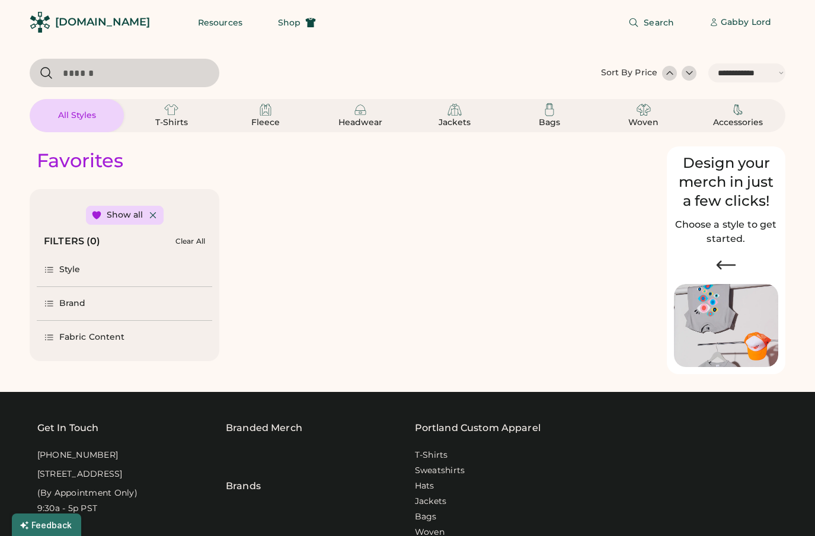
select select "*****"
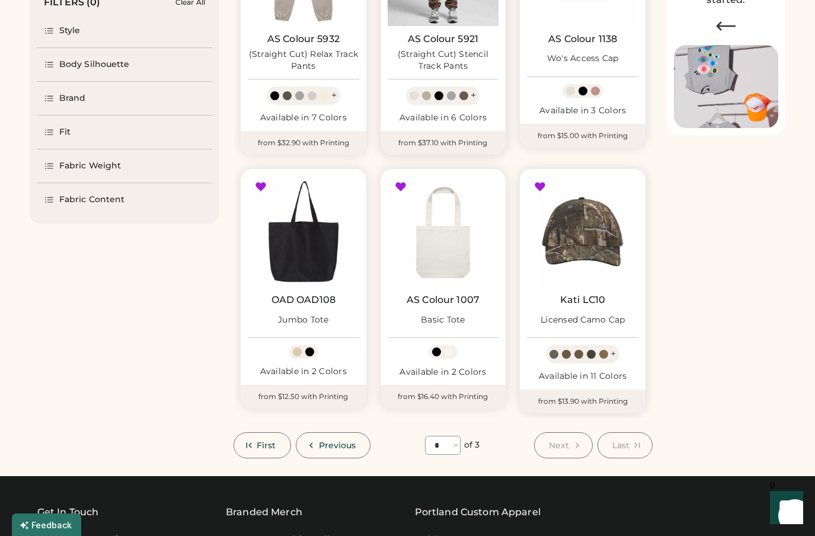
scroll to position [274, 0]
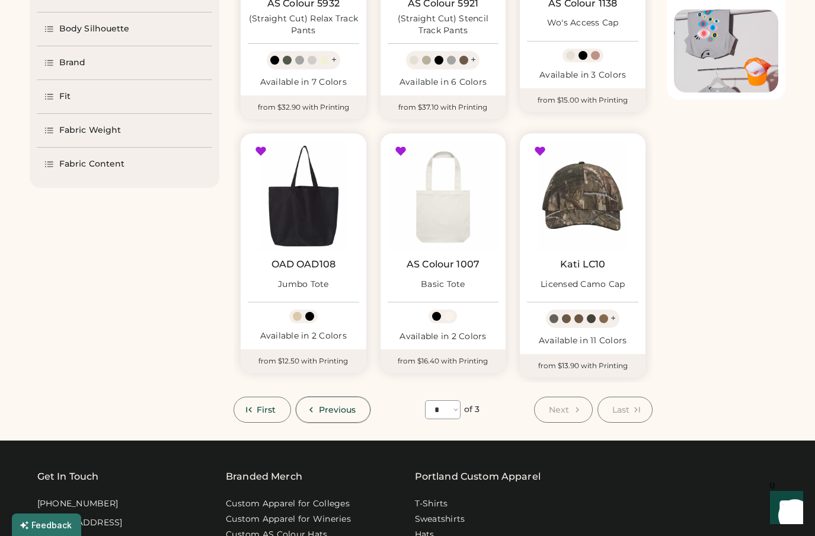
click at [319, 411] on span "Previous" at bounding box center [337, 409] width 37 height 8
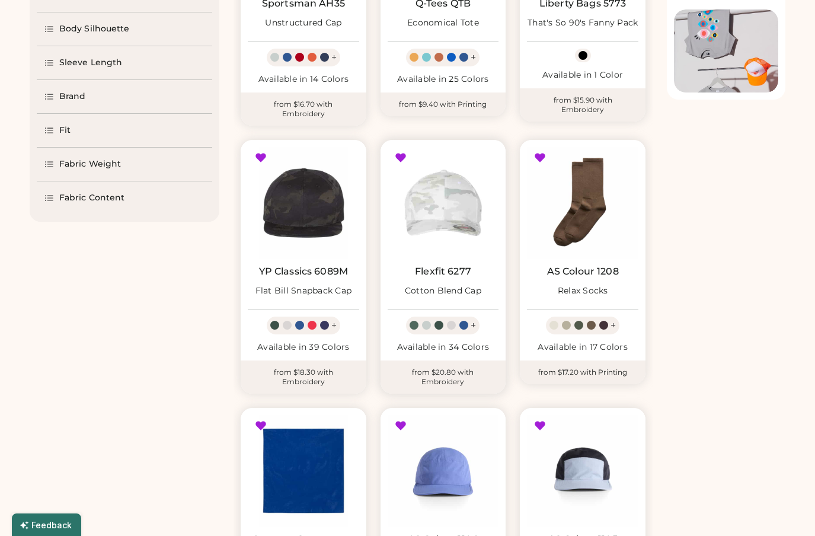
click at [401, 154] on div at bounding box center [401, 158] width 12 height 12
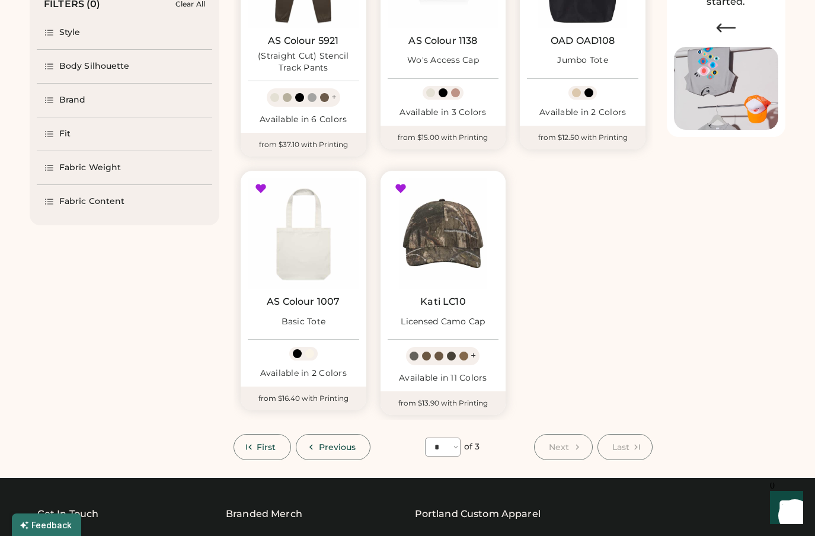
scroll to position [417, 0]
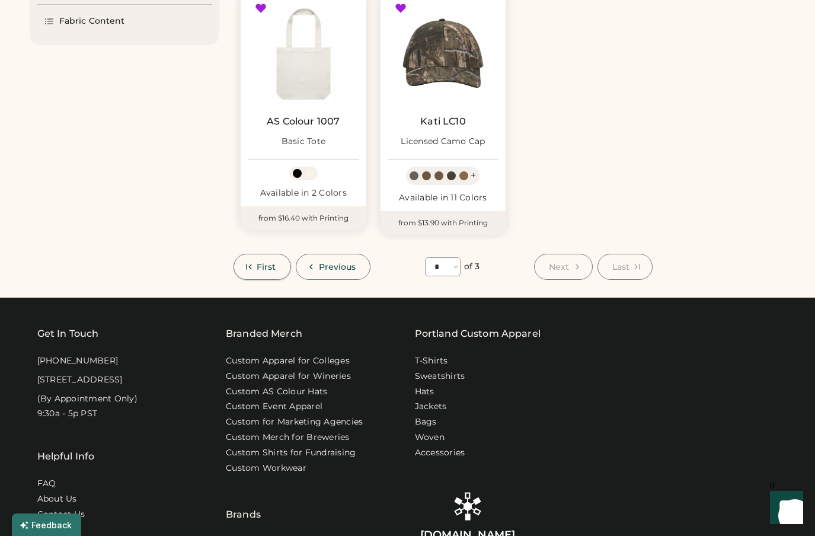
click at [268, 272] on button "First" at bounding box center [261, 267] width 57 height 26
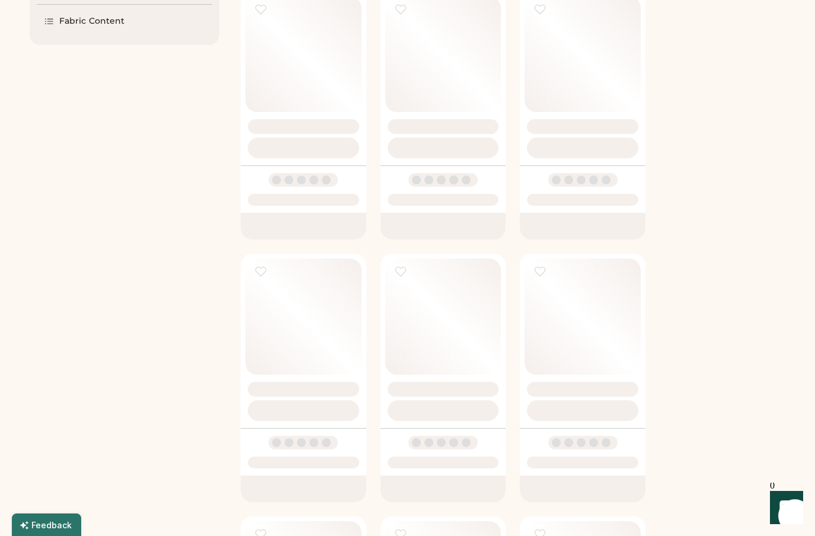
select select "*"
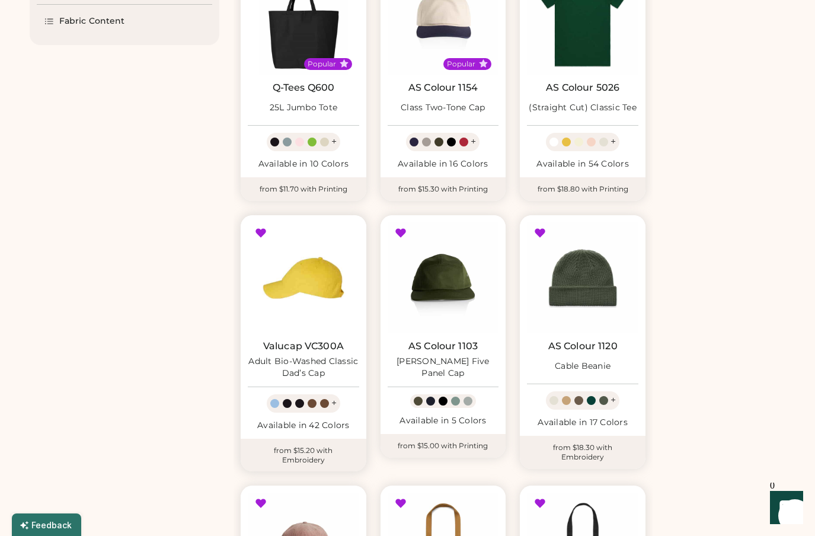
click at [295, 279] on img at bounding box center [303, 277] width 111 height 111
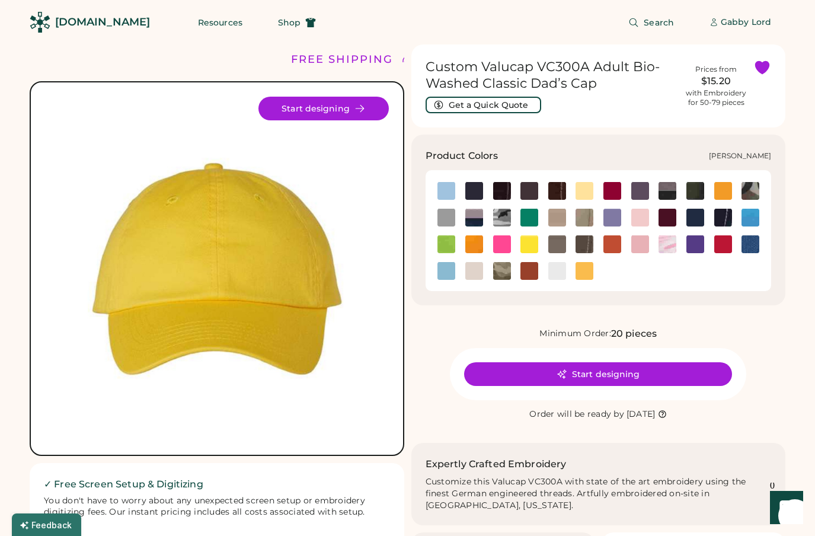
click at [501, 273] on img at bounding box center [502, 271] width 18 height 18
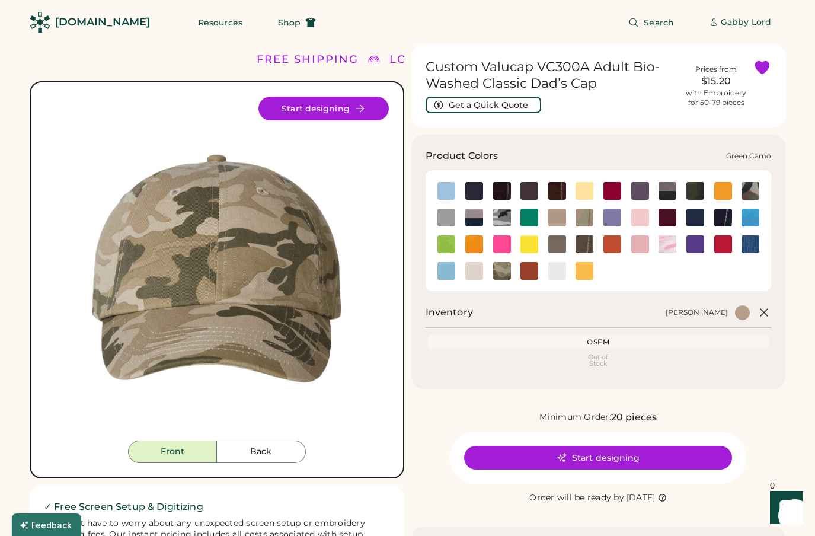
click at [753, 188] on img at bounding box center [750, 191] width 18 height 18
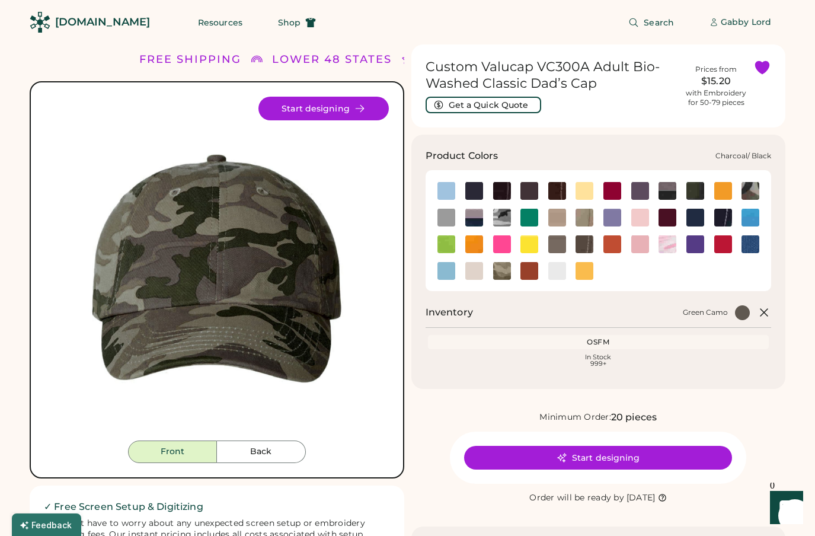
click at [667, 196] on img at bounding box center [667, 191] width 18 height 18
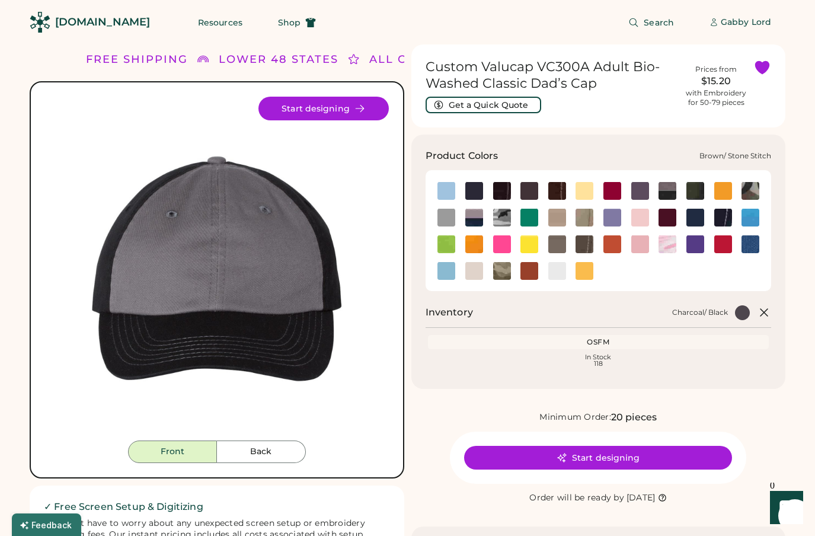
click at [562, 194] on img at bounding box center [557, 191] width 18 height 18
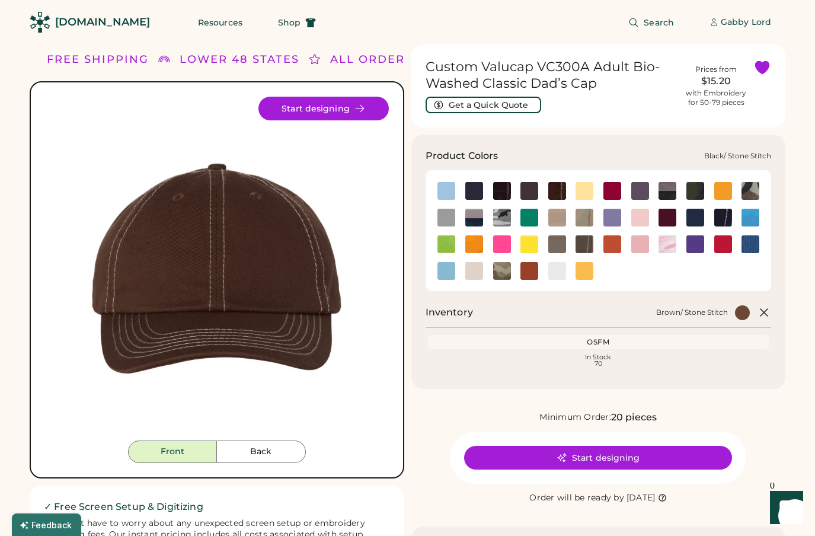
click at [506, 190] on img at bounding box center [502, 191] width 18 height 18
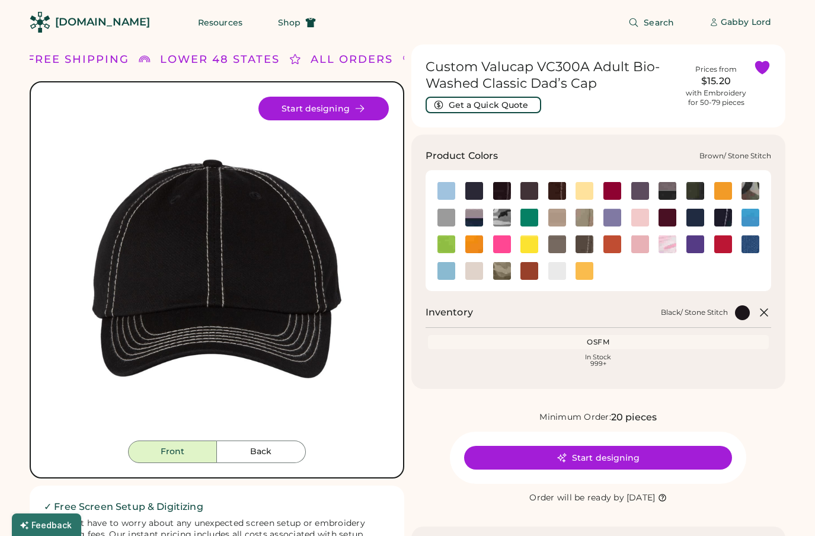
click at [558, 192] on img at bounding box center [557, 191] width 18 height 18
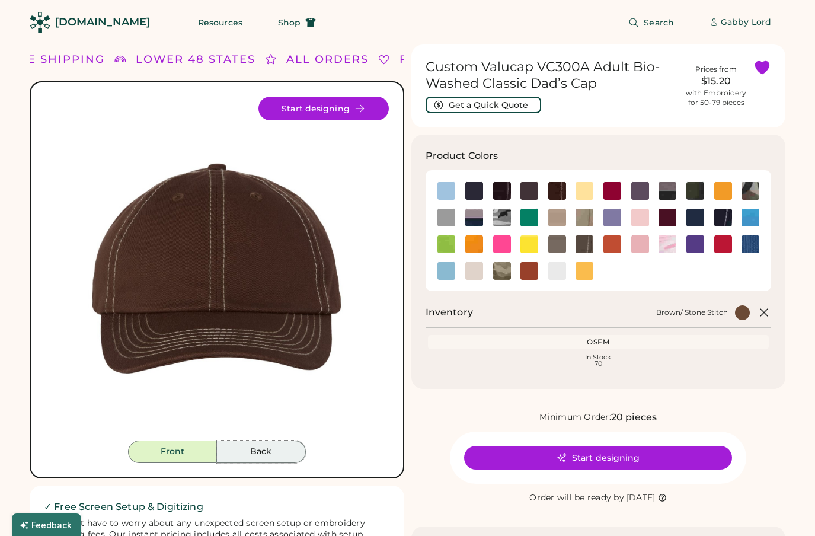
click at [228, 451] on button "Back" at bounding box center [261, 451] width 89 height 23
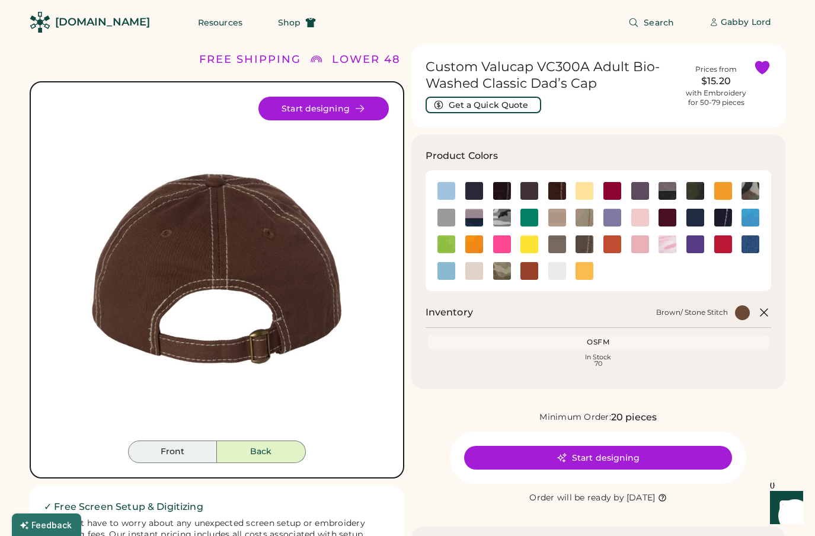
click at [179, 453] on button "Front" at bounding box center [172, 451] width 89 height 23
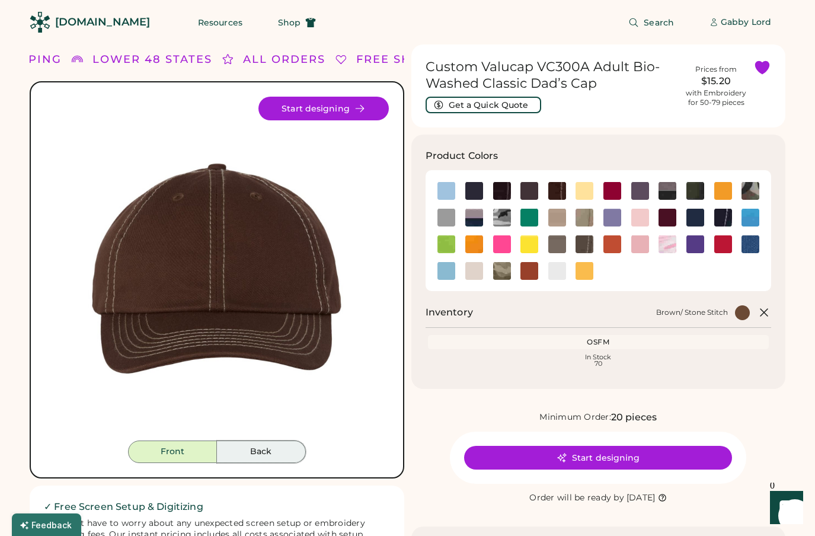
click at [251, 455] on button "Back" at bounding box center [261, 451] width 89 height 23
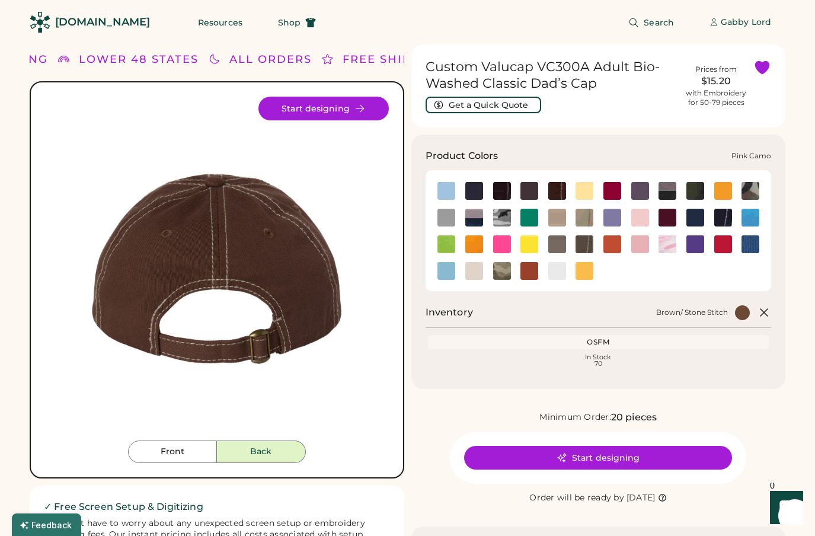
click at [665, 244] on img at bounding box center [667, 244] width 18 height 18
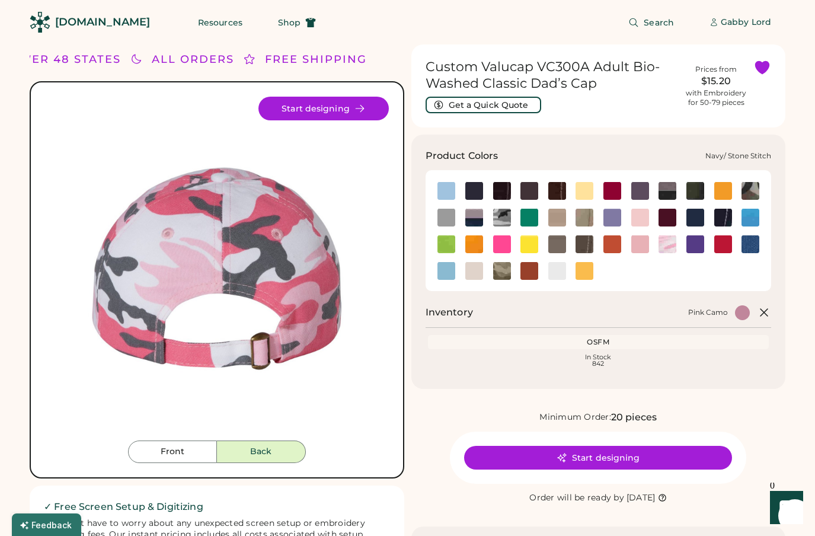
click at [725, 215] on img at bounding box center [723, 218] width 18 height 18
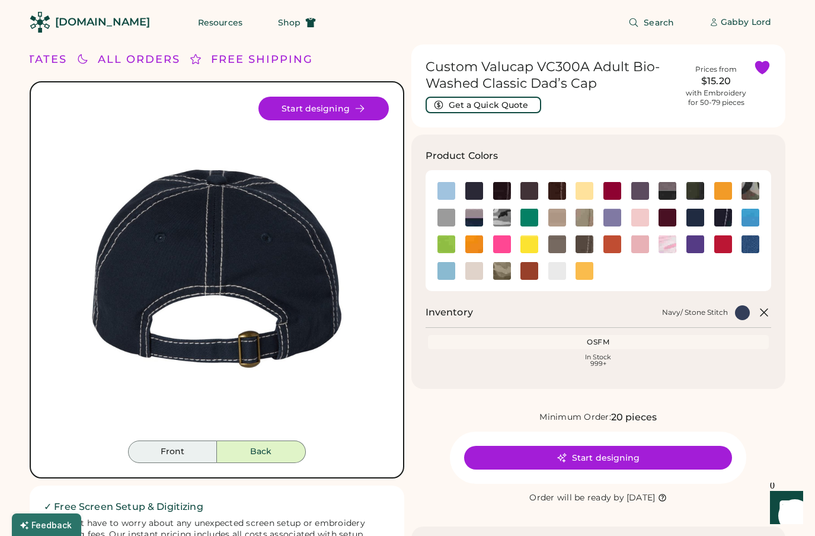
click at [179, 447] on button "Front" at bounding box center [172, 451] width 89 height 23
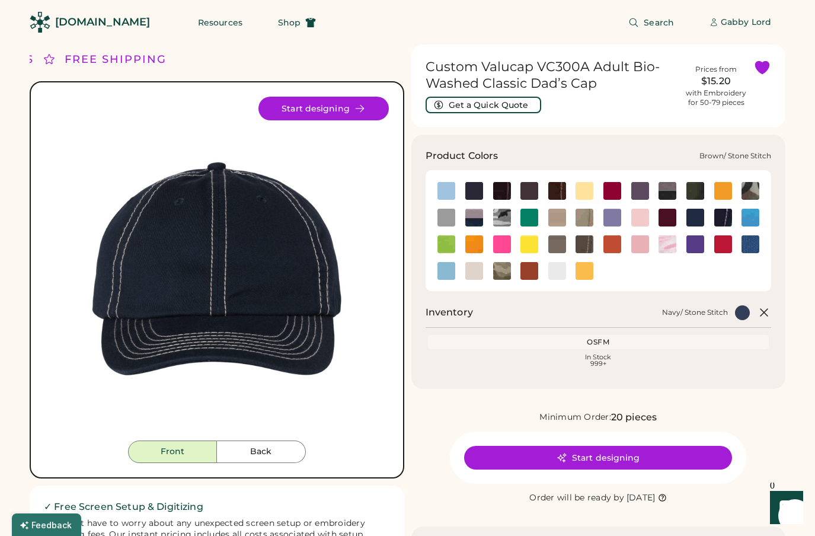
click at [556, 189] on img at bounding box center [557, 191] width 18 height 18
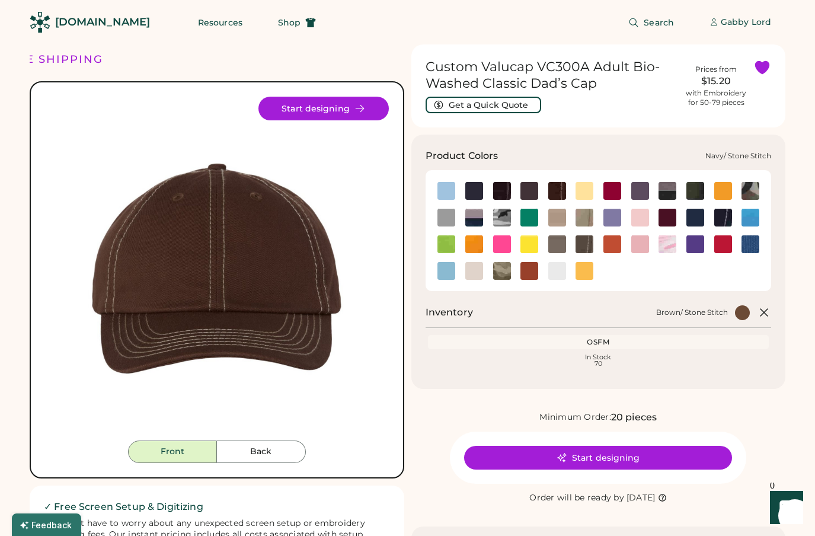
click at [724, 210] on img at bounding box center [723, 218] width 18 height 18
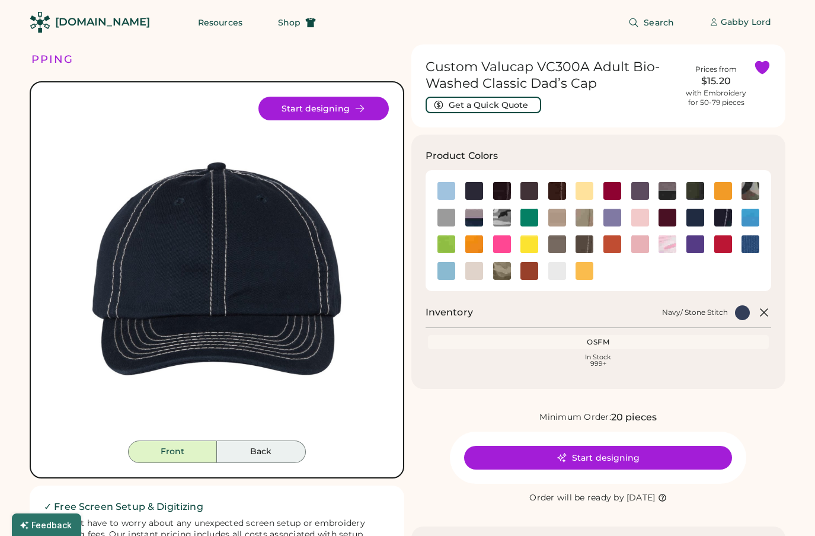
click at [289, 453] on button "Back" at bounding box center [261, 451] width 89 height 23
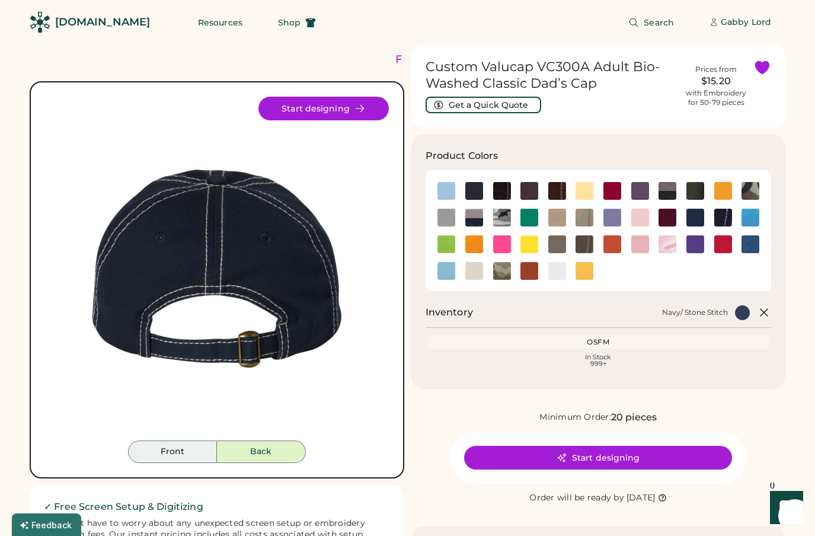
click at [186, 457] on button "Front" at bounding box center [172, 451] width 89 height 23
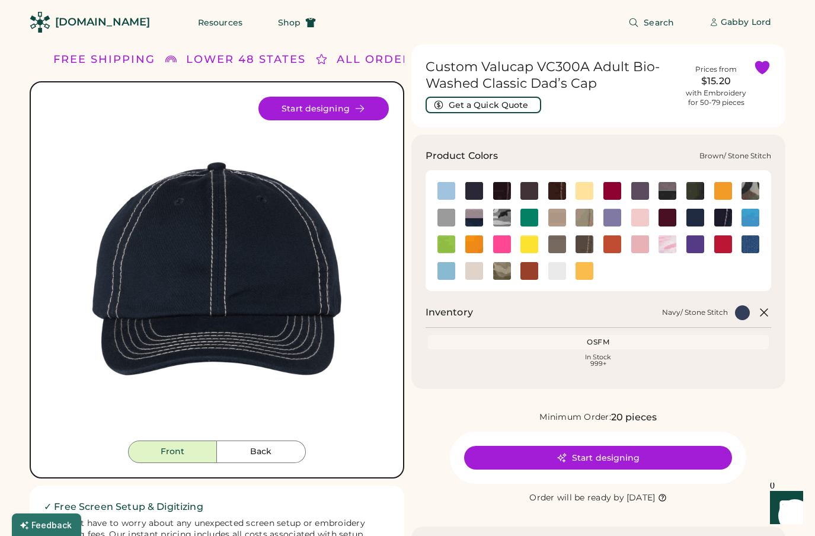
click at [552, 190] on img at bounding box center [557, 191] width 18 height 18
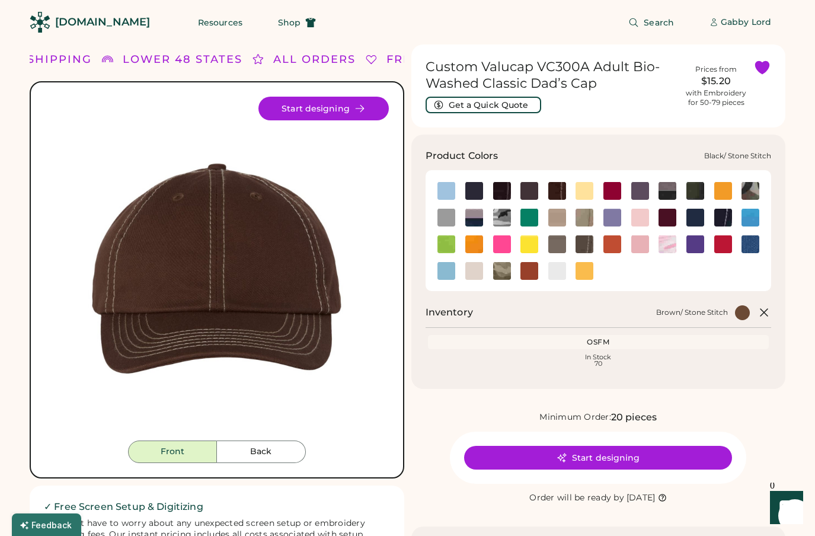
click at [500, 190] on img at bounding box center [502, 191] width 18 height 18
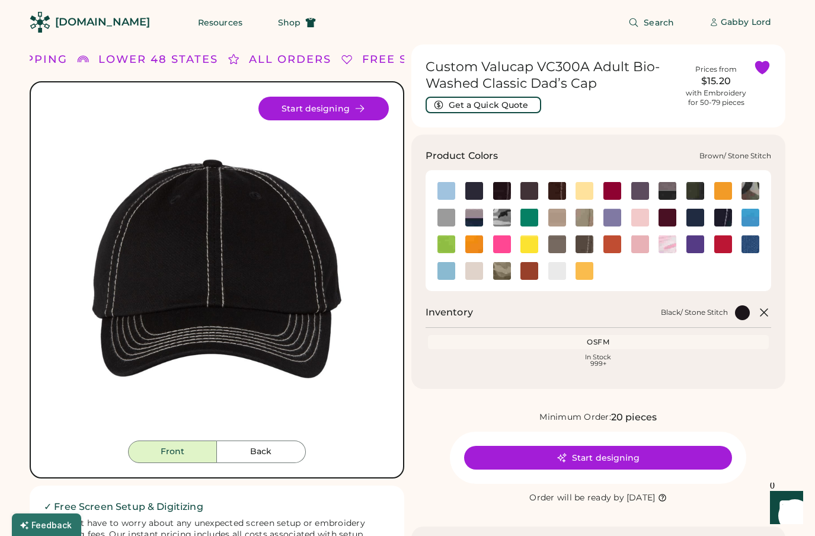
click at [554, 192] on img at bounding box center [557, 191] width 18 height 18
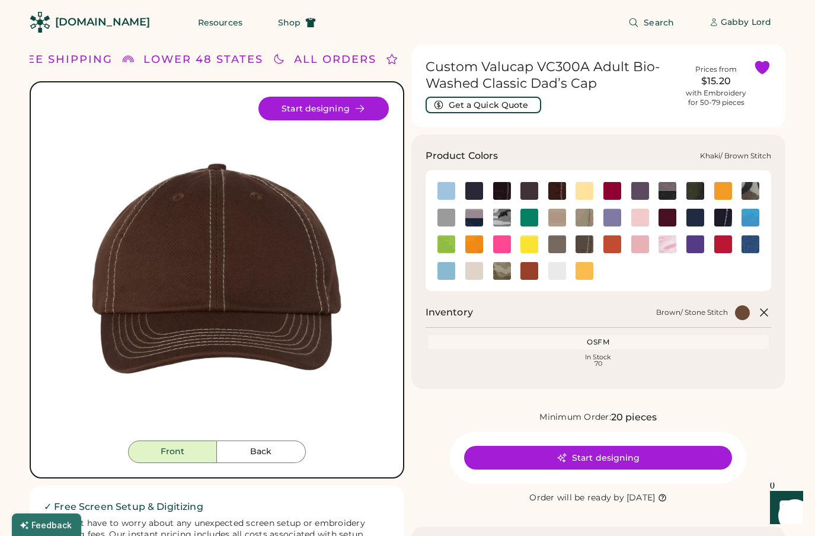
click at [586, 215] on img at bounding box center [584, 218] width 18 height 18
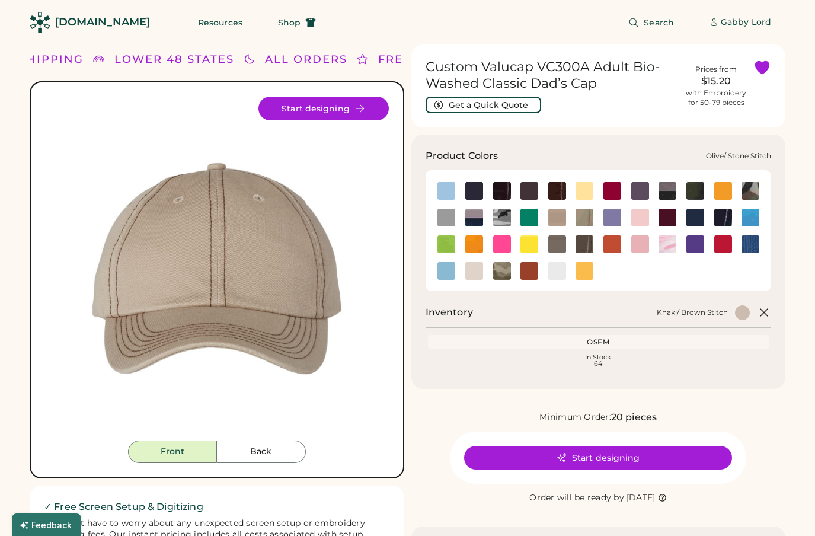
click at [588, 245] on img at bounding box center [584, 244] width 18 height 18
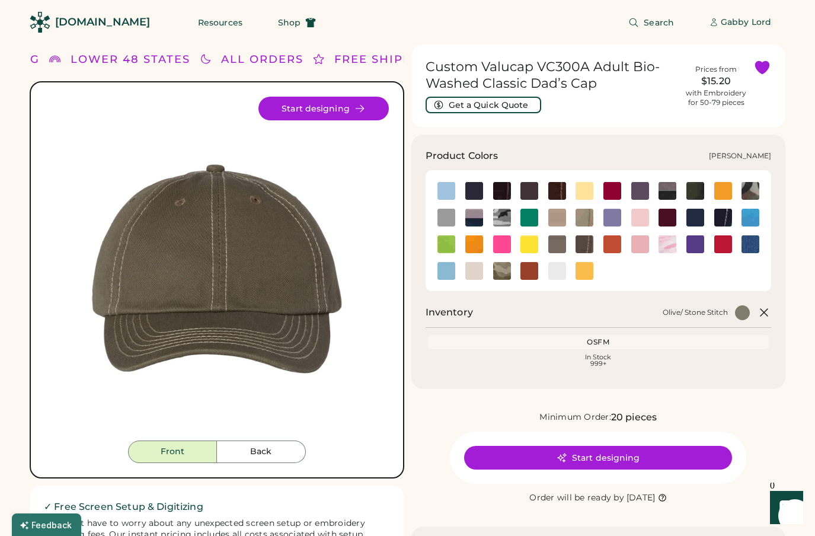
click at [504, 268] on img at bounding box center [502, 271] width 18 height 18
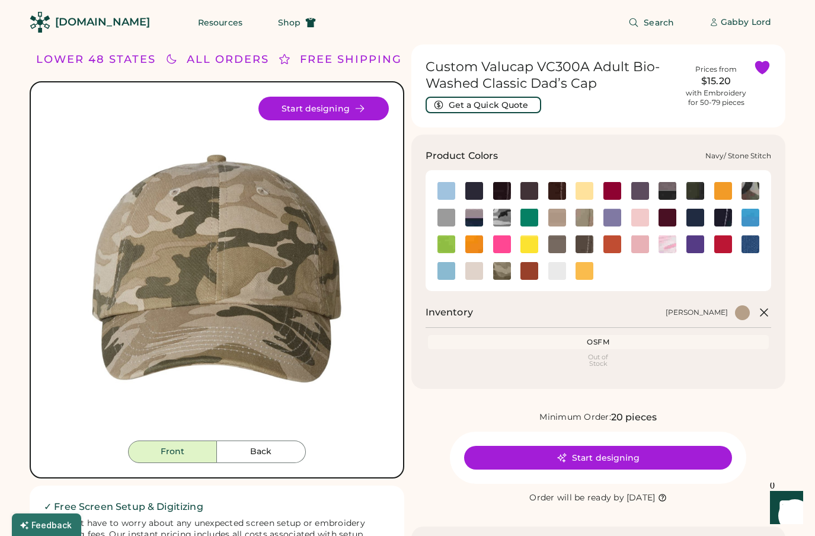
click at [720, 219] on img at bounding box center [723, 218] width 18 height 18
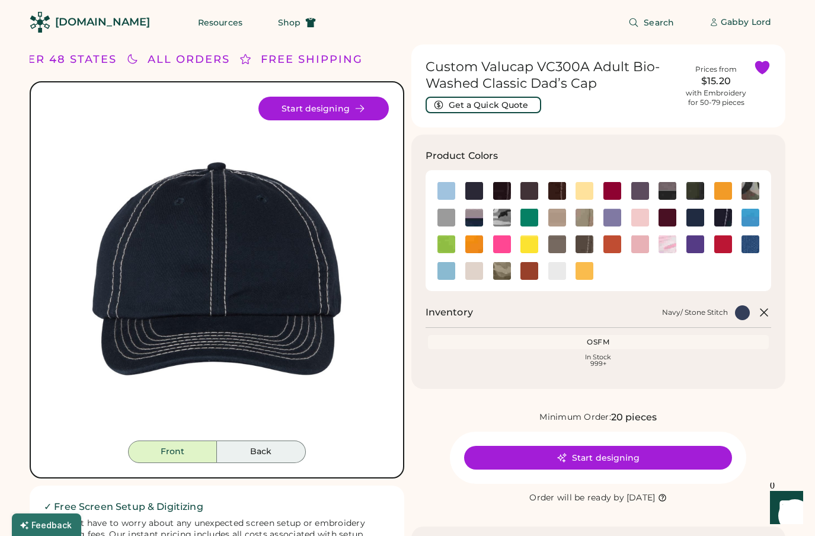
click at [271, 452] on button "Back" at bounding box center [261, 451] width 89 height 23
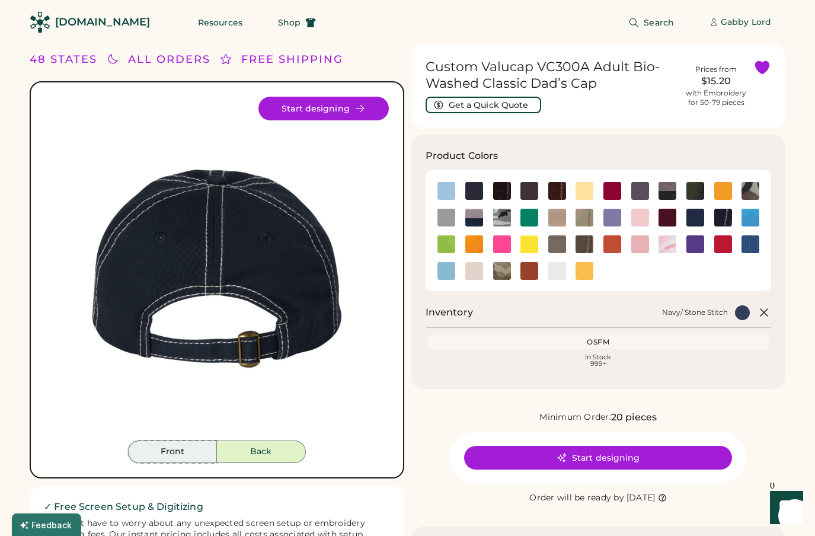
click at [198, 450] on button "Front" at bounding box center [172, 451] width 89 height 23
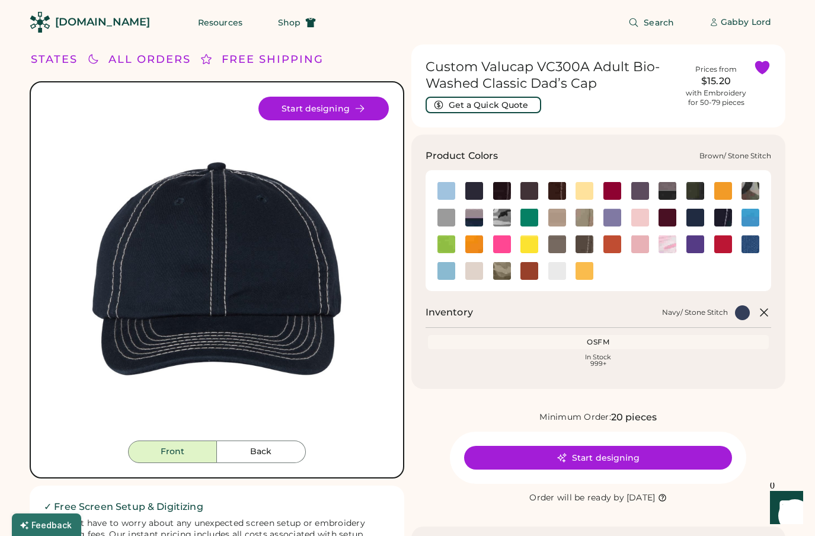
click at [556, 191] on img at bounding box center [557, 191] width 18 height 18
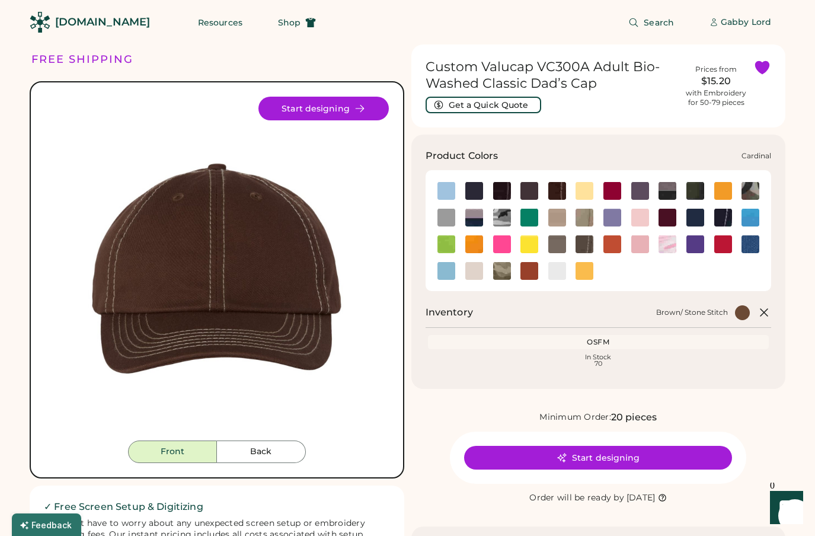
click at [612, 195] on img at bounding box center [612, 191] width 18 height 18
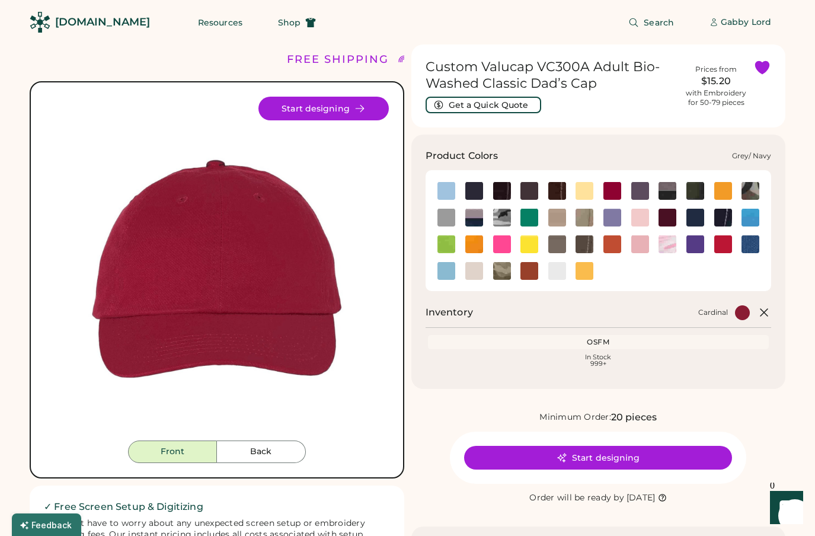
click at [471, 214] on img at bounding box center [474, 218] width 18 height 18
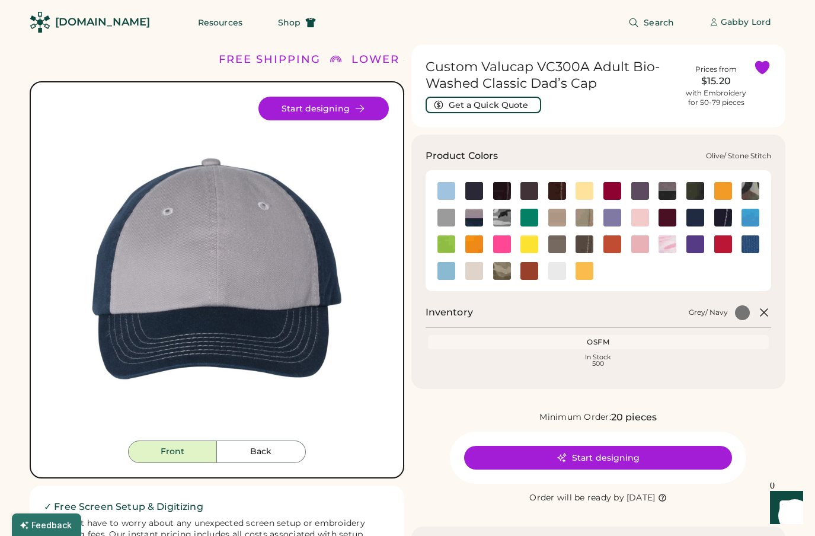
click at [591, 239] on img at bounding box center [584, 244] width 18 height 18
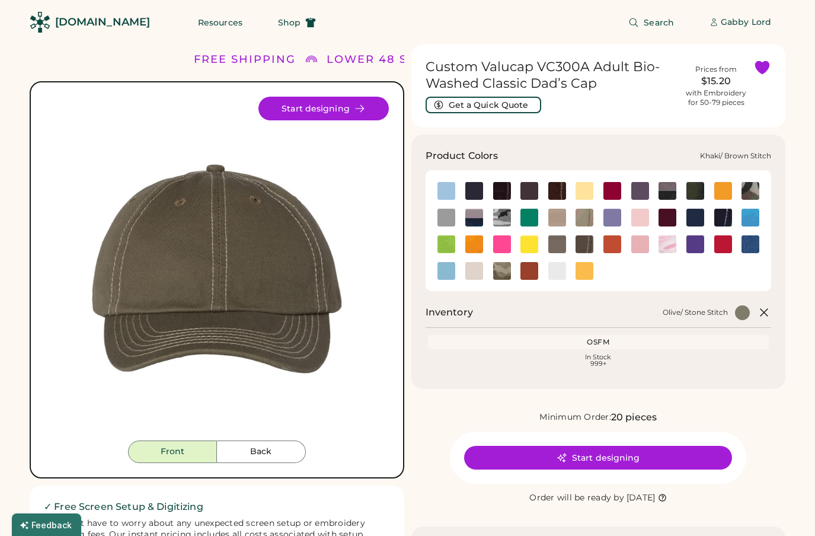
click at [588, 222] on img at bounding box center [584, 218] width 18 height 18
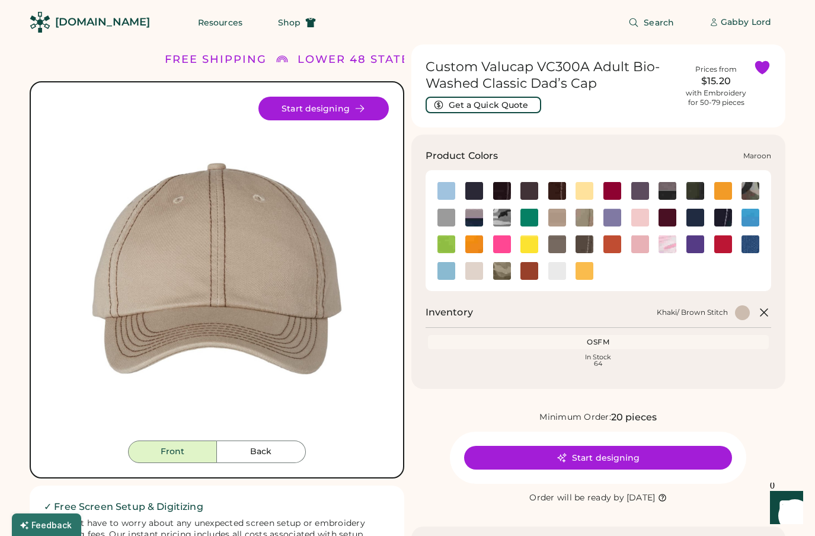
click at [671, 217] on img at bounding box center [667, 218] width 18 height 18
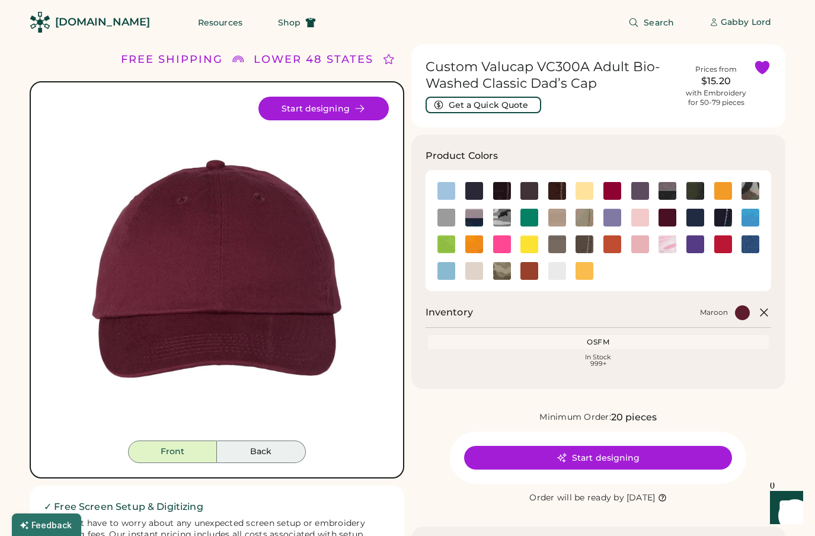
click at [238, 442] on button "Back" at bounding box center [261, 451] width 89 height 23
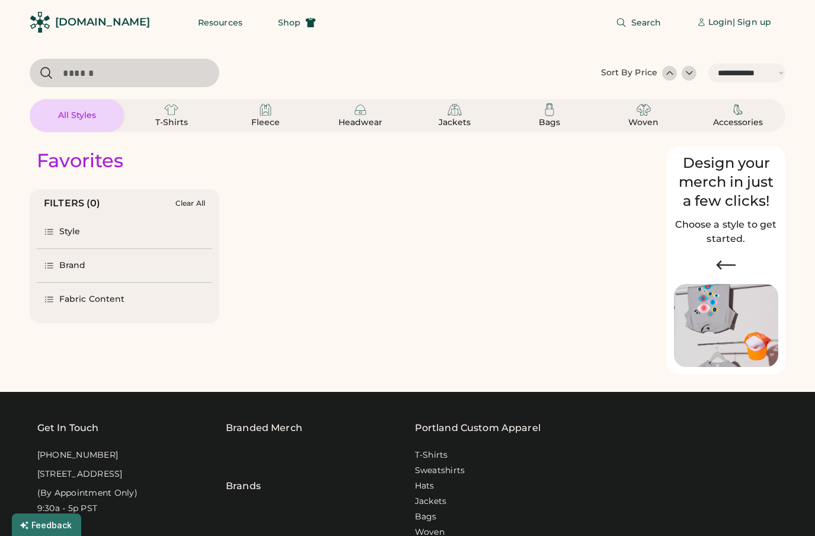
select select "*****"
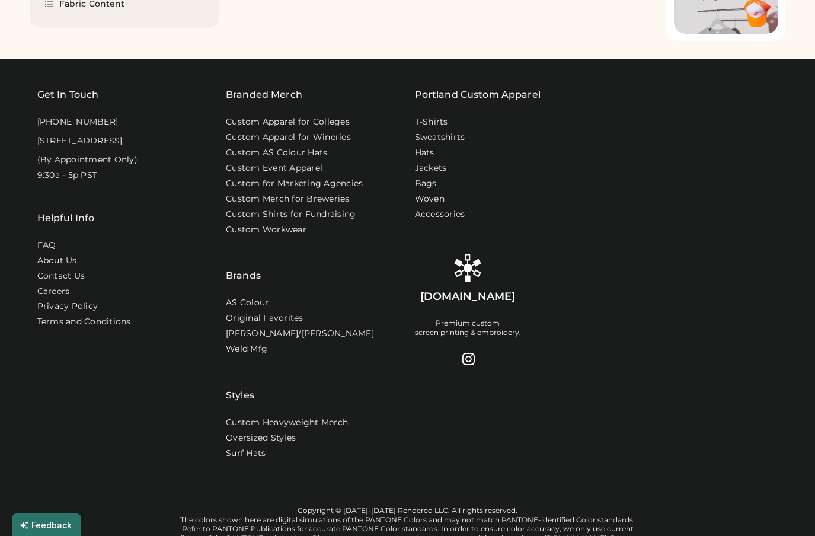
select select "*"
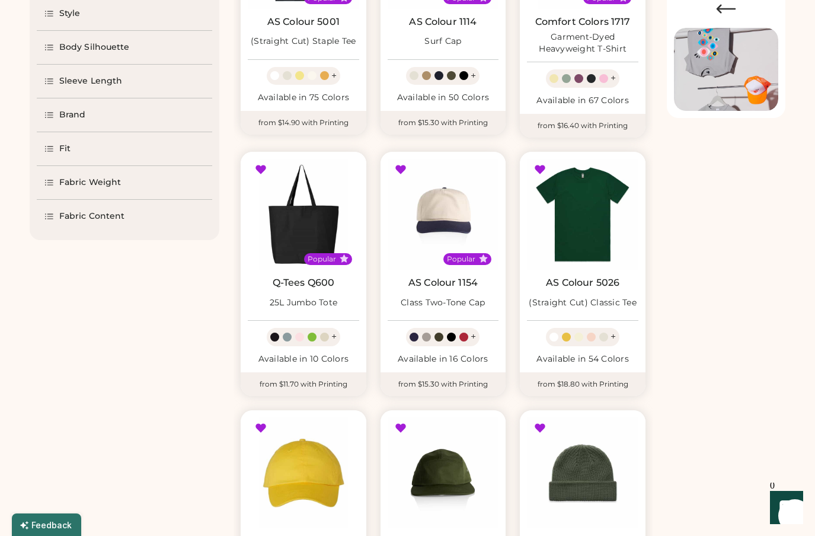
scroll to position [255, 0]
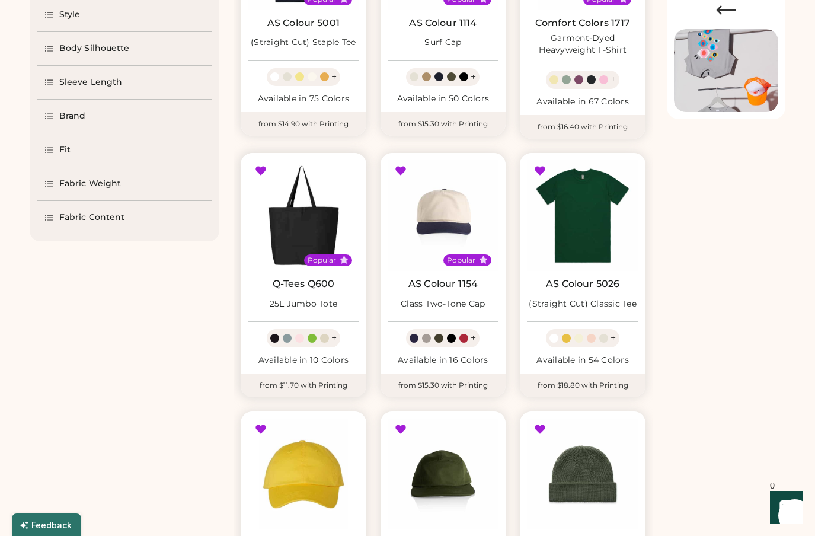
click at [306, 221] on img at bounding box center [303, 215] width 111 height 111
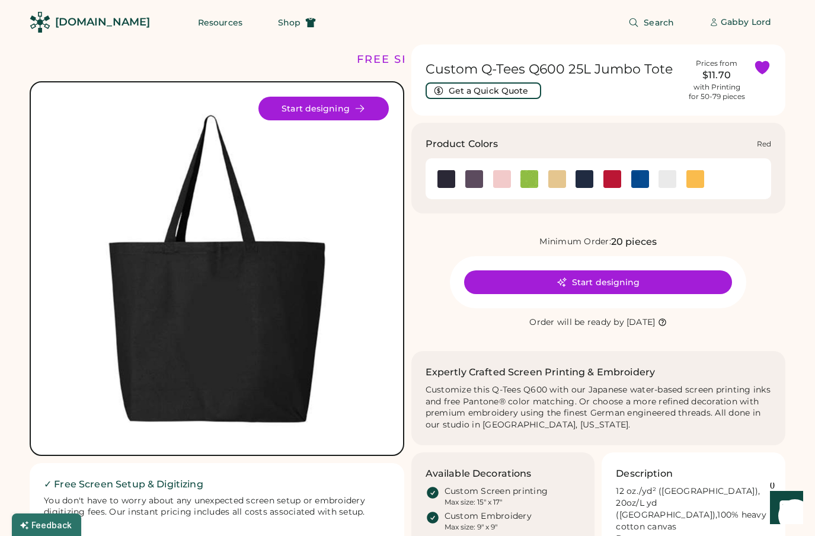
click at [609, 181] on img at bounding box center [612, 179] width 18 height 18
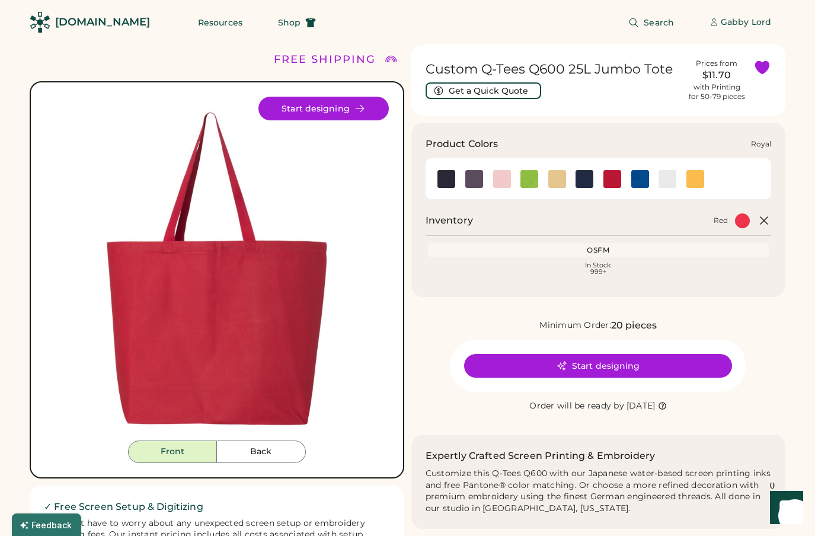
click at [641, 181] on img at bounding box center [640, 179] width 18 height 18
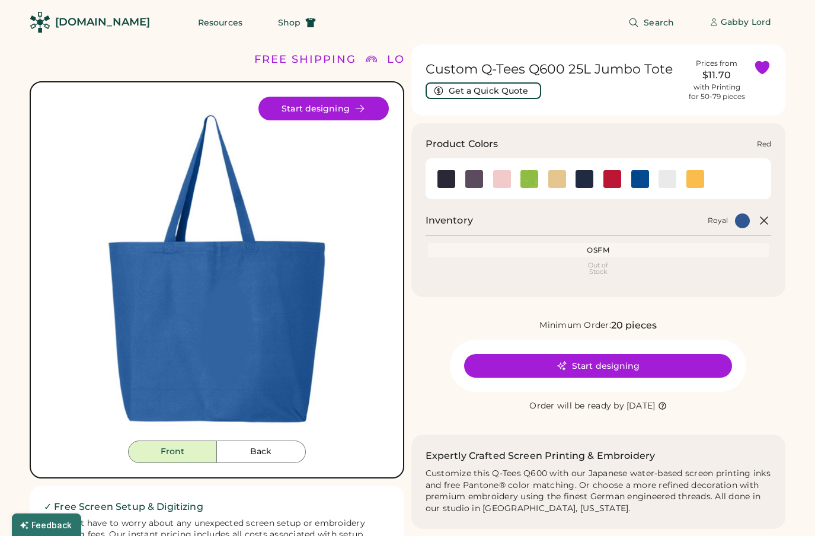
click at [610, 177] on img at bounding box center [612, 179] width 18 height 18
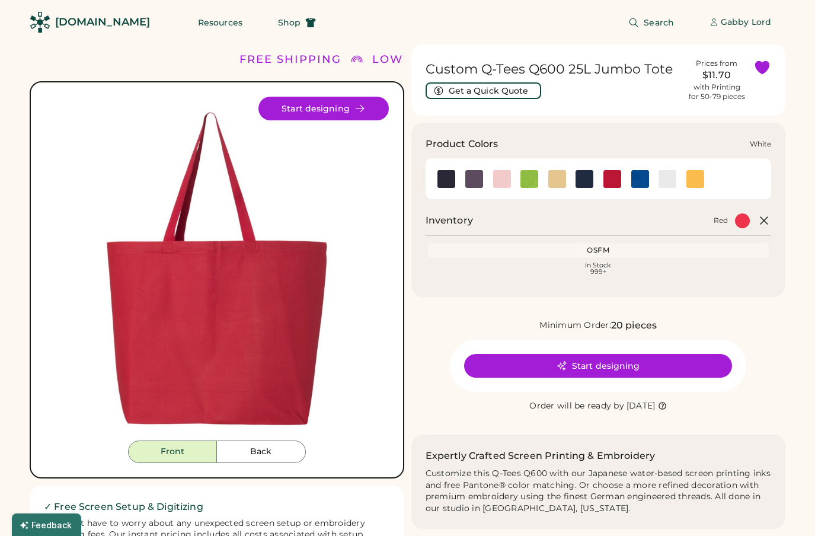
click at [668, 181] on img at bounding box center [667, 179] width 18 height 18
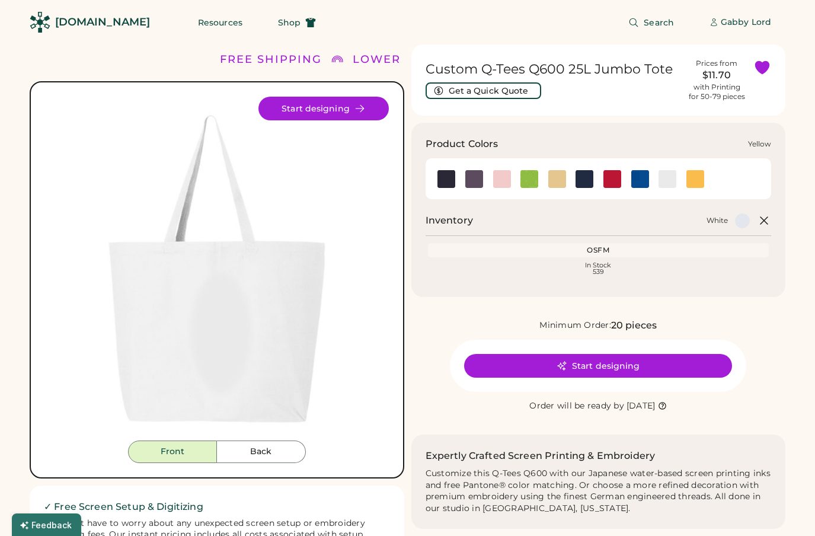
click at [697, 179] on img at bounding box center [695, 179] width 18 height 18
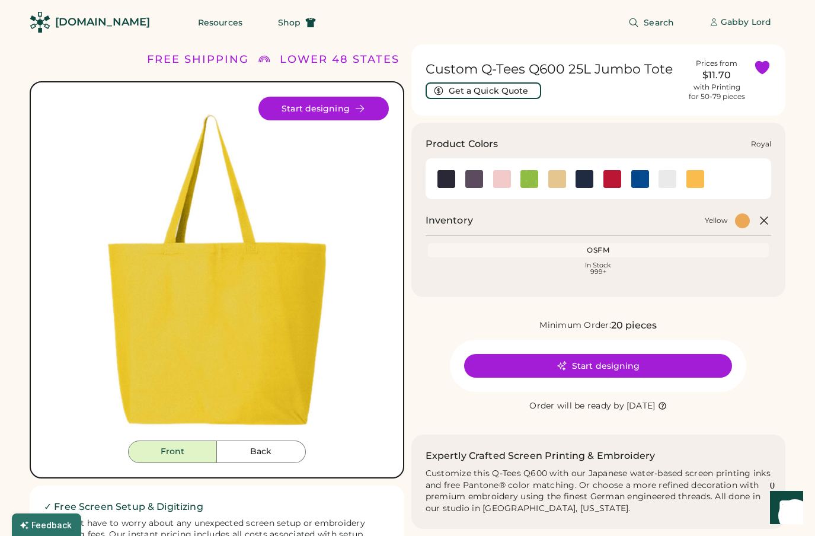
click at [639, 180] on img at bounding box center [640, 179] width 18 height 18
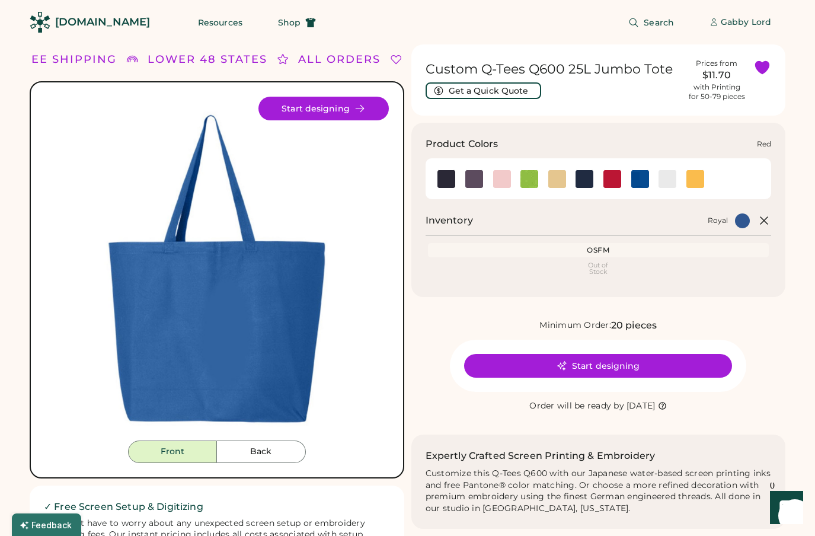
click at [613, 180] on img at bounding box center [612, 179] width 18 height 18
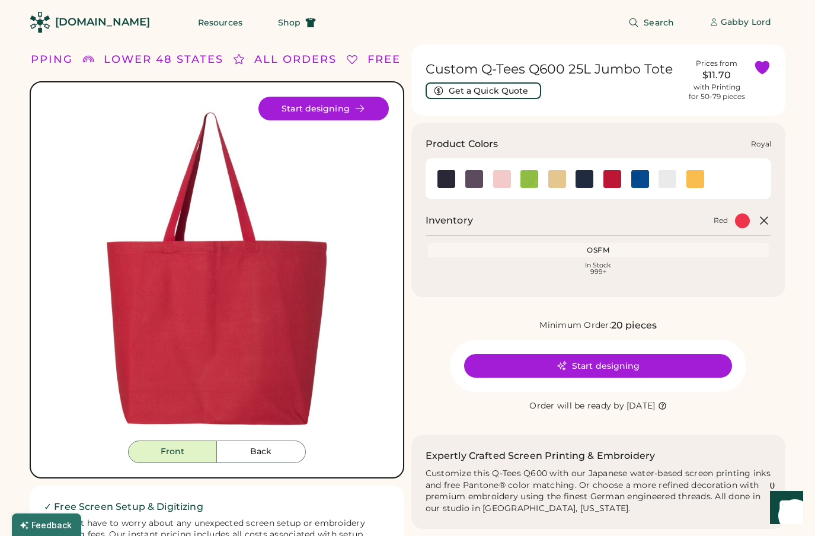
click at [643, 184] on img at bounding box center [640, 179] width 18 height 18
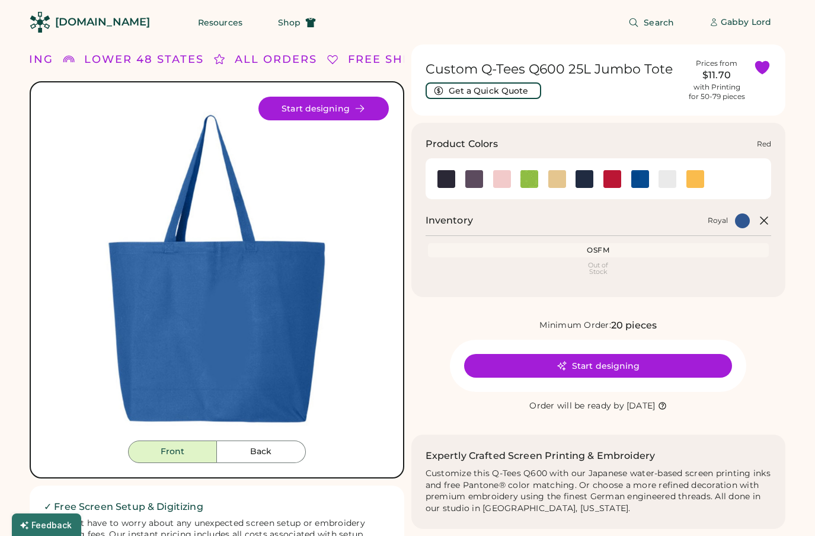
click at [609, 180] on img at bounding box center [612, 179] width 18 height 18
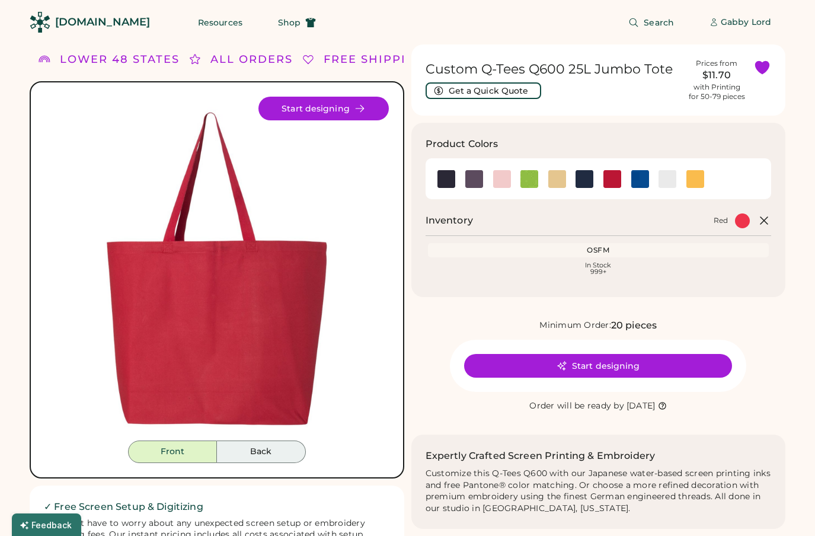
click at [236, 448] on button "Back" at bounding box center [261, 451] width 89 height 23
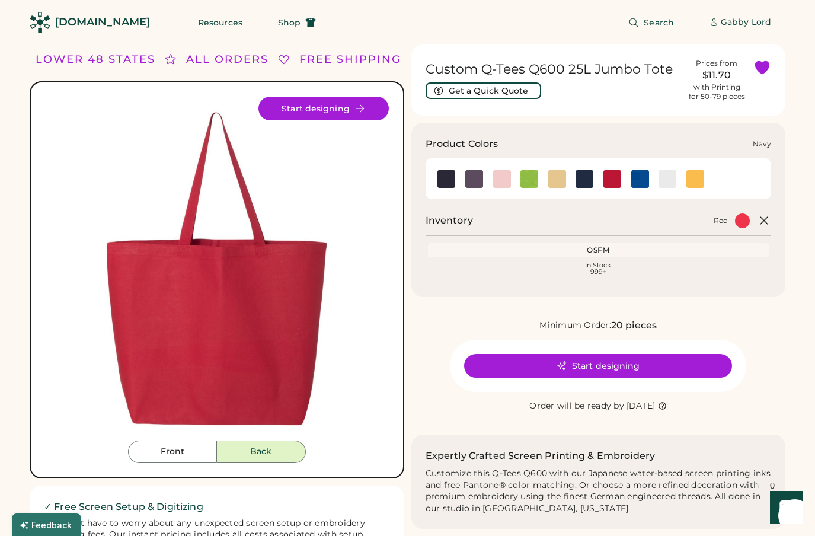
click at [583, 177] on img at bounding box center [584, 179] width 18 height 18
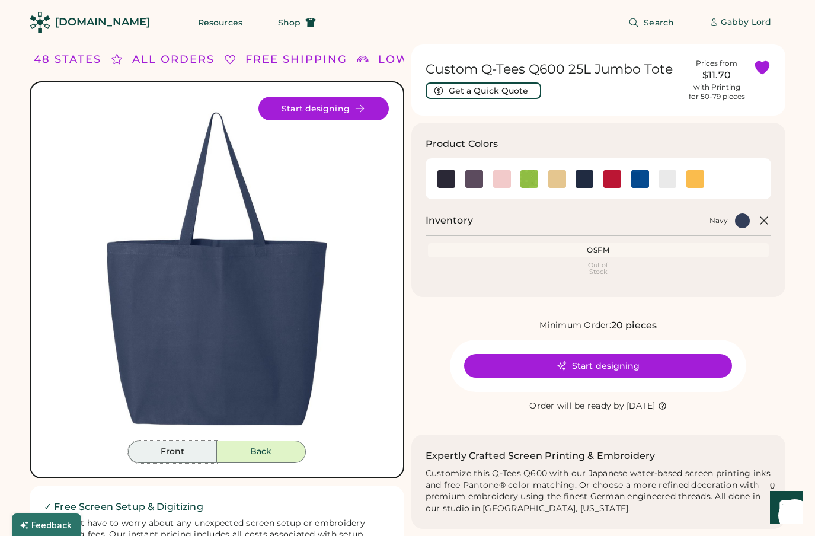
click at [190, 448] on button "Front" at bounding box center [172, 451] width 89 height 23
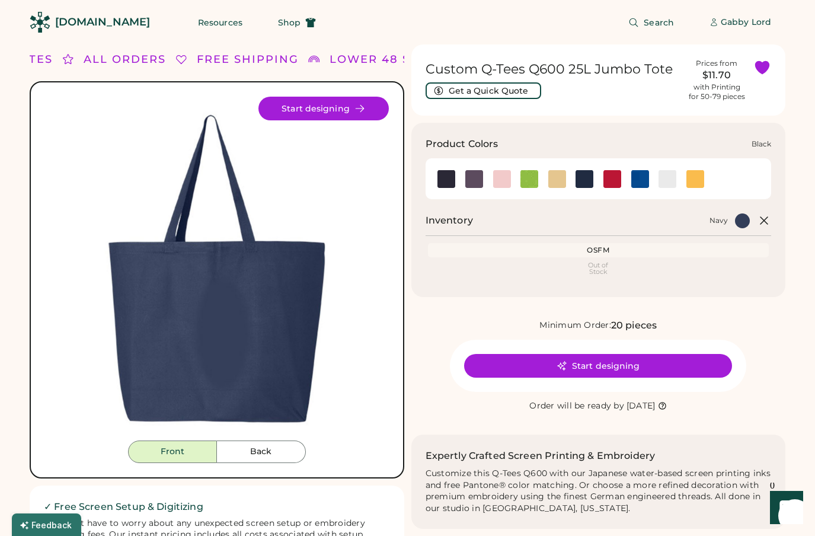
click at [439, 179] on img at bounding box center [446, 179] width 18 height 18
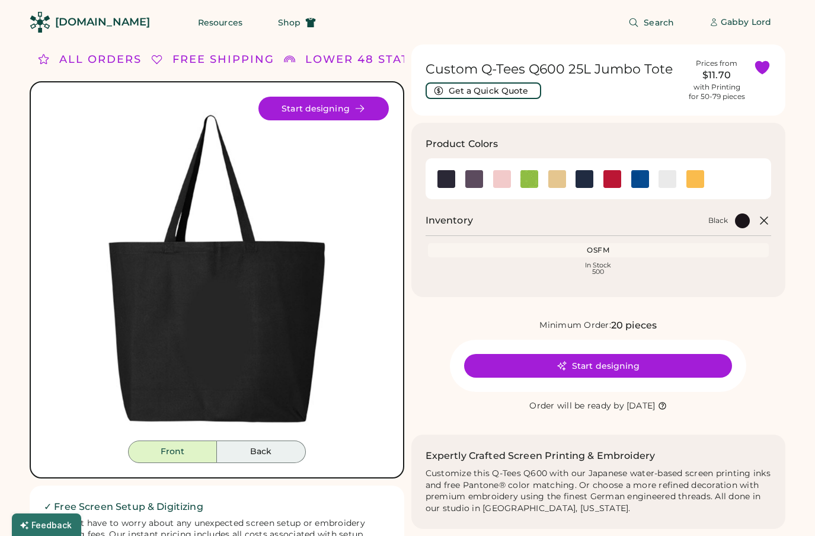
click at [257, 456] on button "Back" at bounding box center [261, 451] width 89 height 23
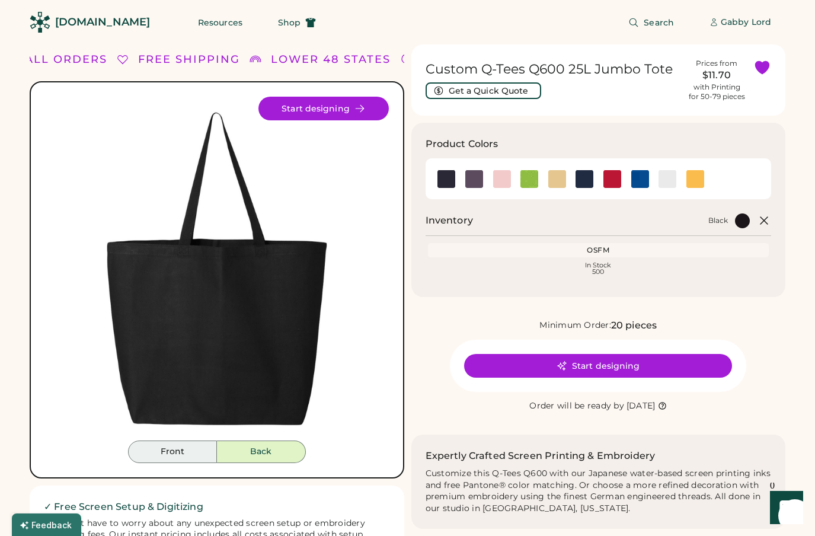
click at [164, 453] on button "Front" at bounding box center [172, 451] width 89 height 23
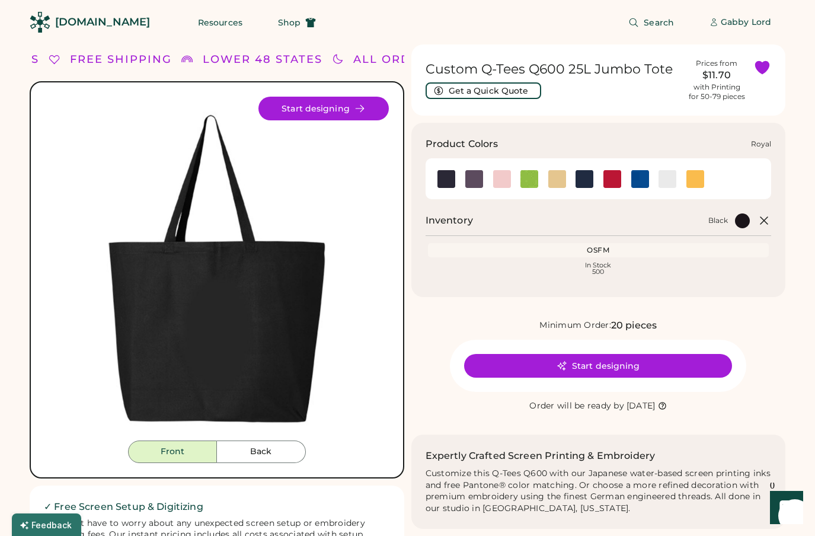
click at [641, 177] on img at bounding box center [640, 179] width 18 height 18
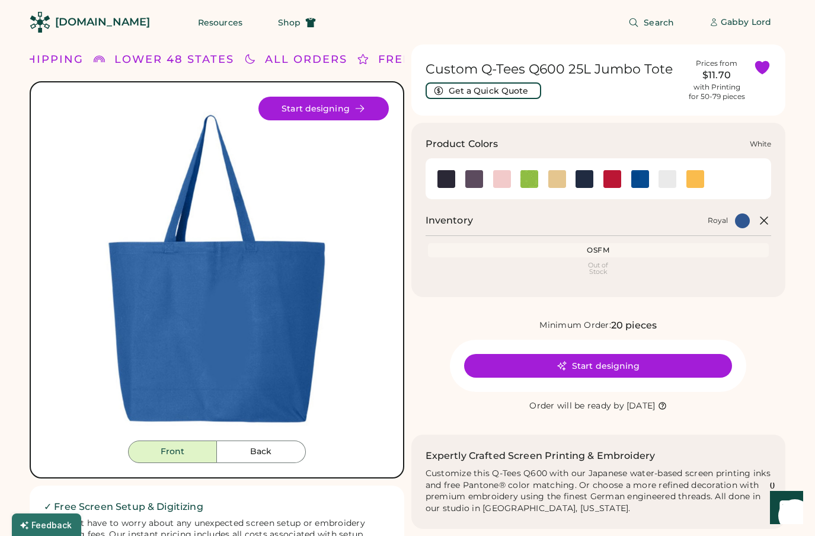
click at [668, 180] on img at bounding box center [667, 179] width 18 height 18
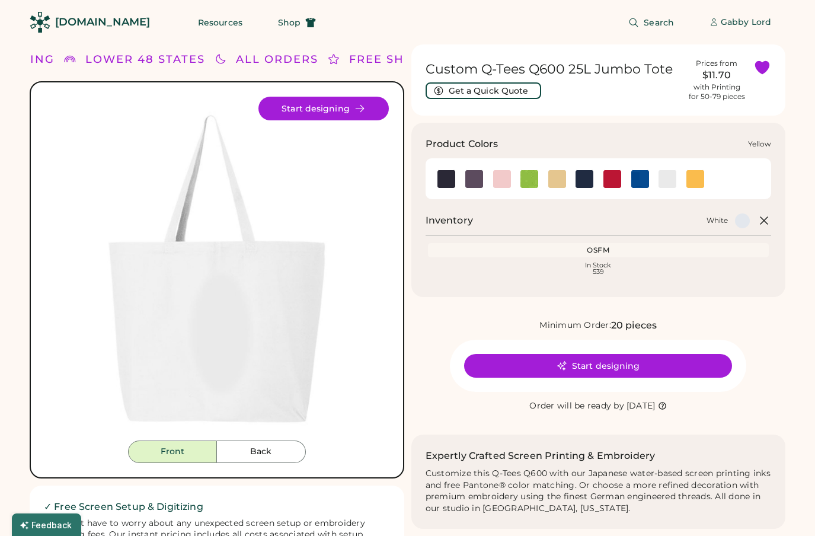
click at [701, 180] on img at bounding box center [695, 179] width 18 height 18
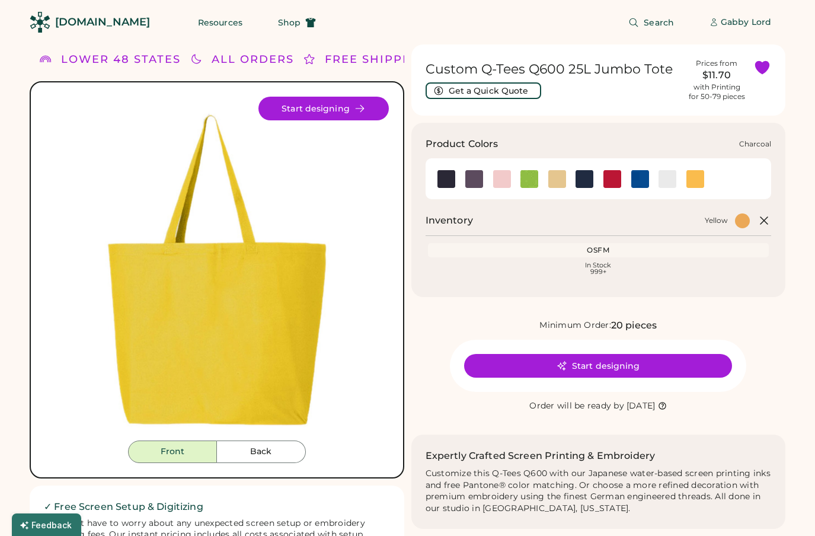
click at [474, 177] on img at bounding box center [474, 179] width 18 height 18
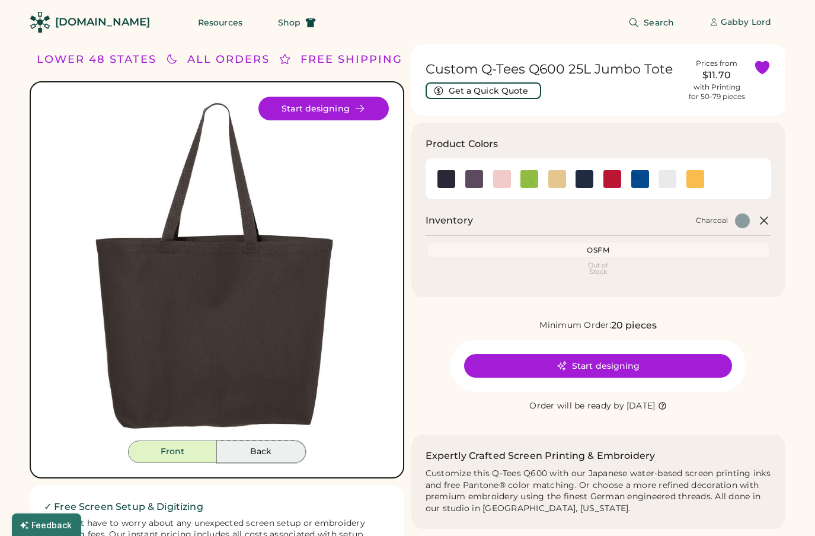
click at [255, 448] on button "Back" at bounding box center [261, 451] width 89 height 23
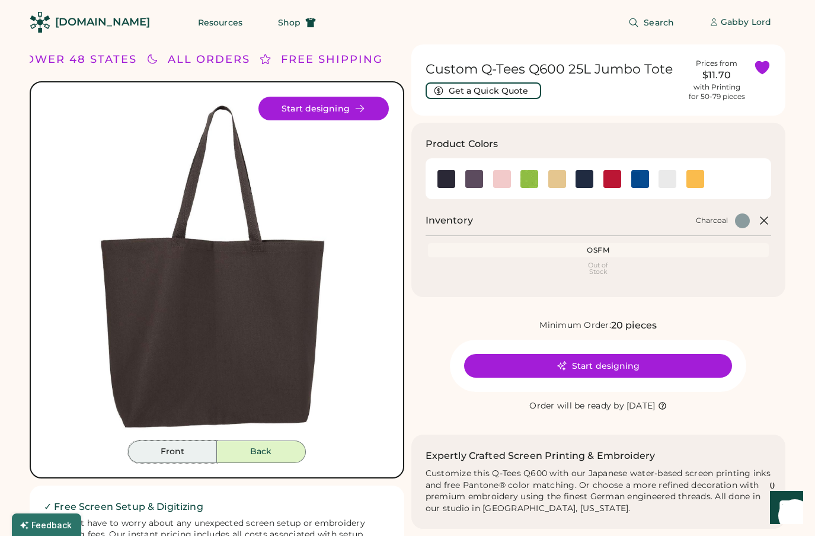
click at [190, 447] on button "Front" at bounding box center [172, 451] width 89 height 23
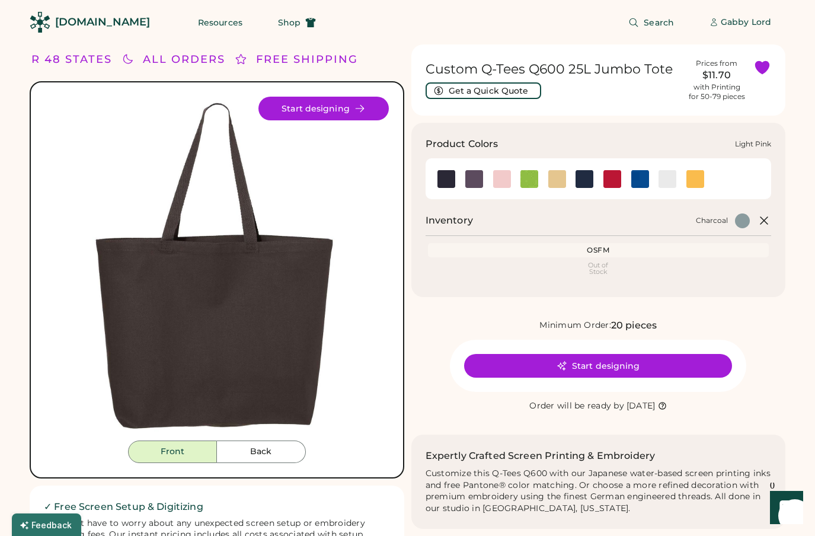
click at [507, 183] on img at bounding box center [502, 179] width 18 height 18
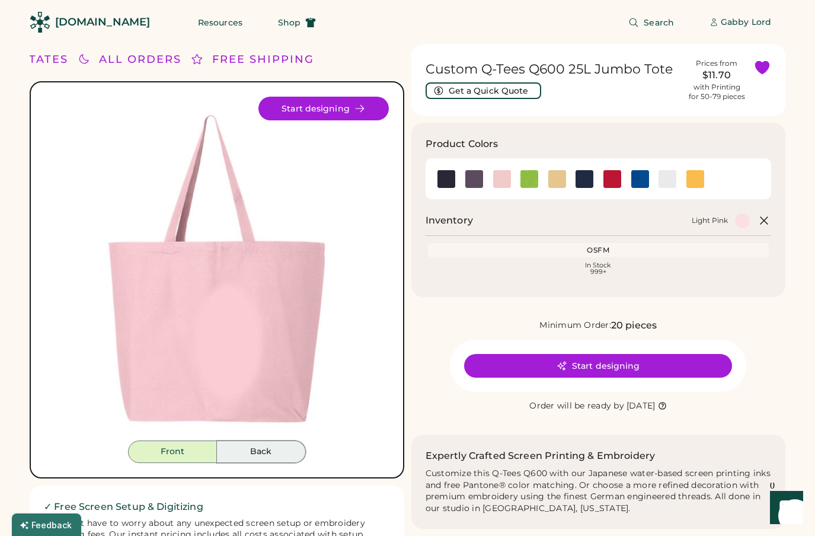
click at [265, 457] on button "Back" at bounding box center [261, 451] width 89 height 23
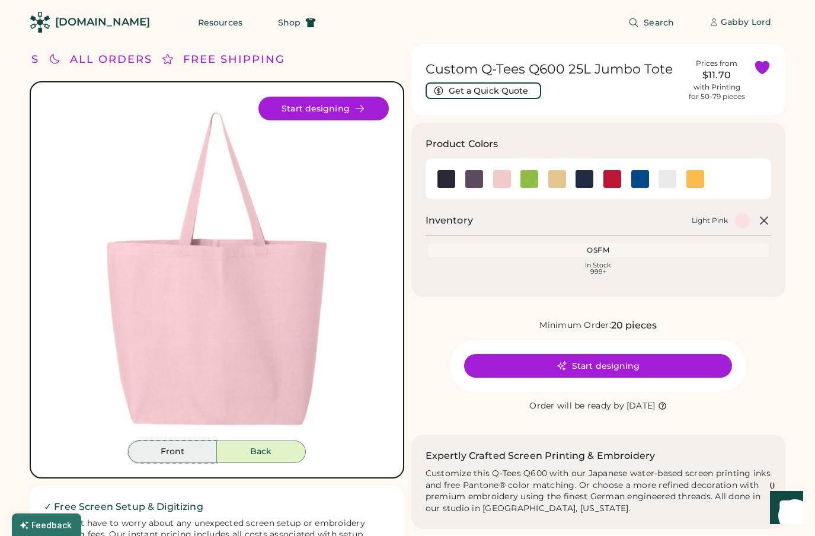
click at [189, 449] on button "Front" at bounding box center [172, 451] width 89 height 23
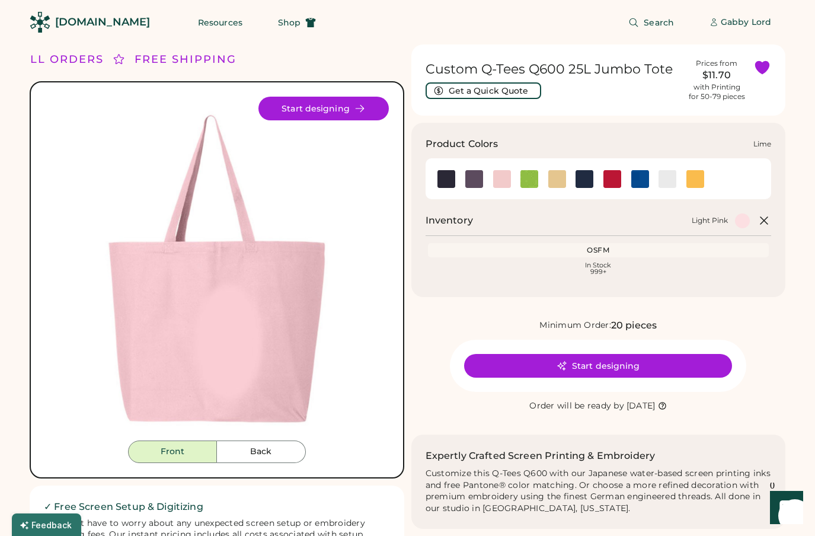
click at [530, 181] on img at bounding box center [529, 179] width 18 height 18
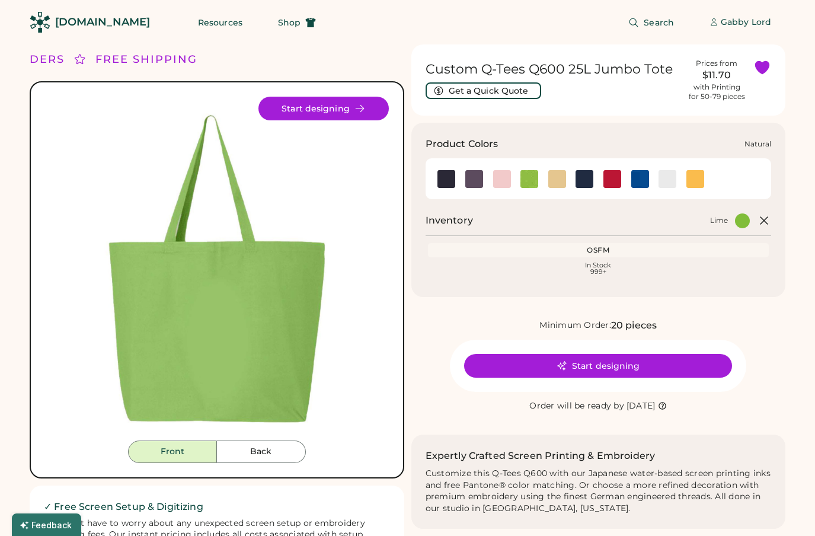
click at [558, 182] on img at bounding box center [557, 179] width 18 height 18
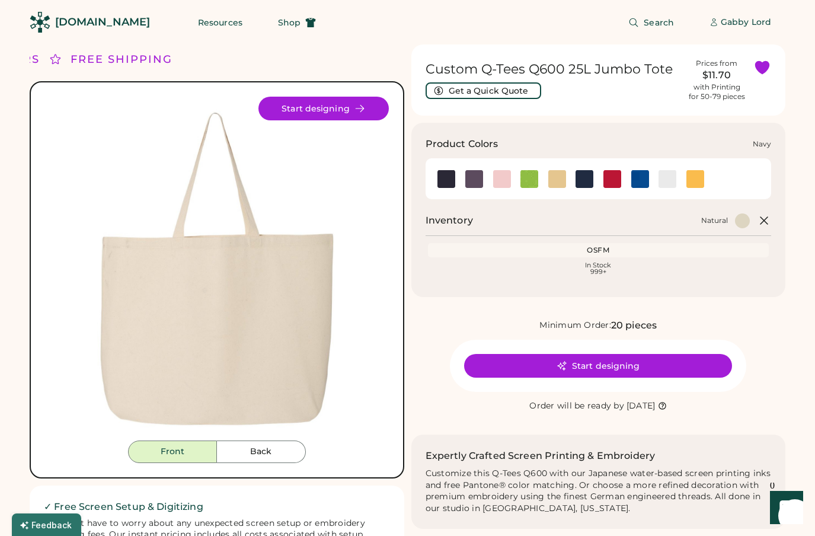
click at [588, 179] on img at bounding box center [584, 179] width 18 height 18
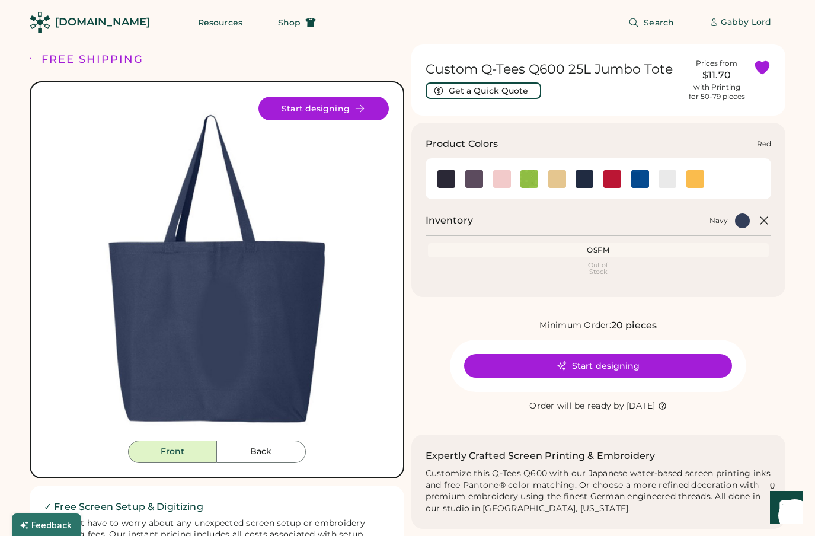
click at [609, 183] on img at bounding box center [612, 179] width 18 height 18
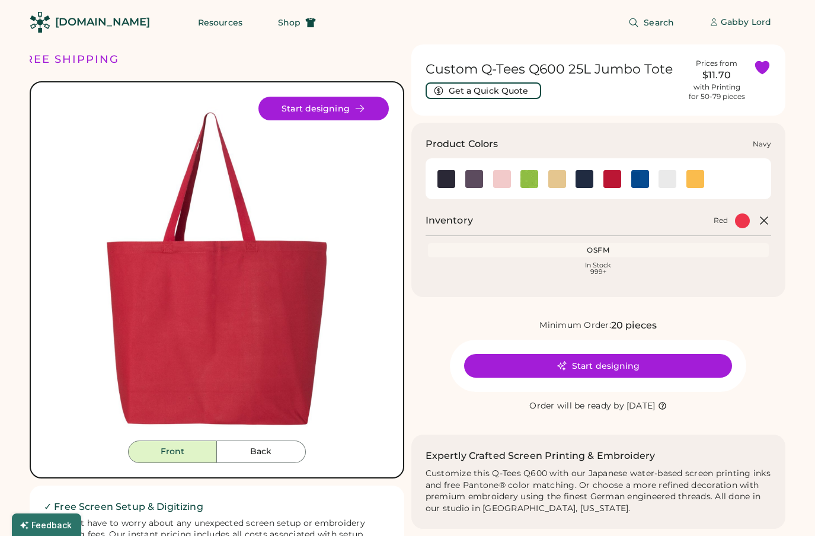
click at [583, 183] on img at bounding box center [584, 179] width 18 height 18
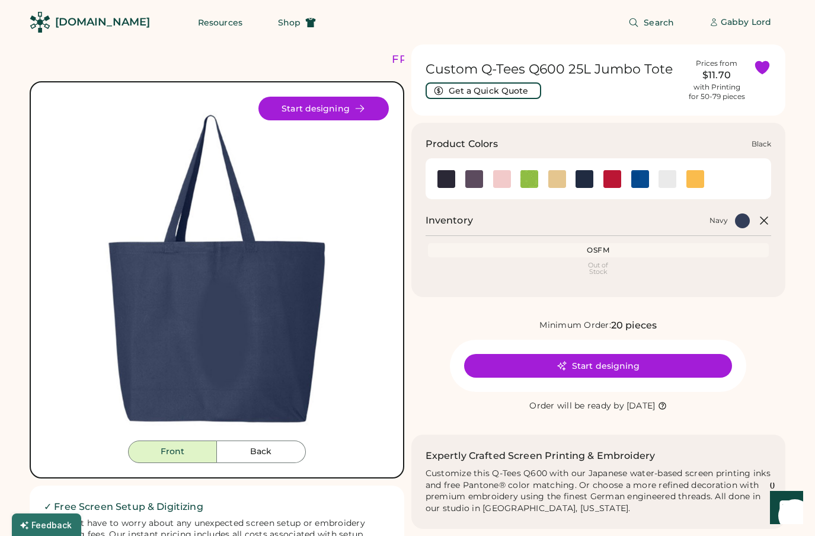
click at [446, 181] on img at bounding box center [446, 179] width 18 height 18
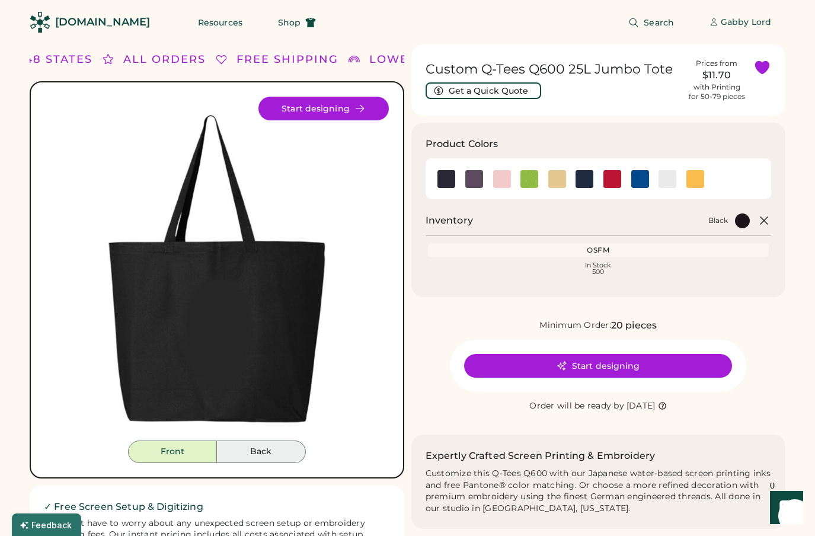
click at [264, 445] on button "Back" at bounding box center [261, 451] width 89 height 23
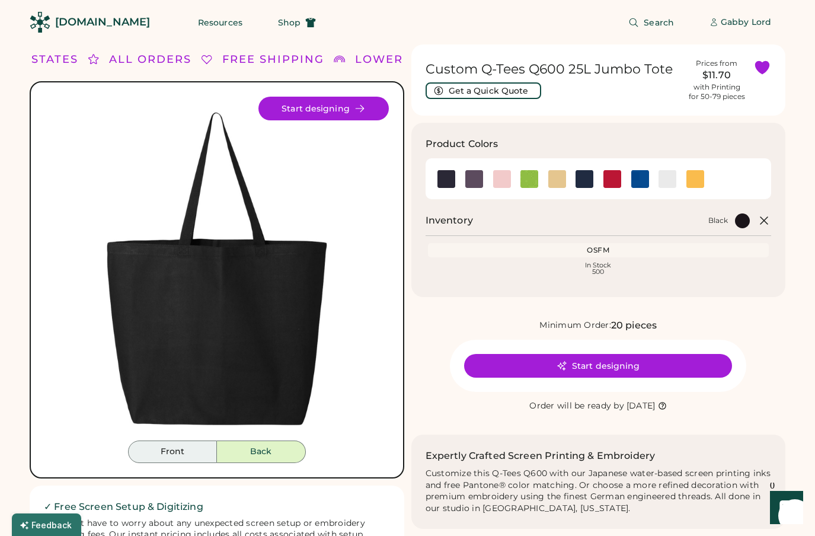
click at [188, 458] on button "Front" at bounding box center [172, 451] width 89 height 23
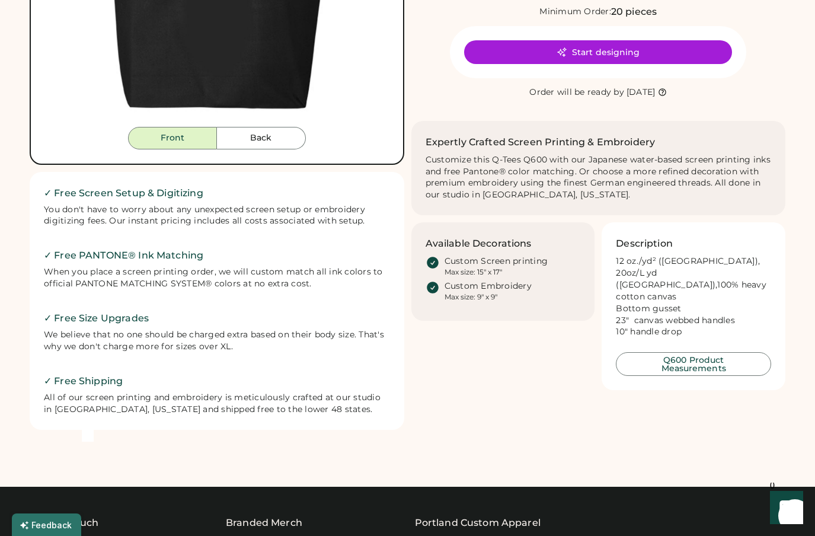
scroll to position [457, 0]
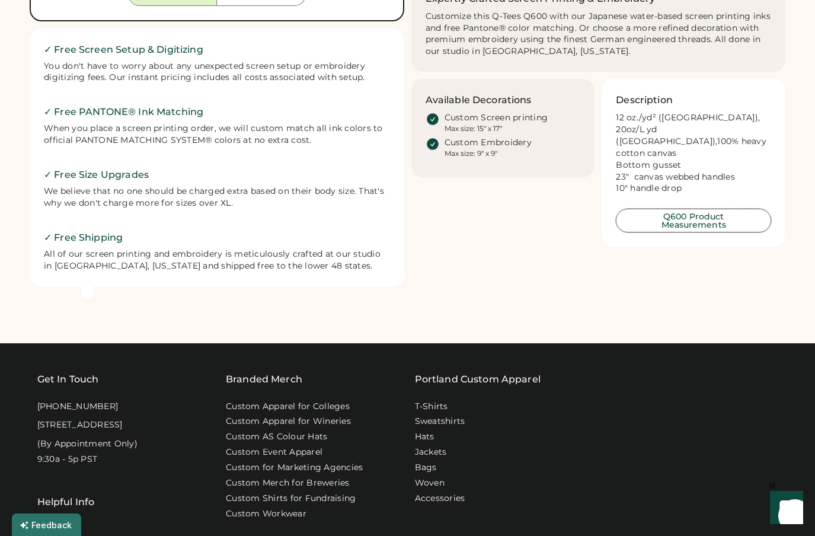
click at [687, 209] on button "Q600 Product Measurements" at bounding box center [693, 221] width 155 height 24
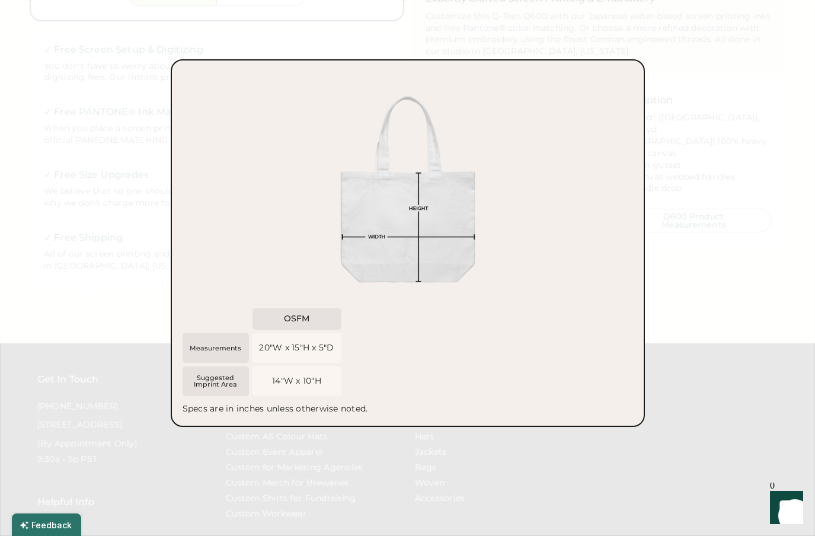
click at [663, 103] on div at bounding box center [407, 268] width 815 height 536
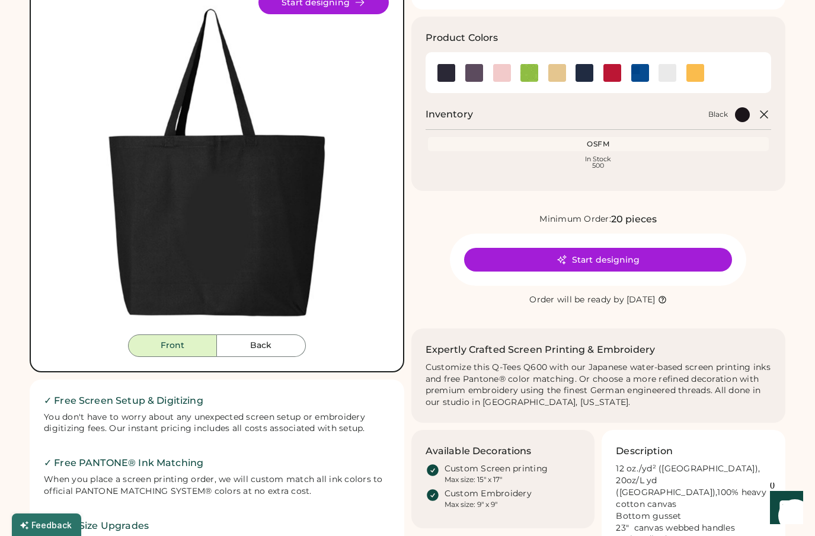
scroll to position [0, 0]
